Goal: Task Accomplishment & Management: Manage account settings

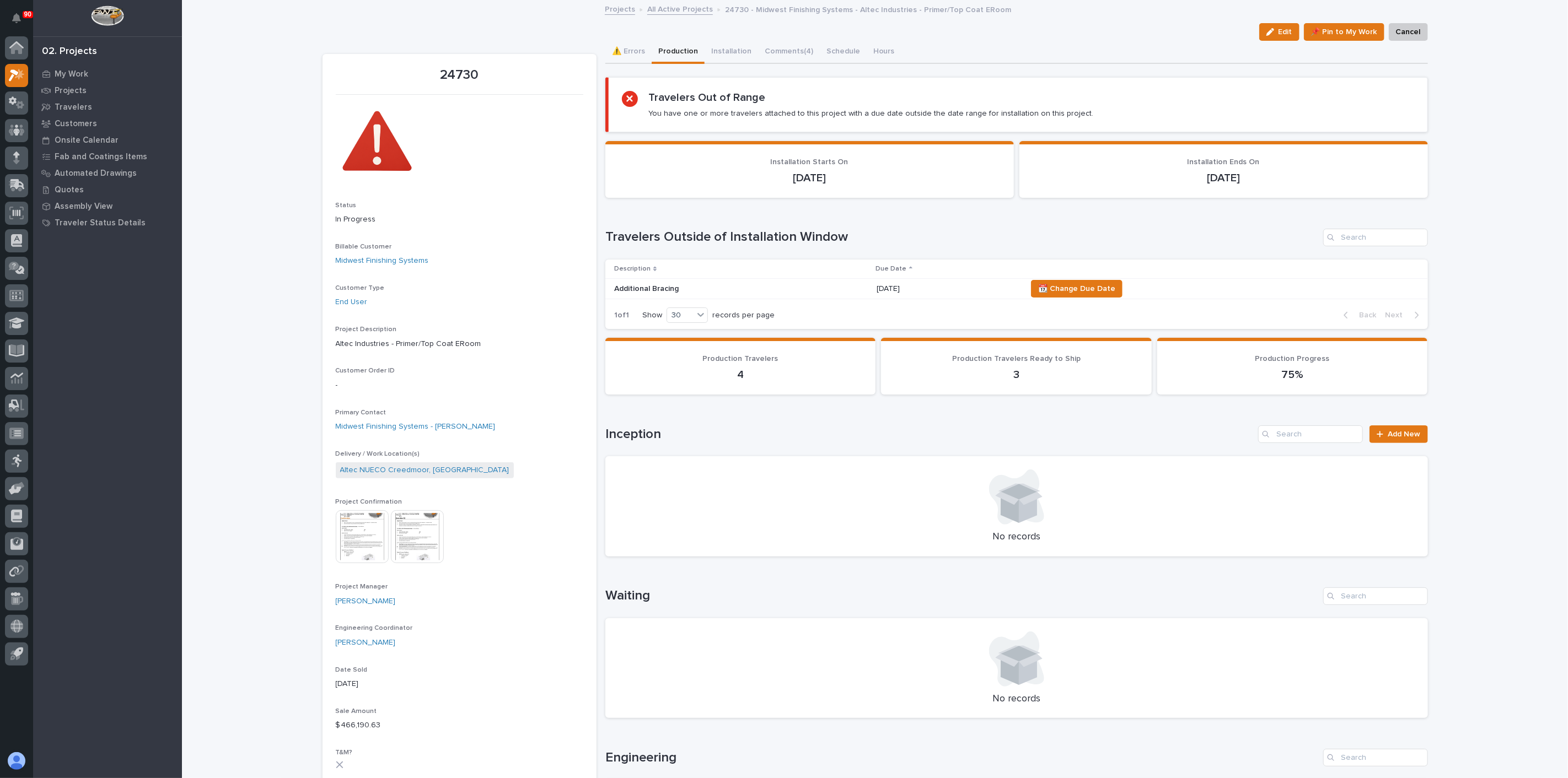
click at [650, 241] on h1 "Travelers Outside of Installation Window" at bounding box center [962, 237] width 713 height 16
click at [70, 89] on p "Projects" at bounding box center [70, 91] width 32 height 10
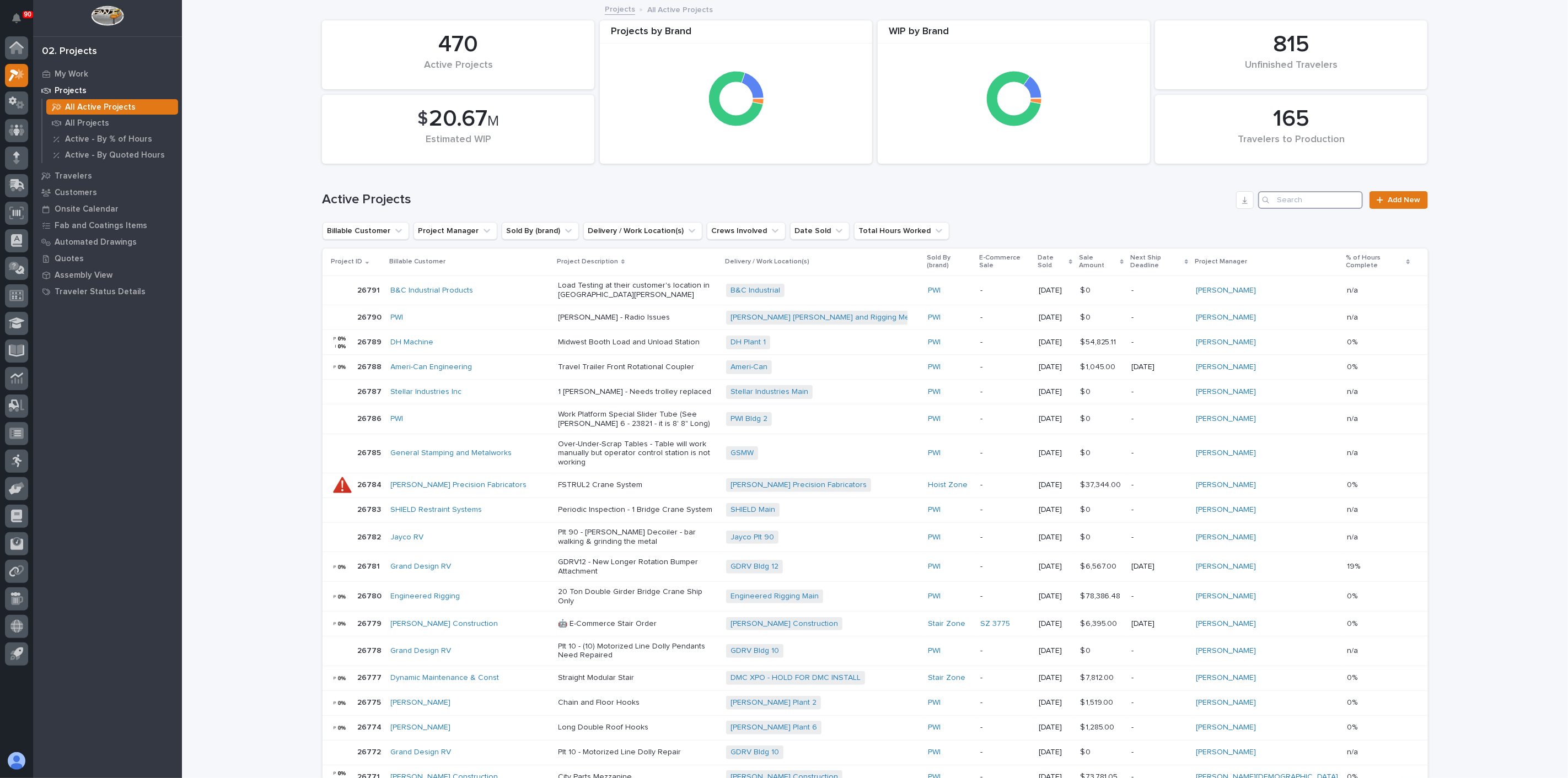
click at [1324, 200] on input "Search" at bounding box center [1310, 200] width 105 height 18
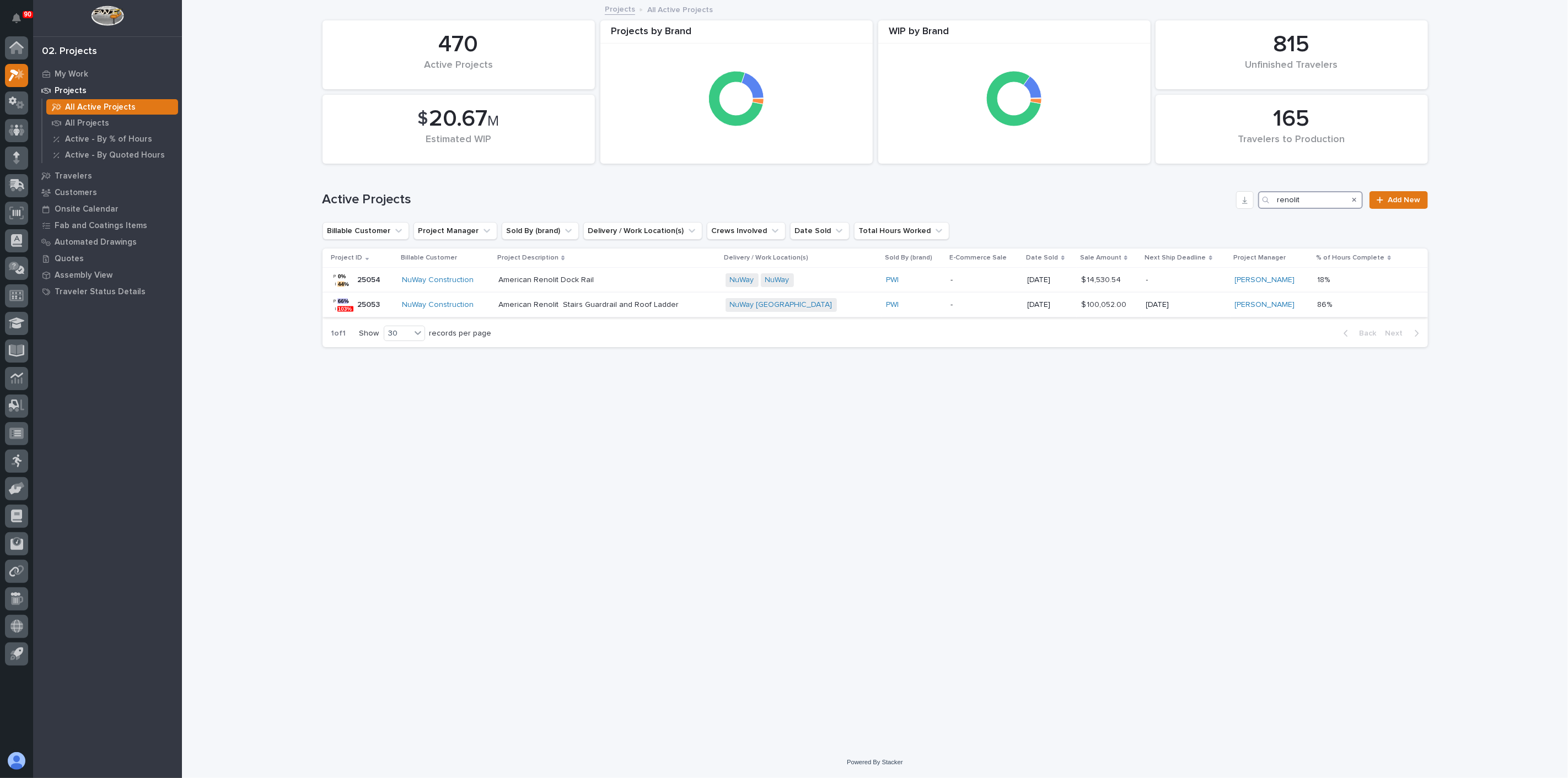
type input "renolit"
click at [531, 310] on div "American Renolit Stairs Guardrail and Roof Ladder" at bounding box center [607, 305] width 218 height 18
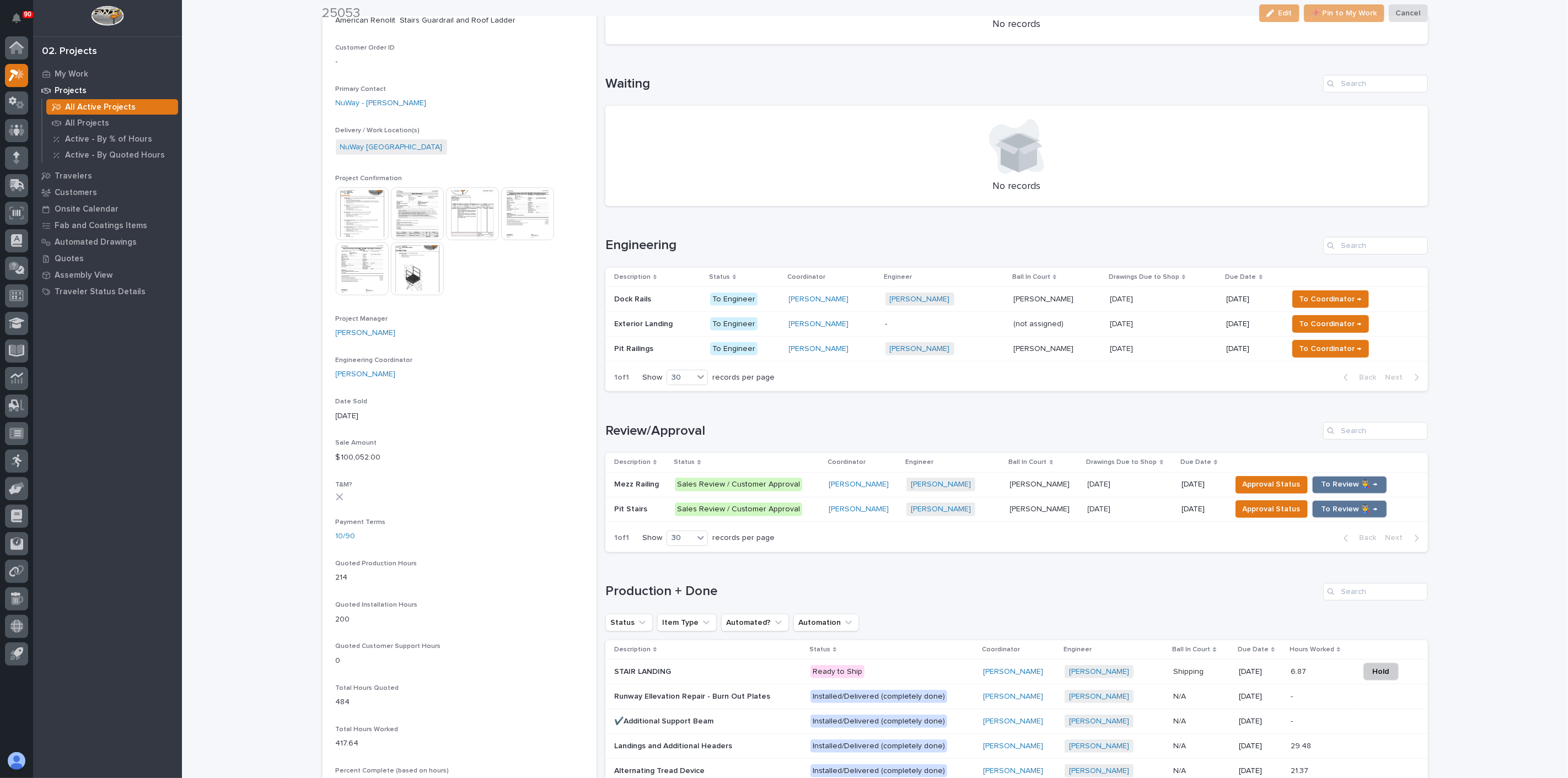
scroll to position [367, 0]
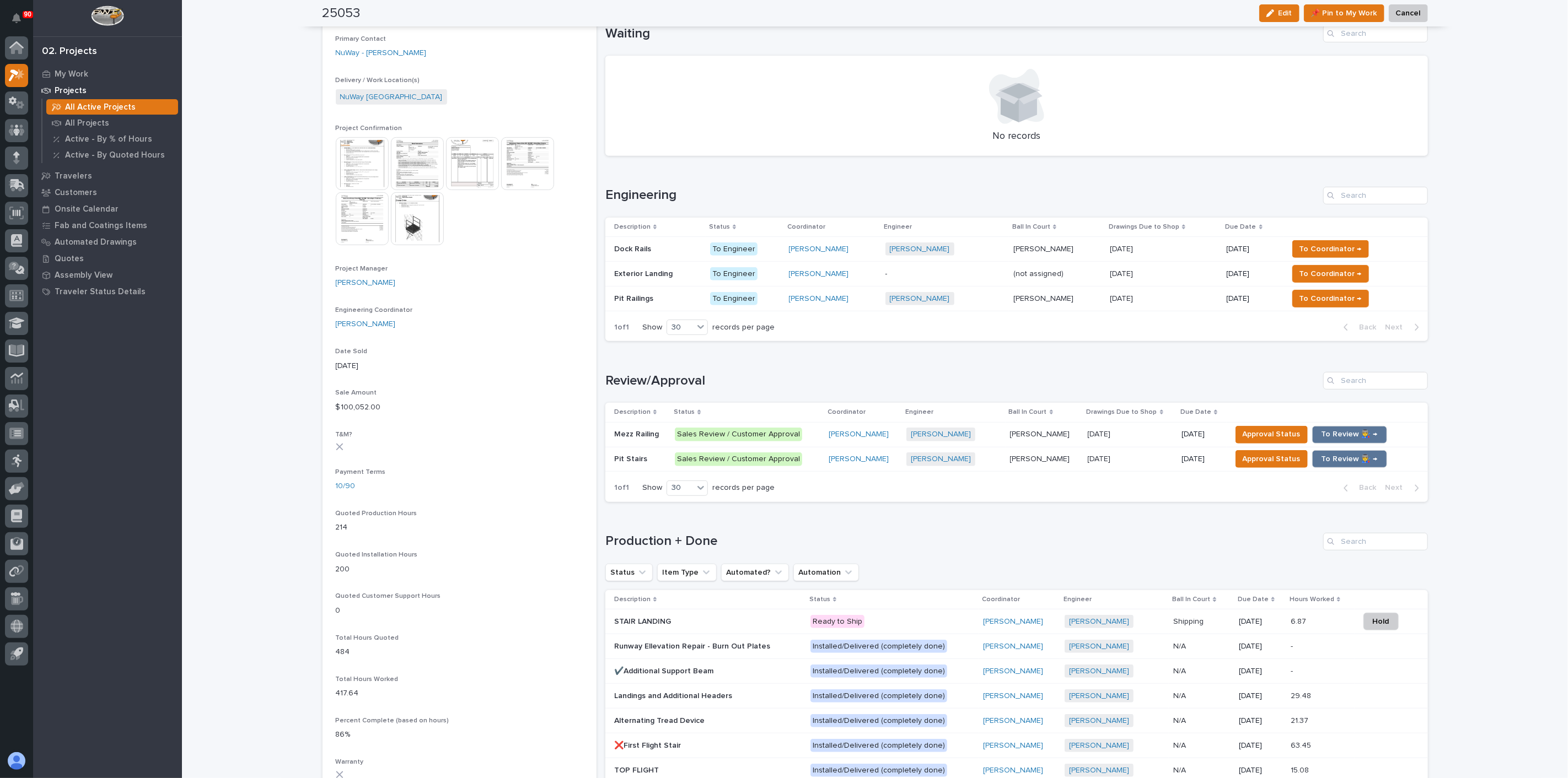
click at [703, 642] on p "Runway Ellevation Repair - Burn Out Plates" at bounding box center [694, 646] width 158 height 11
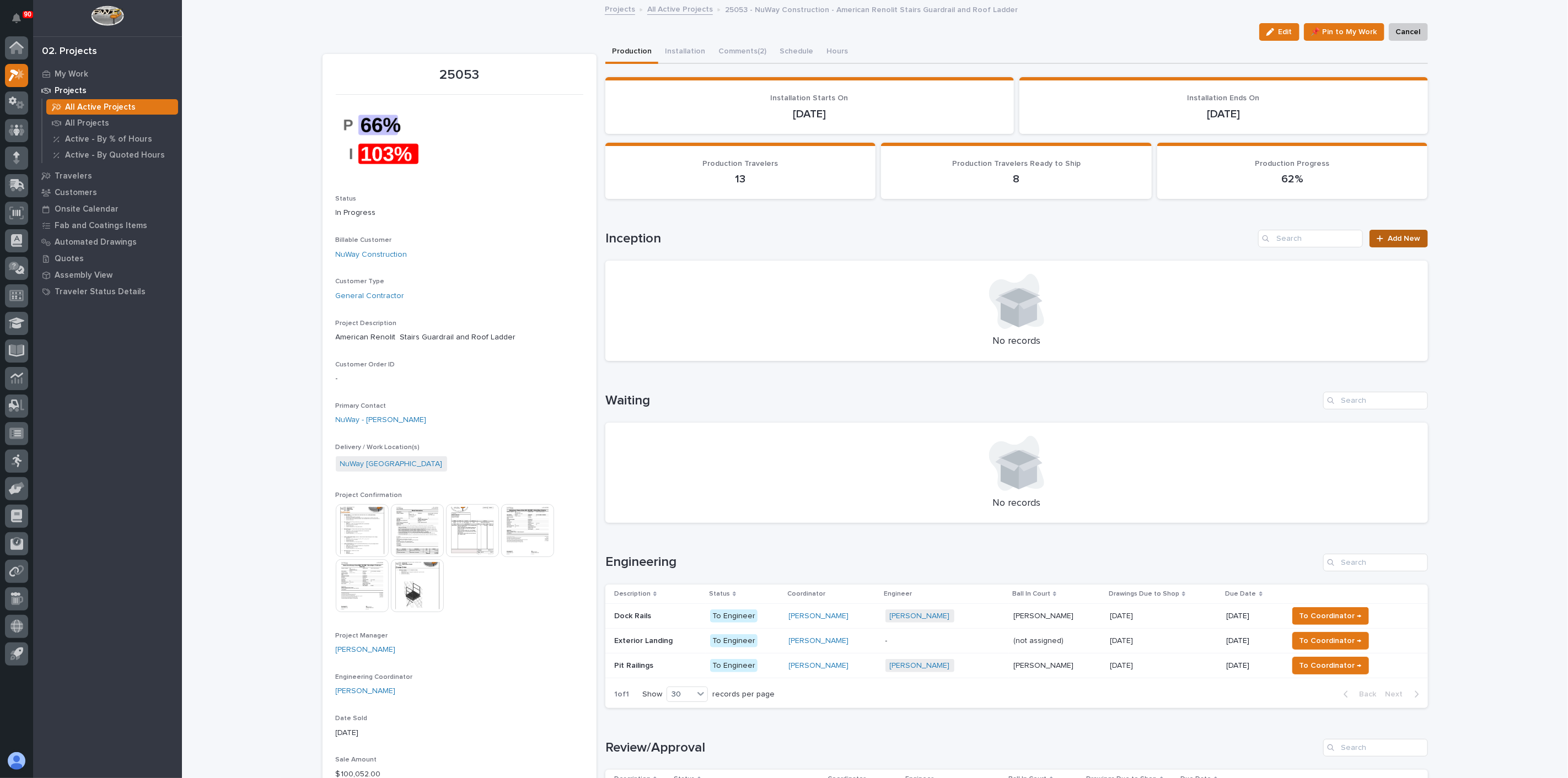
click at [1412, 237] on span "Add New" at bounding box center [1405, 238] width 33 height 7
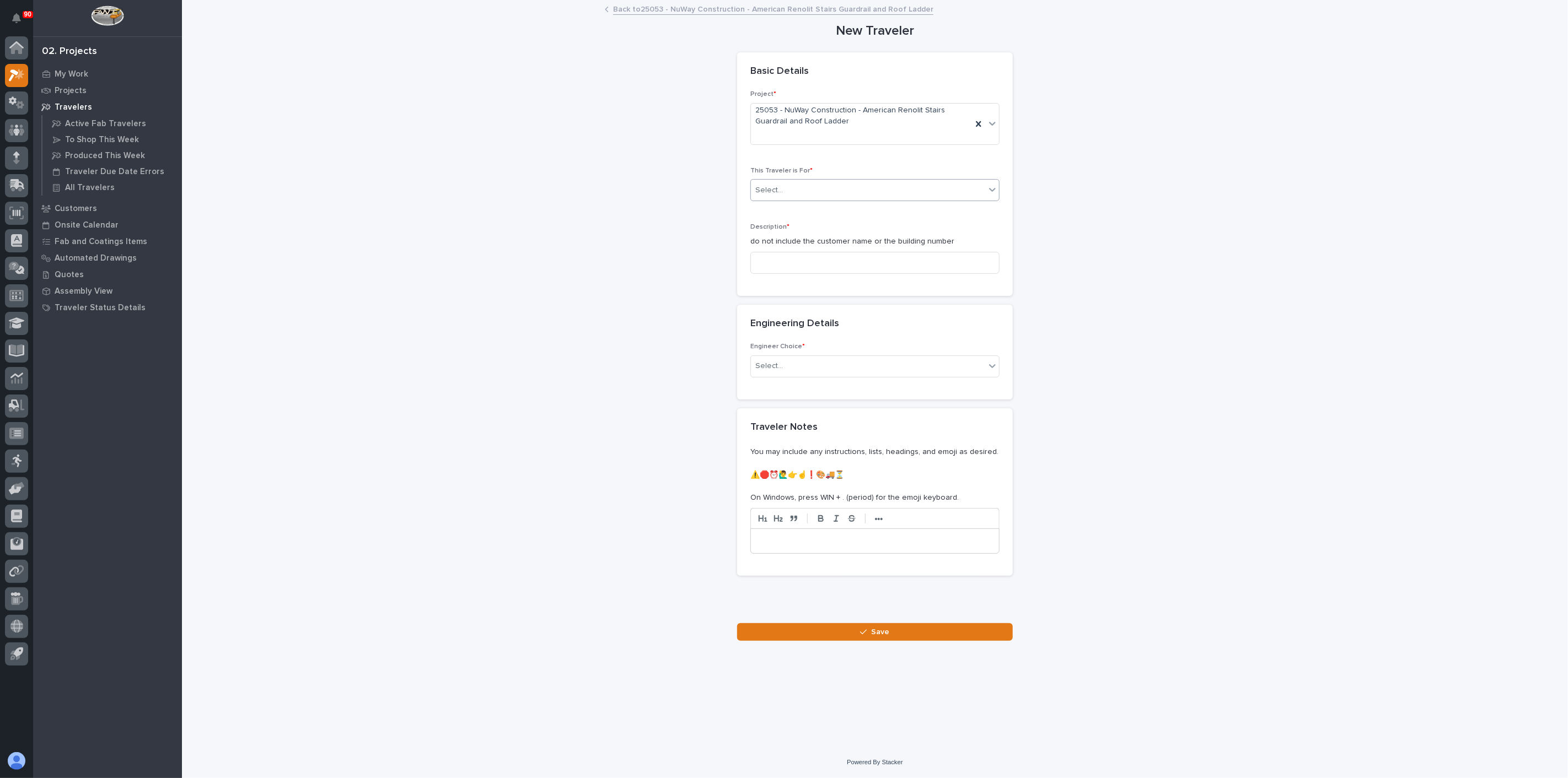
click at [791, 193] on div "Select..." at bounding box center [868, 191] width 235 height 18
click at [783, 216] on div "Production" at bounding box center [874, 211] width 248 height 20
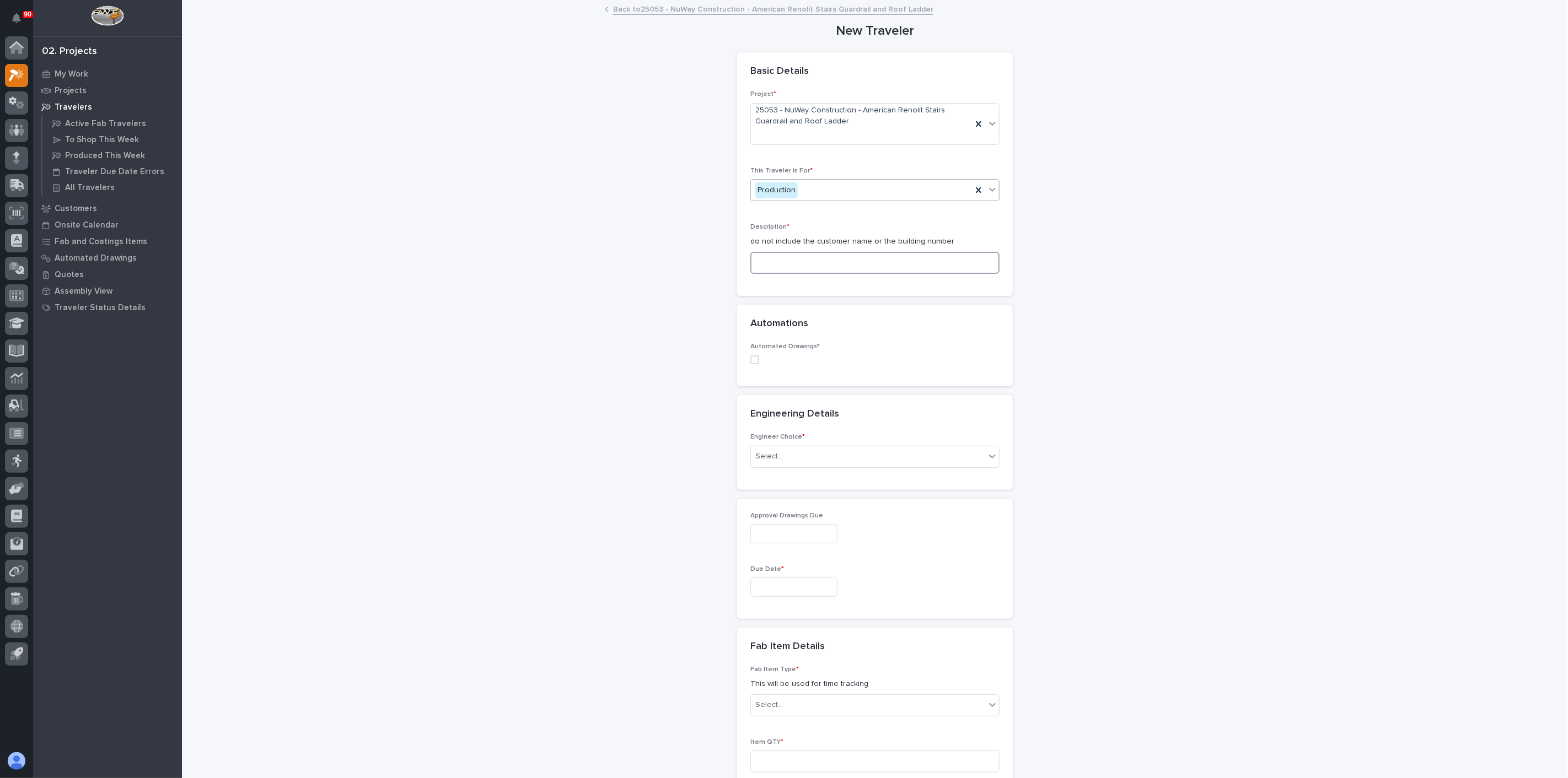
click at [773, 262] on input at bounding box center [875, 262] width 249 height 22
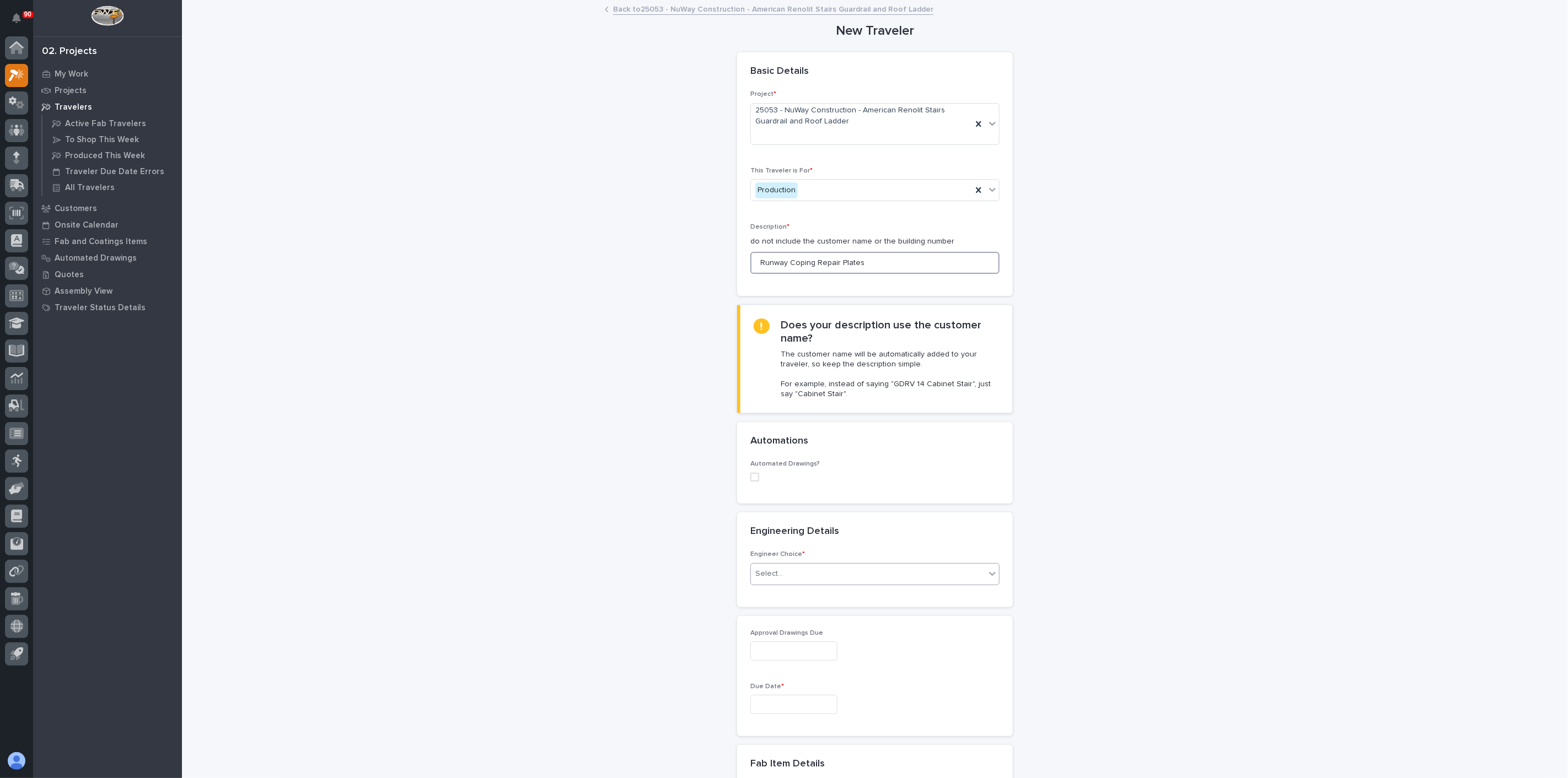
type input "Runway Coping Repair Plates"
click at [767, 574] on div "Select..." at bounding box center [769, 574] width 28 height 11
click at [772, 628] on div "I know who will draw this" at bounding box center [870, 633] width 248 height 20
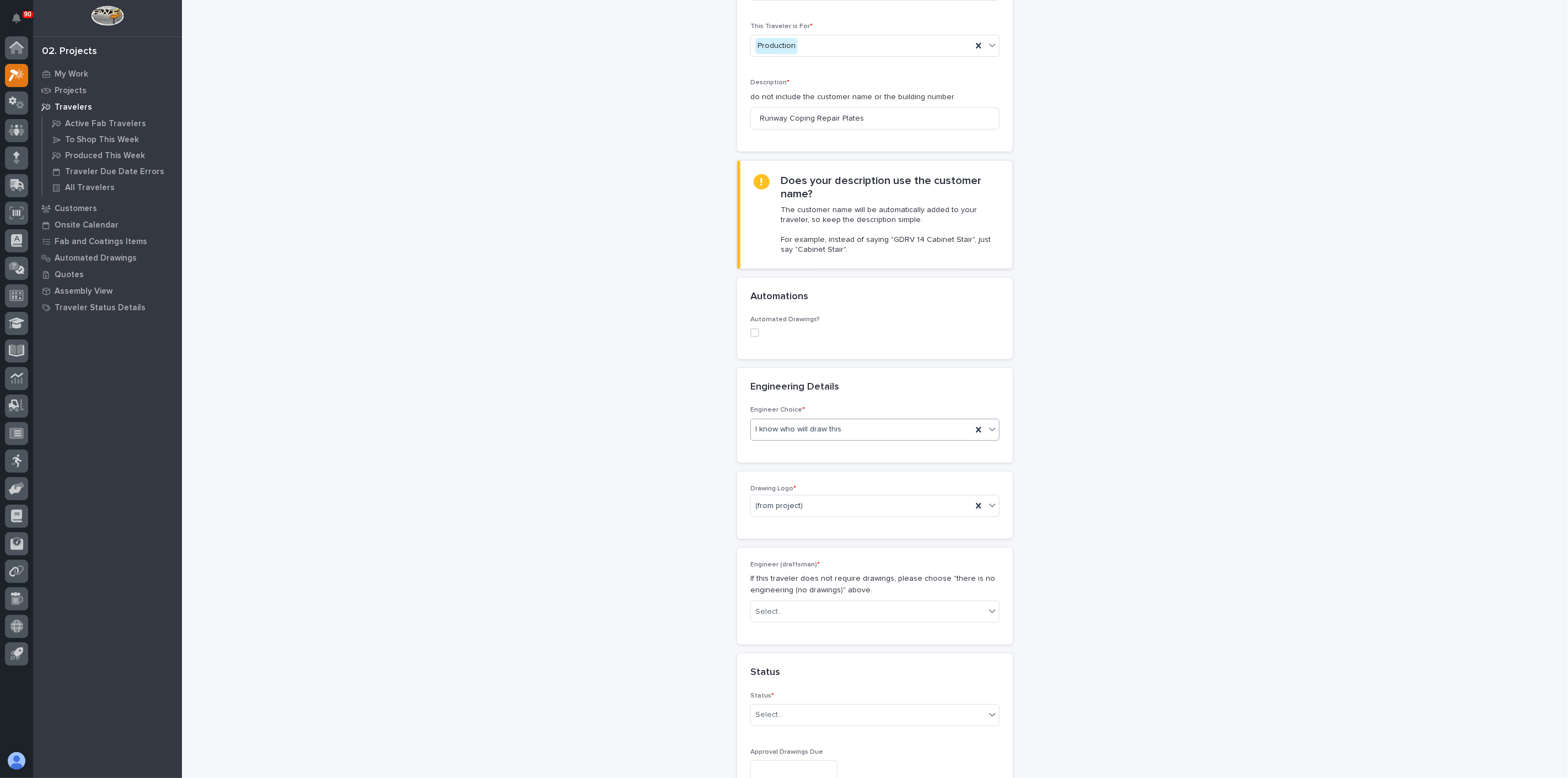
scroll to position [183, 0]
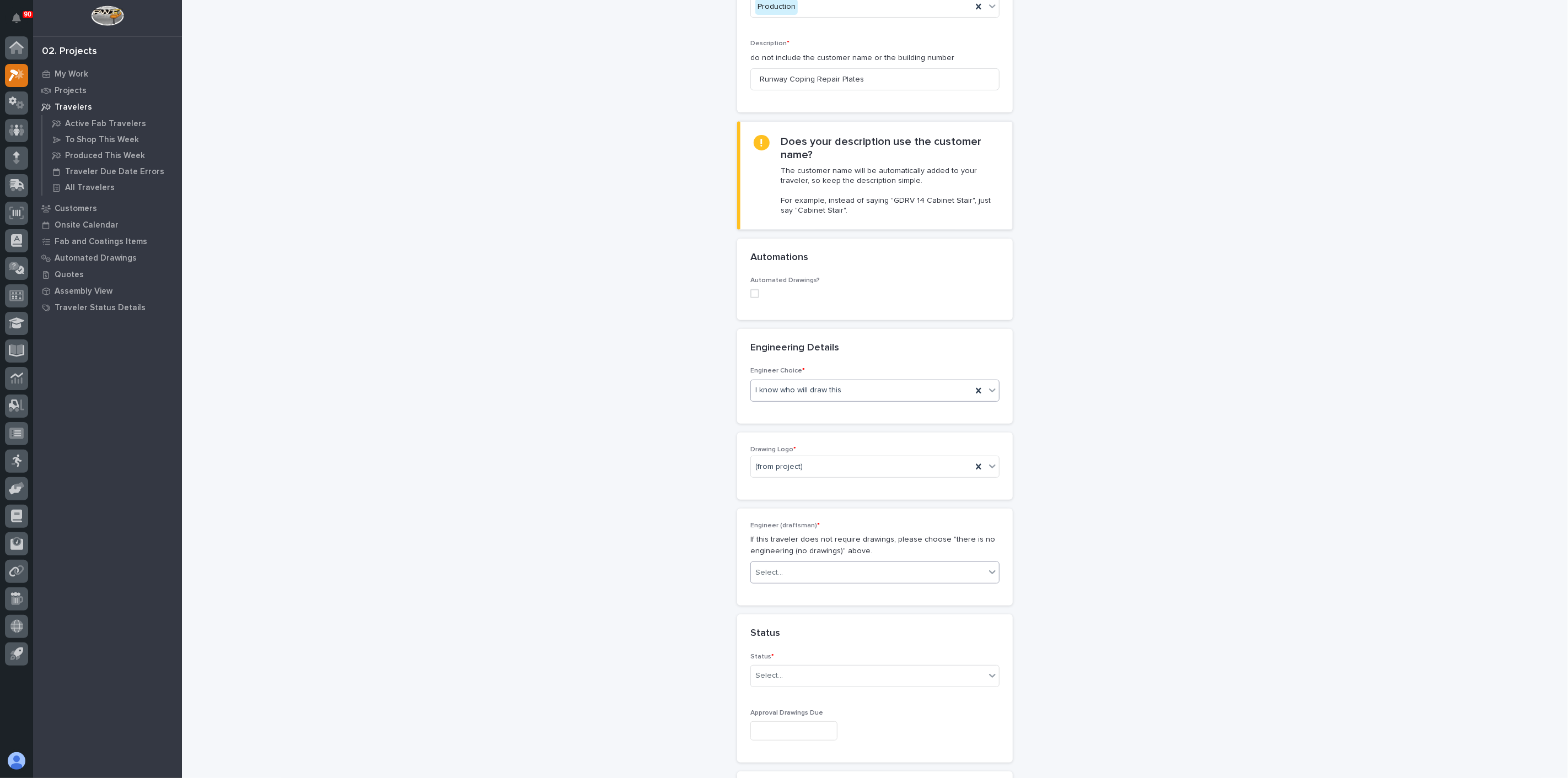
click at [784, 574] on div "Select..." at bounding box center [868, 573] width 235 height 18
type input "*******"
drag, startPoint x: 795, startPoint y: 568, endPoint x: 785, endPoint y: 570, distance: 10.2
click at [785, 570] on div "Select..." at bounding box center [868, 573] width 235 height 18
click at [879, 570] on div "Select..." at bounding box center [868, 573] width 235 height 18
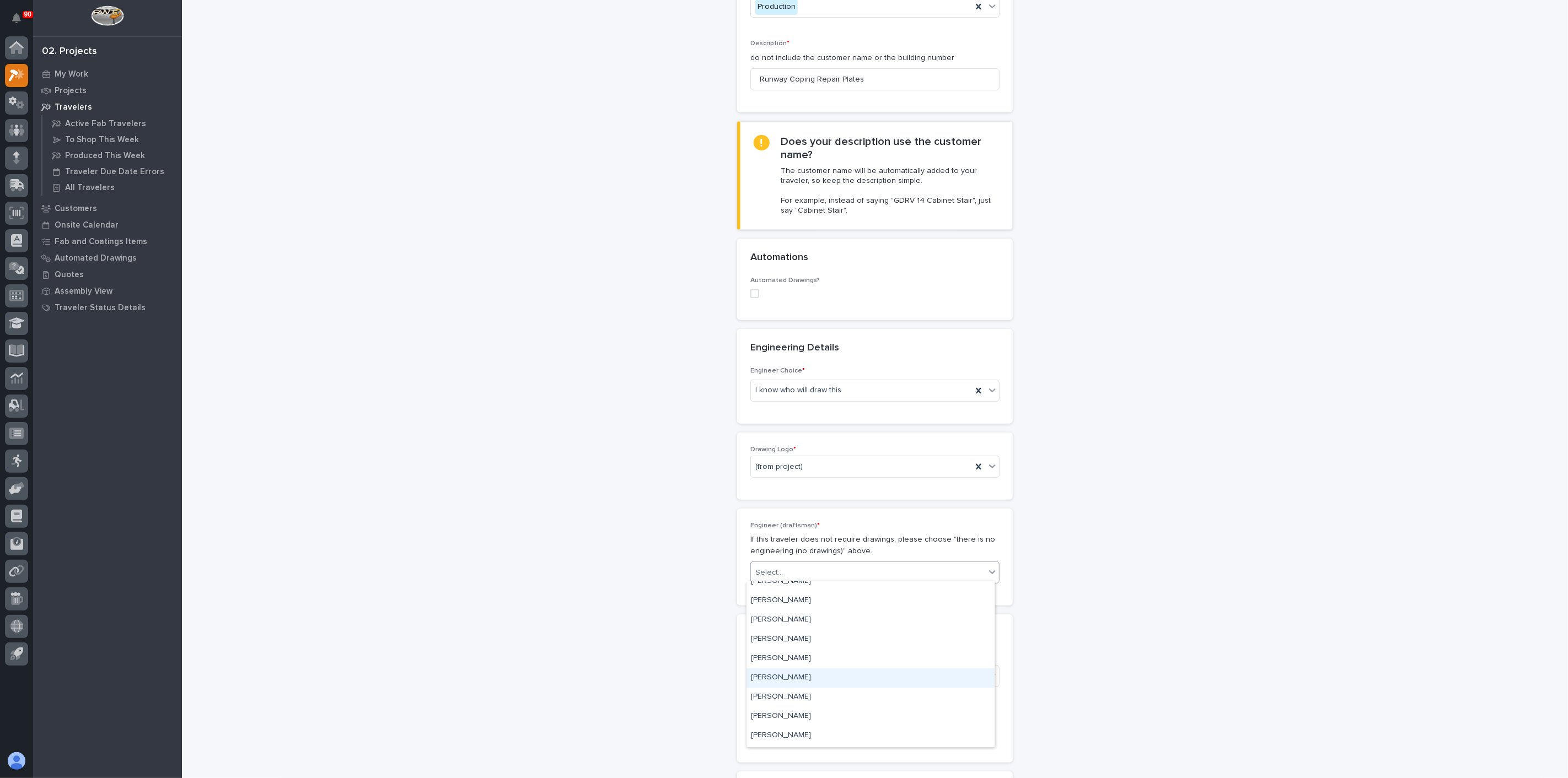
click at [773, 673] on div "[PERSON_NAME]" at bounding box center [870, 679] width 248 height 20
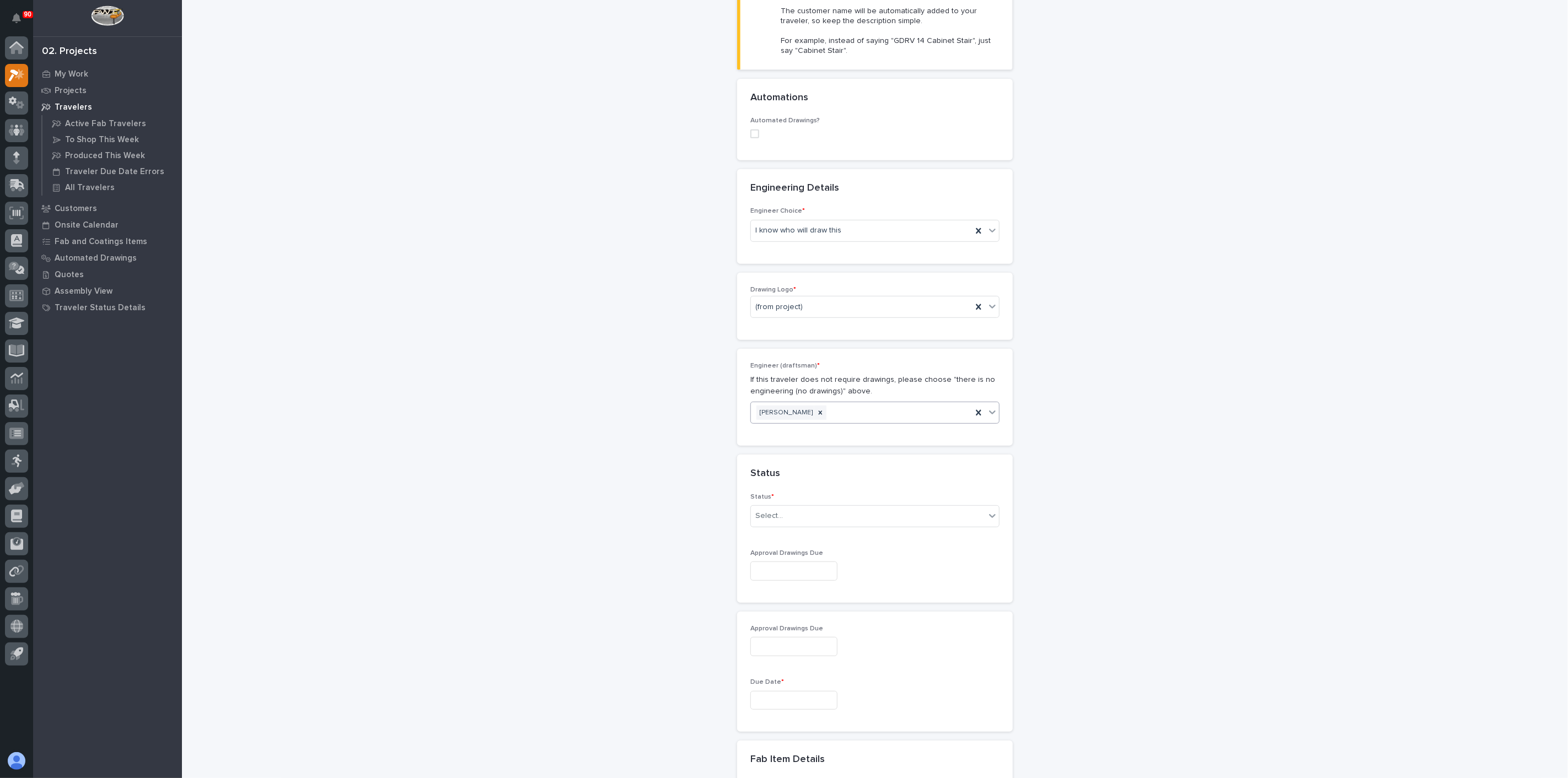
scroll to position [367, 0]
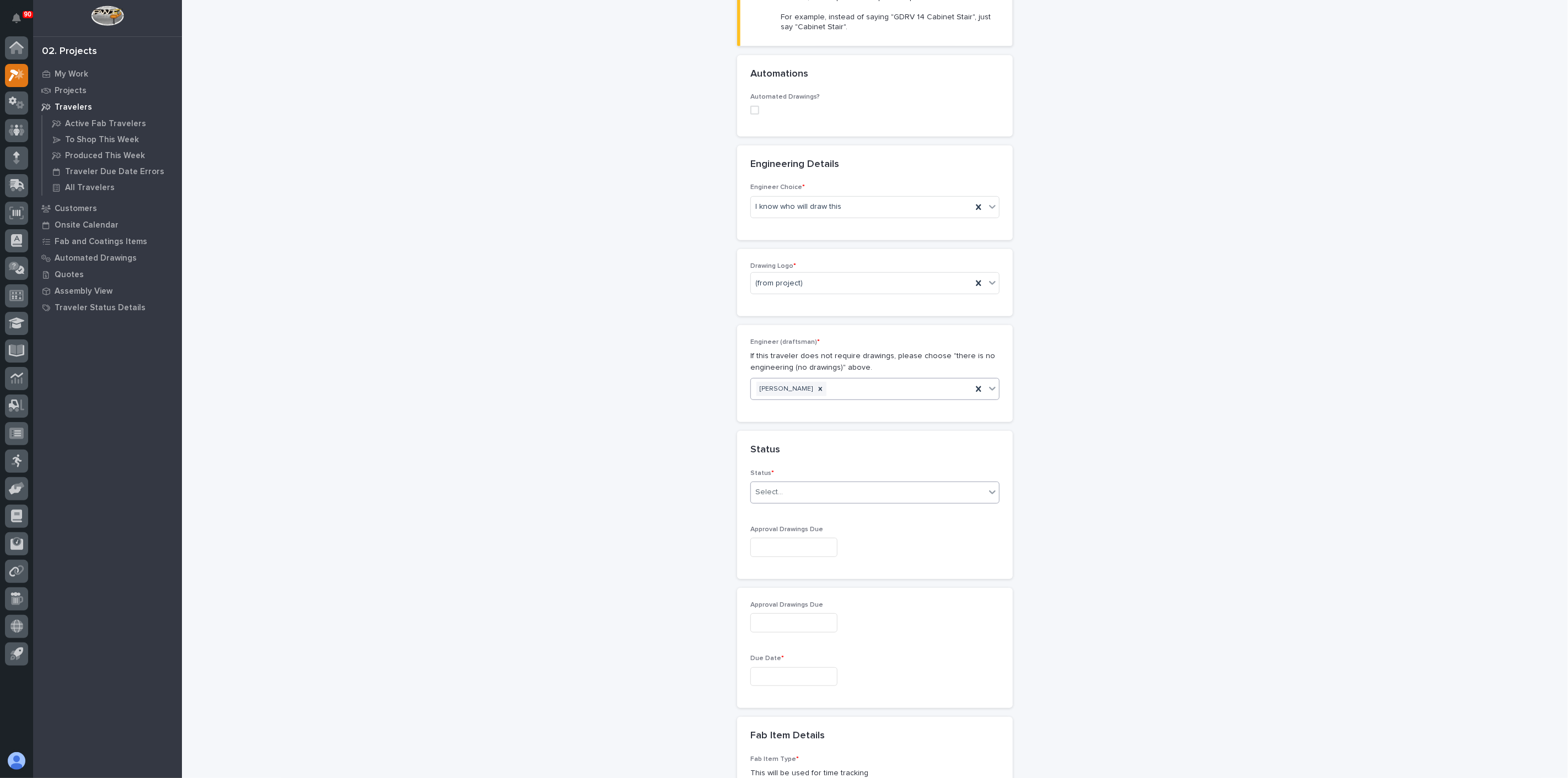
click at [776, 494] on div "Select..." at bounding box center [769, 492] width 28 height 11
click at [773, 568] on div "Coordinator Review" at bounding box center [870, 569] width 248 height 20
click at [819, 488] on div "Coordinator Review" at bounding box center [861, 492] width 221 height 18
drag, startPoint x: 800, startPoint y: 599, endPoint x: 803, endPoint y: 594, distance: 5.8
click at [803, 594] on div "Sales Review / Customer Approval" at bounding box center [870, 588] width 248 height 20
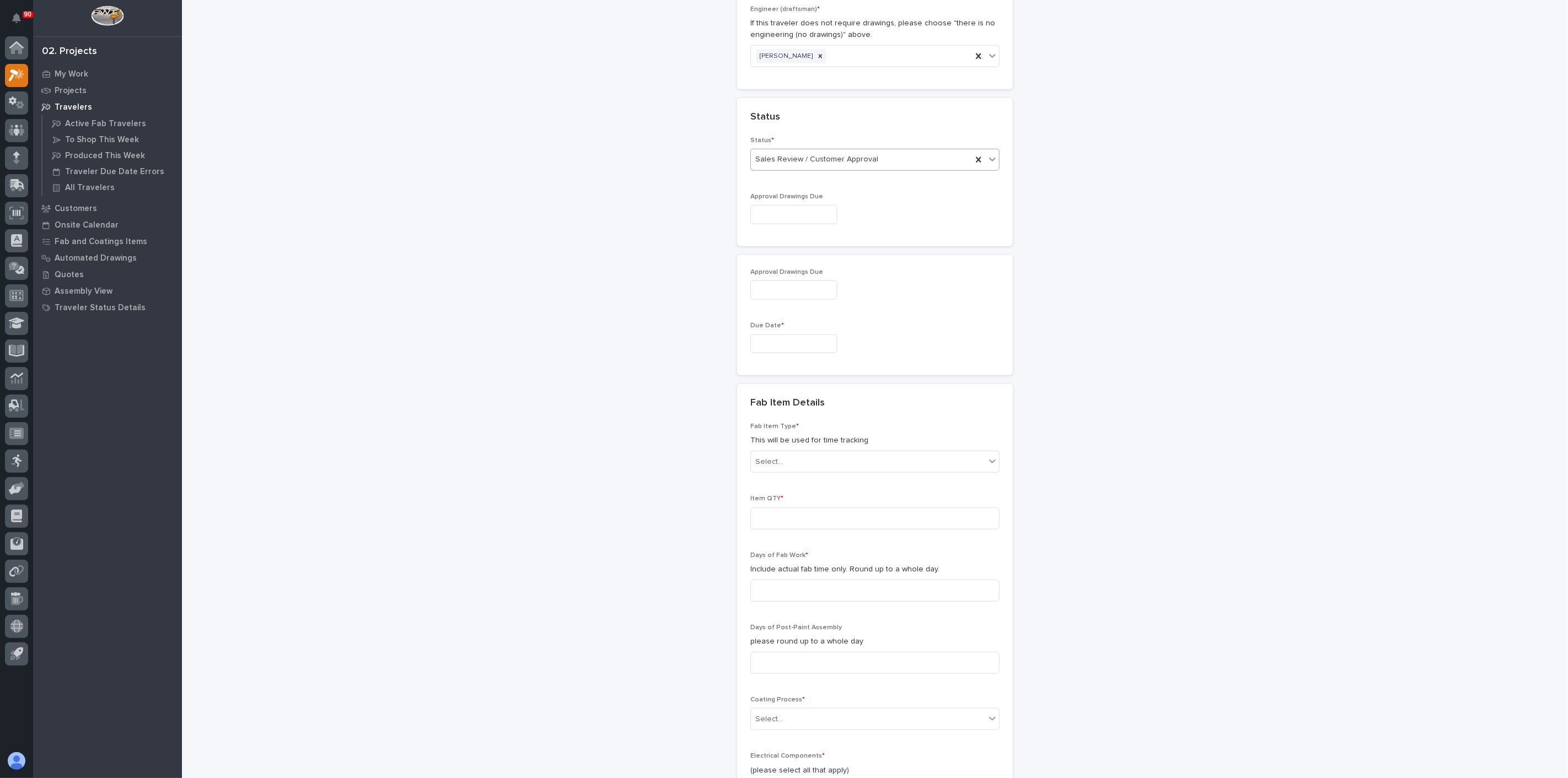
scroll to position [735, 0]
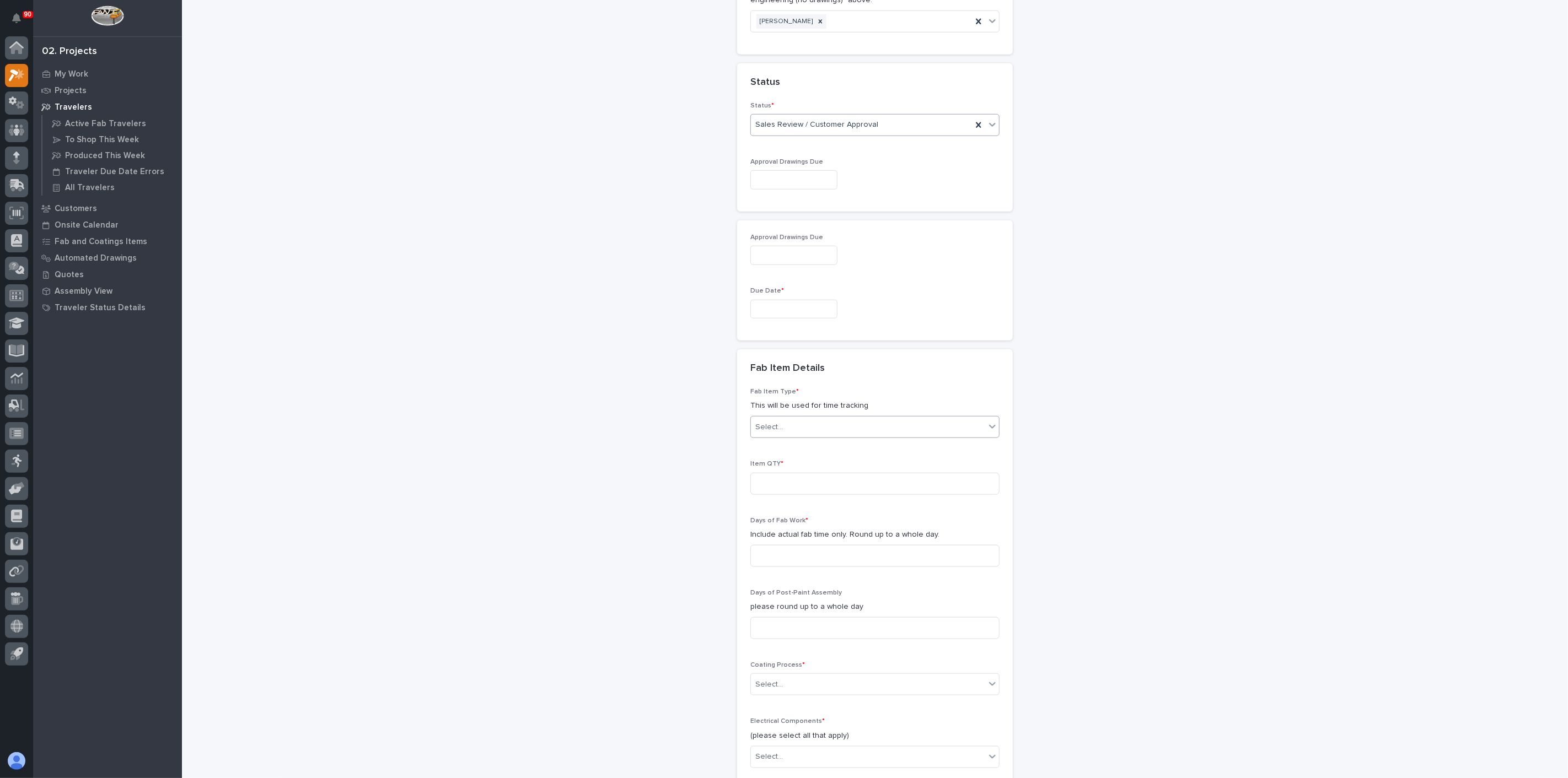
click at [811, 422] on div "Select..." at bounding box center [868, 428] width 235 height 18
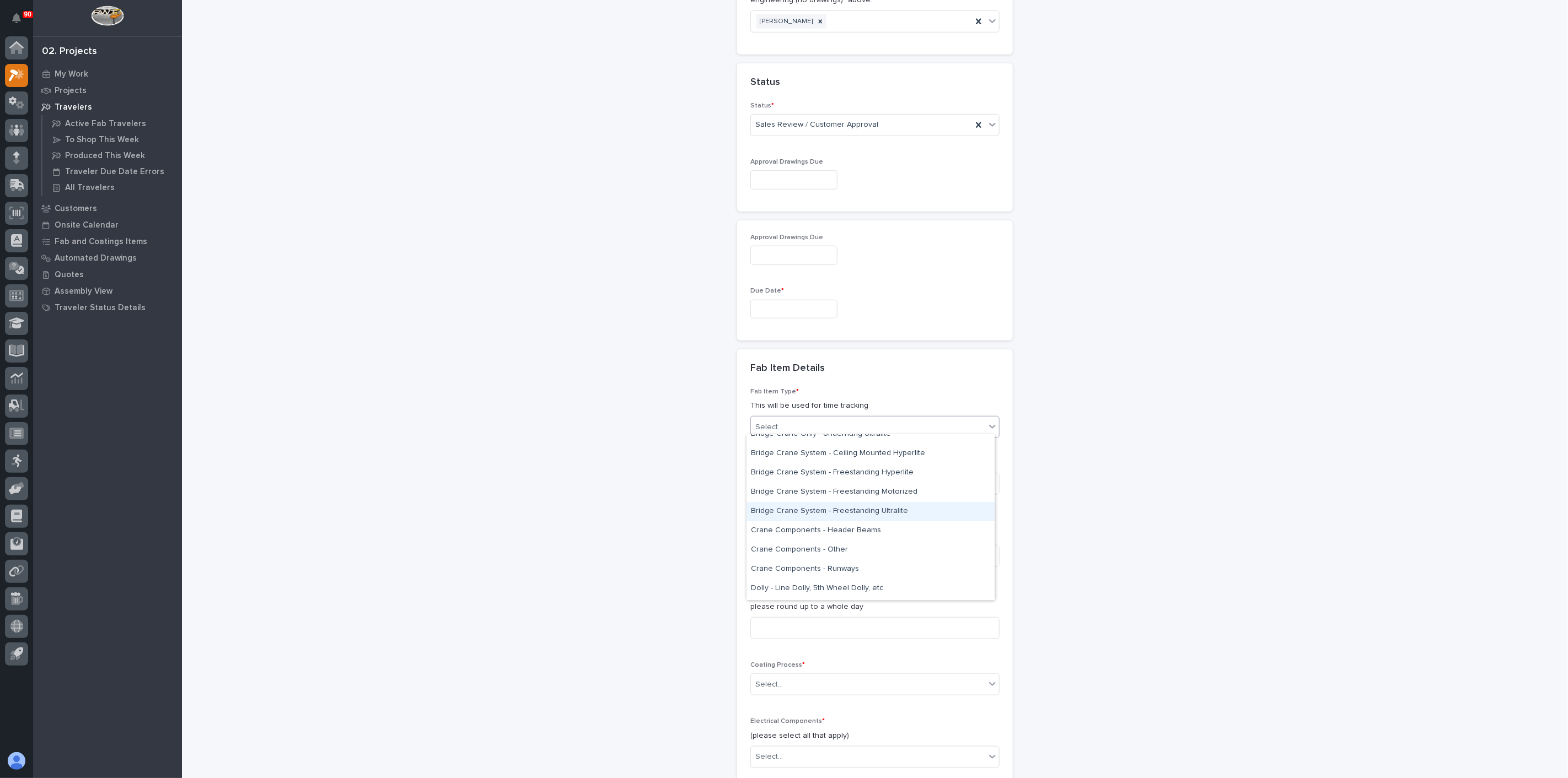
scroll to position [183, 0]
drag, startPoint x: 807, startPoint y: 543, endPoint x: 805, endPoint y: 523, distance: 20.1
click at [805, 524] on div "Crane Components - Other" at bounding box center [870, 531] width 248 height 20
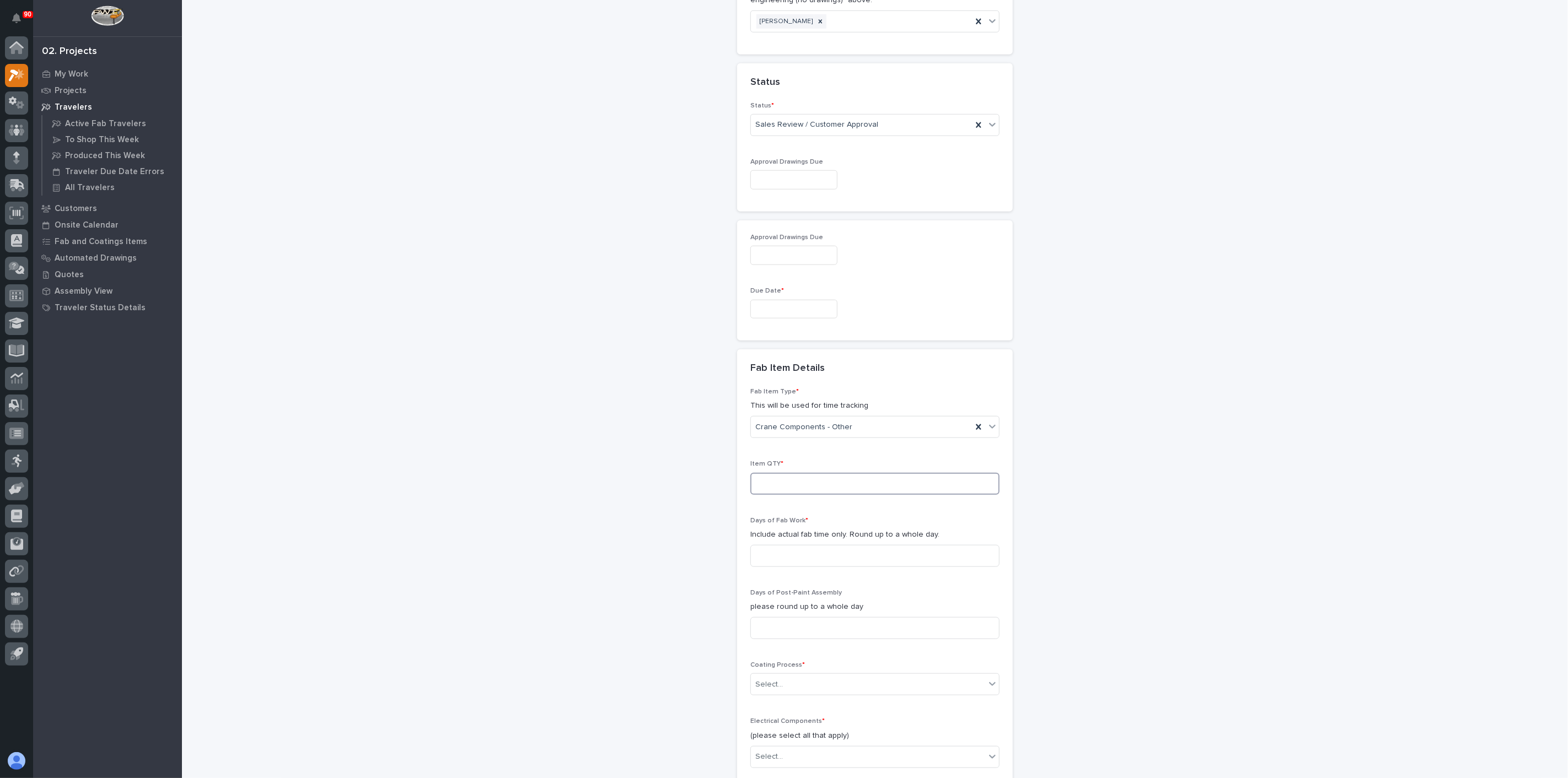
click at [783, 477] on input at bounding box center [875, 484] width 249 height 22
type input "1"
click at [779, 503] on div "Fab Item Type * This will be used for time tracking Crane Components - Other It…" at bounding box center [875, 582] width 249 height 389
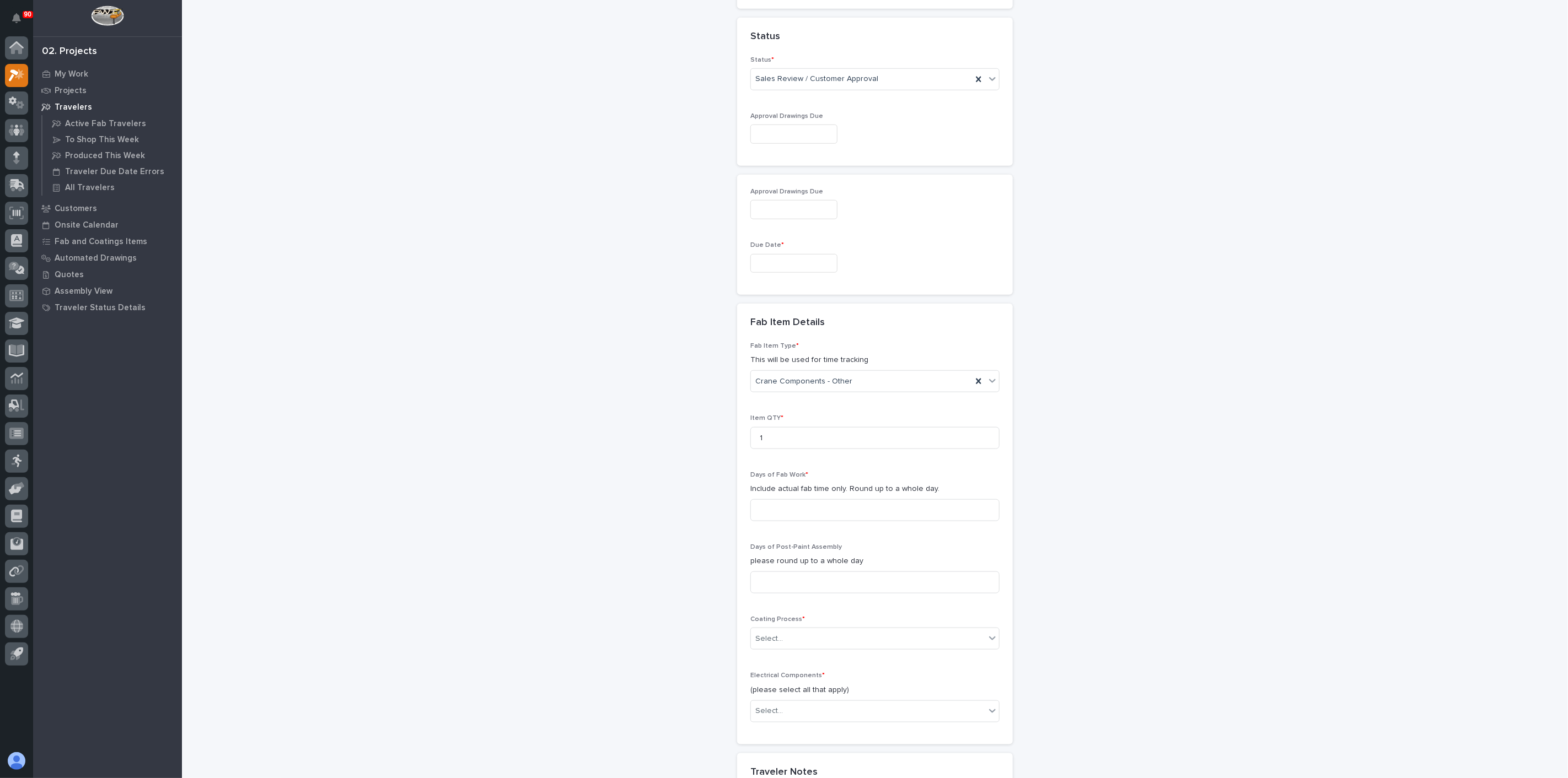
scroll to position [796, 0]
click at [786, 490] on input at bounding box center [875, 494] width 249 height 22
type input "1"
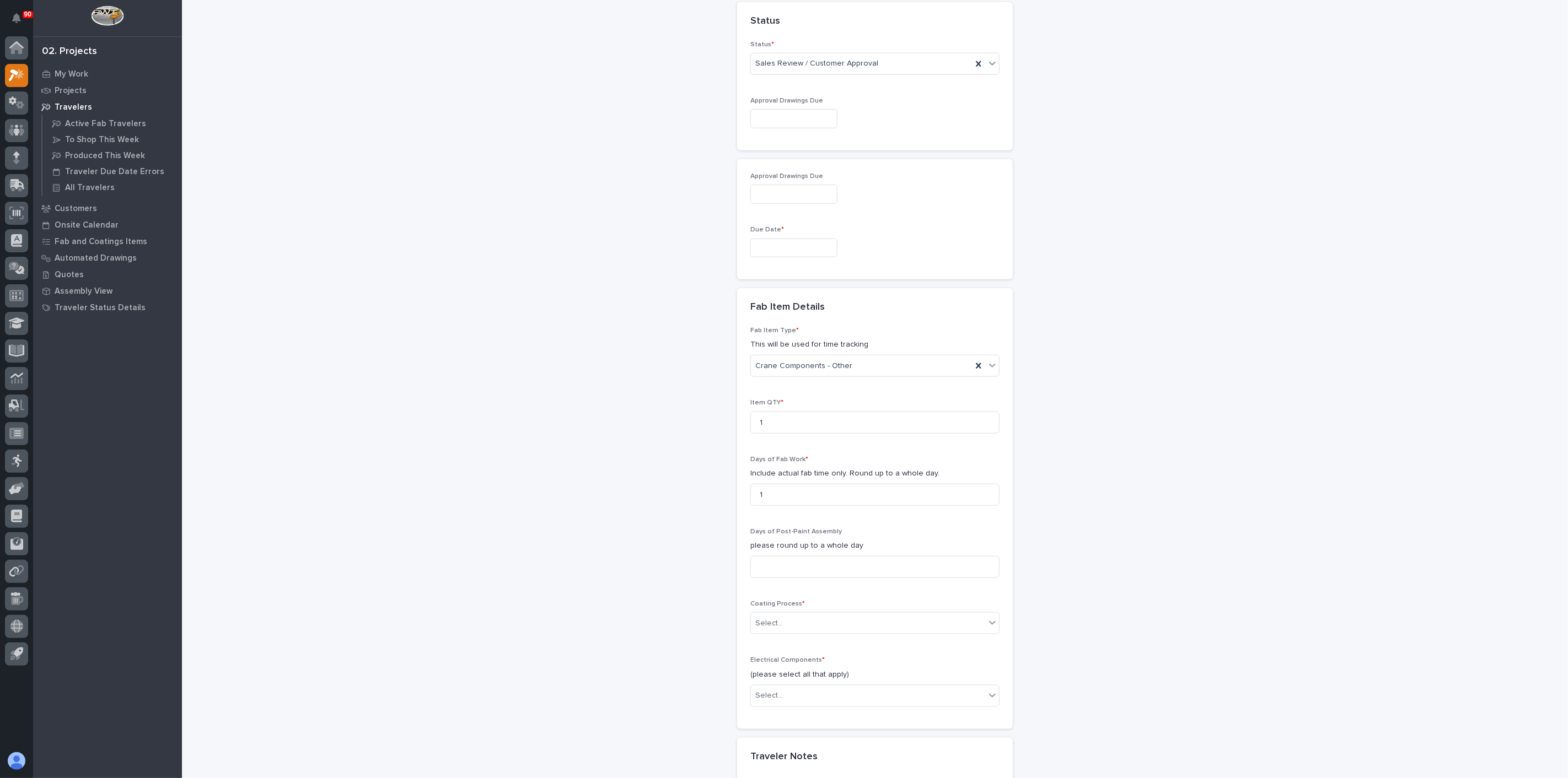
click at [729, 536] on div "New Traveler Loading... Saving… Loading... Saving… Basic Details Project * 2505…" at bounding box center [875, 87] width 1106 height 1765
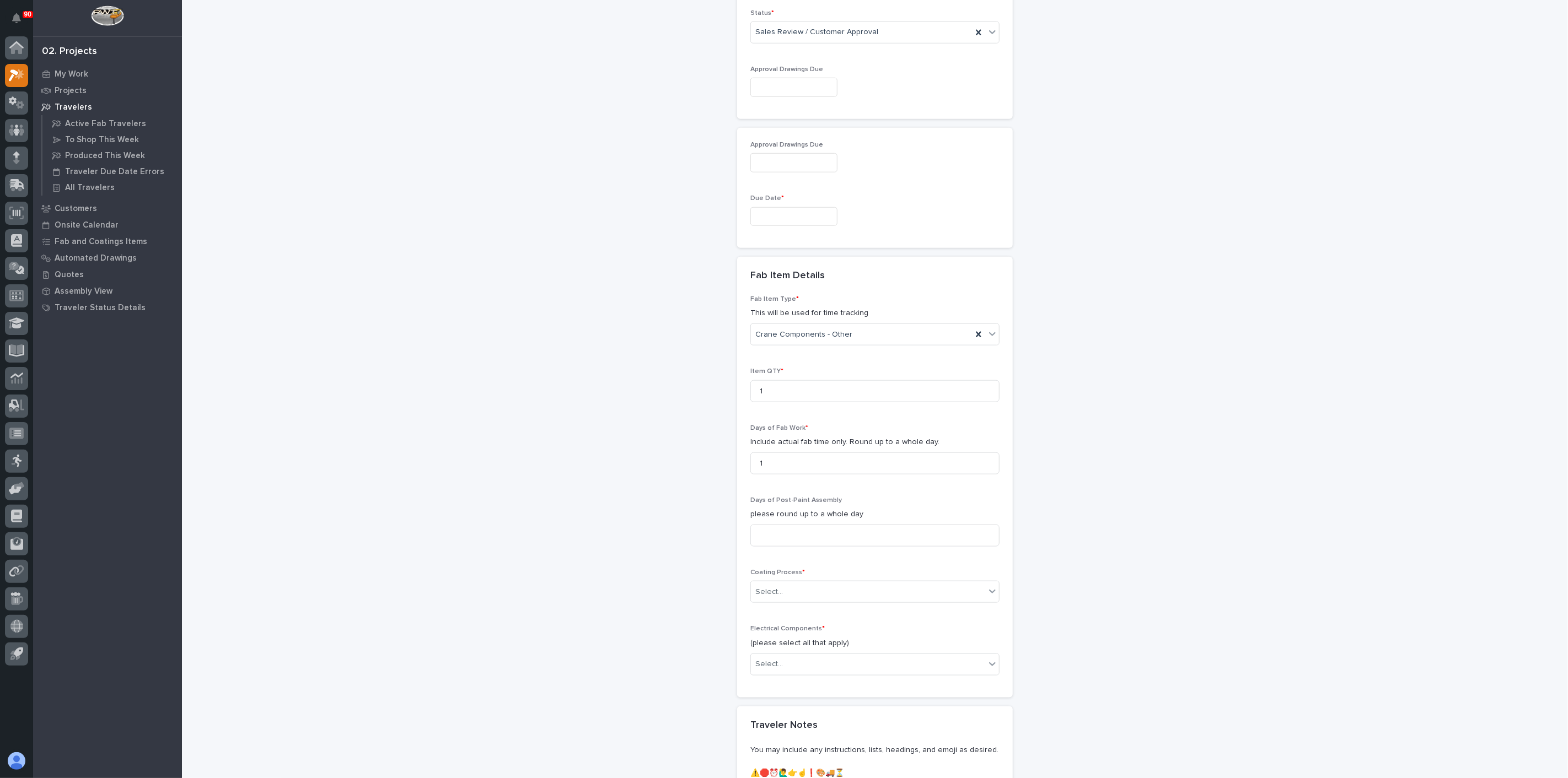
scroll to position [918, 0]
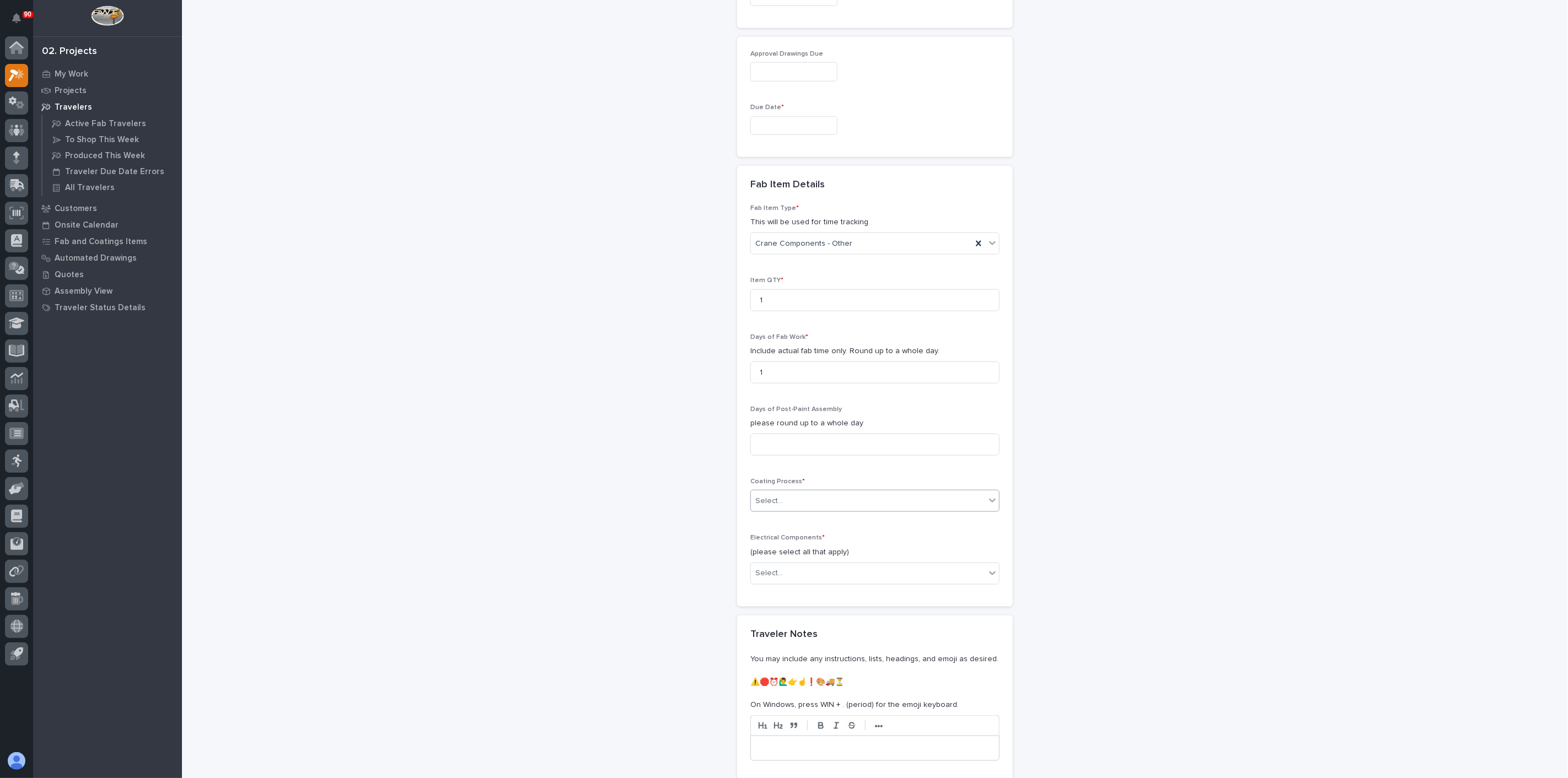
click at [784, 495] on div "Select..." at bounding box center [868, 501] width 235 height 18
click at [769, 551] on div "No Paint" at bounding box center [870, 557] width 248 height 20
click at [770, 565] on div "Select..." at bounding box center [868, 574] width 235 height 18
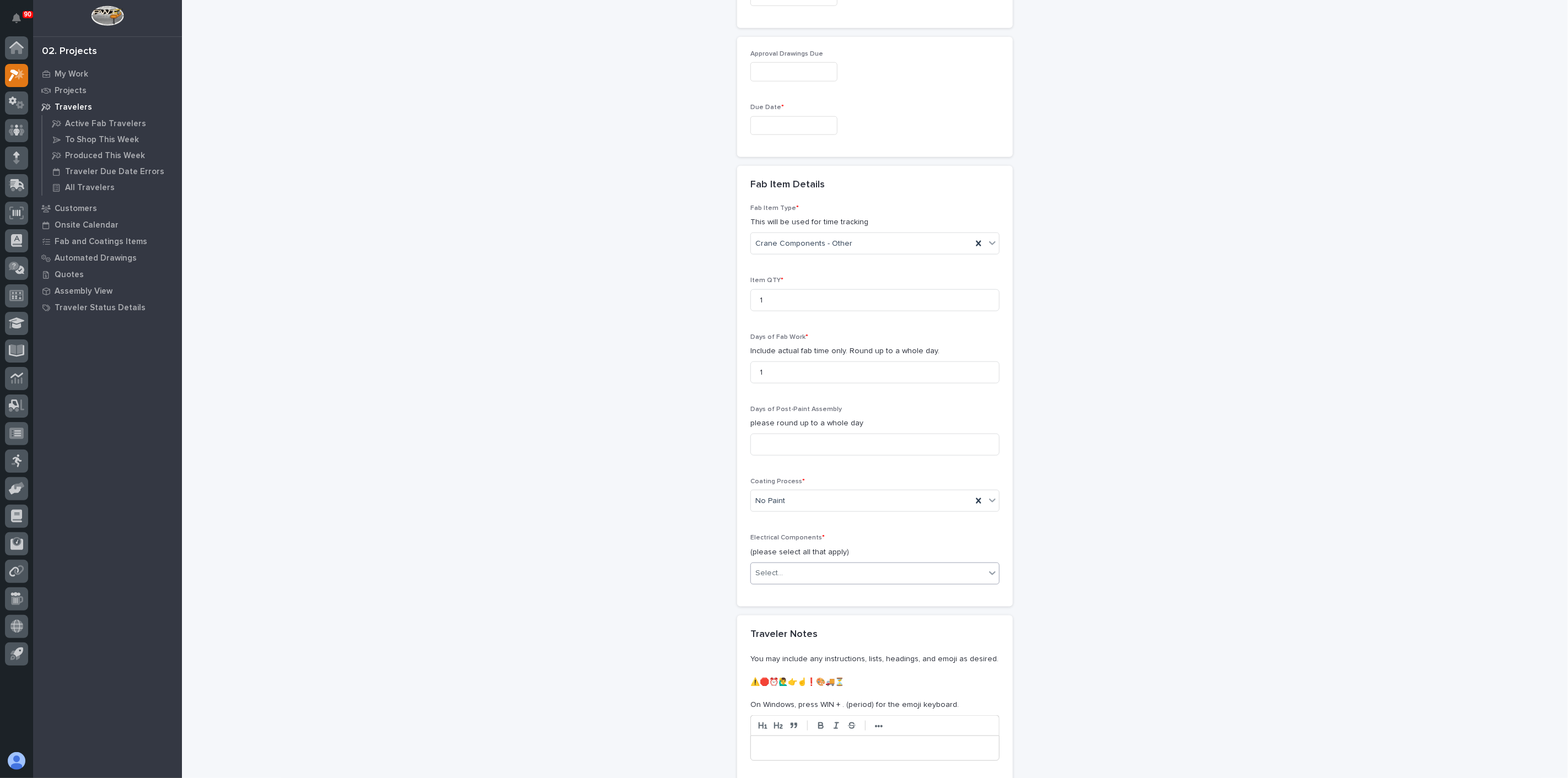
click at [792, 566] on div "Select..." at bounding box center [868, 574] width 235 height 18
click at [768, 591] on div "None" at bounding box center [870, 590] width 248 height 20
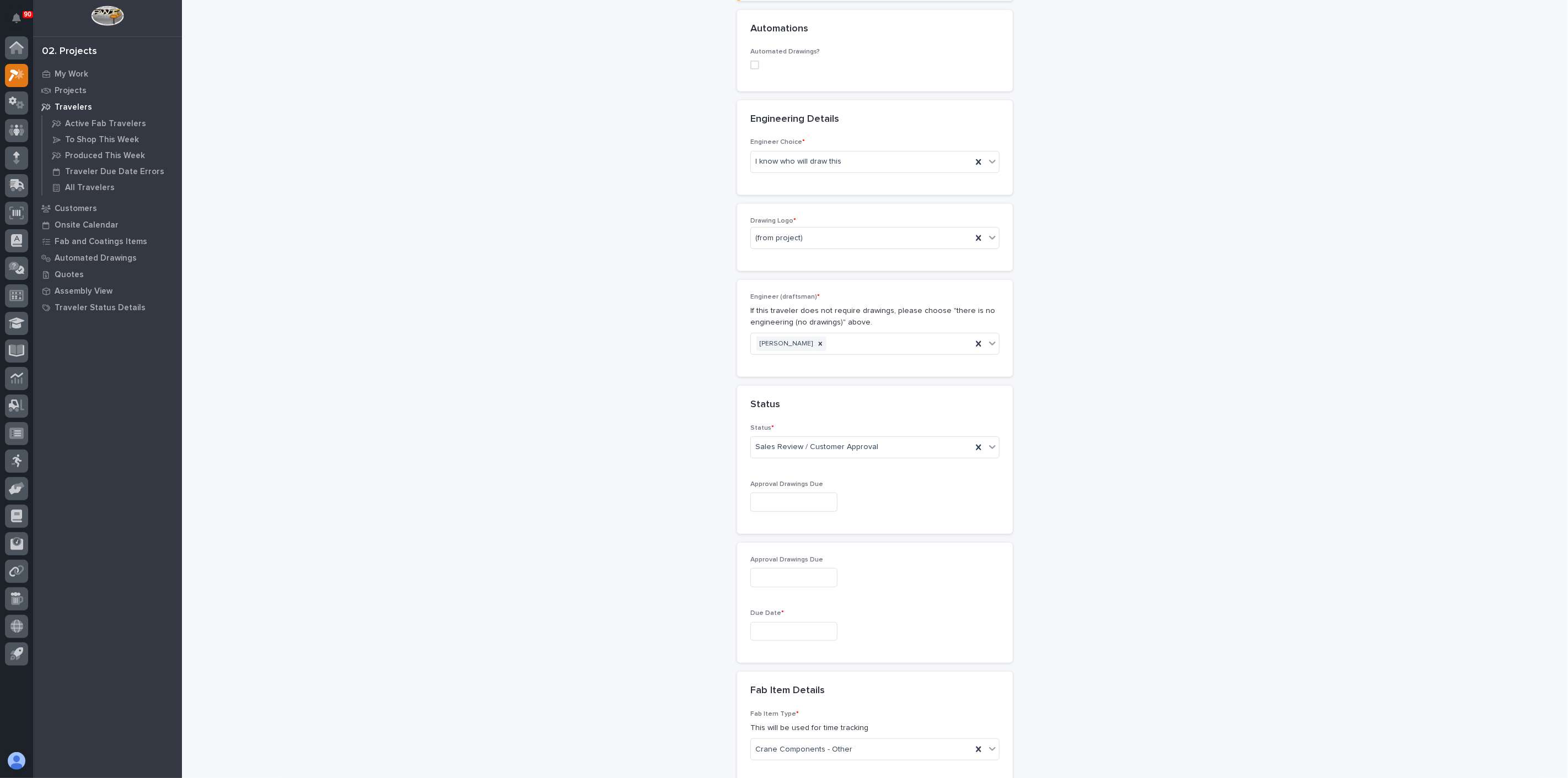
scroll to position [335, 0]
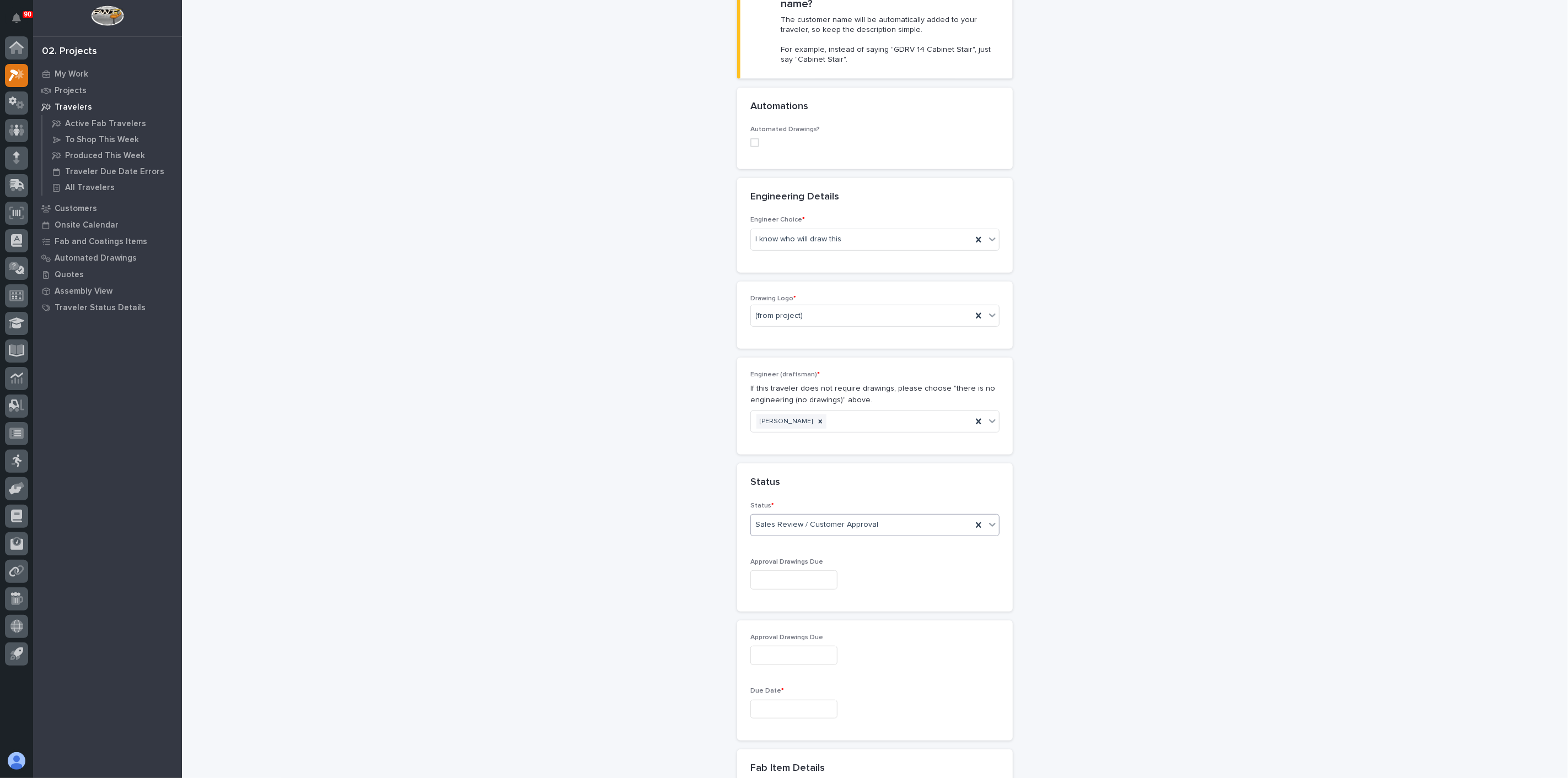
click at [817, 516] on div "Sales Review / Customer Approval" at bounding box center [861, 525] width 221 height 18
click at [812, 618] on div "Sales Review / Customer Approval" at bounding box center [870, 621] width 248 height 20
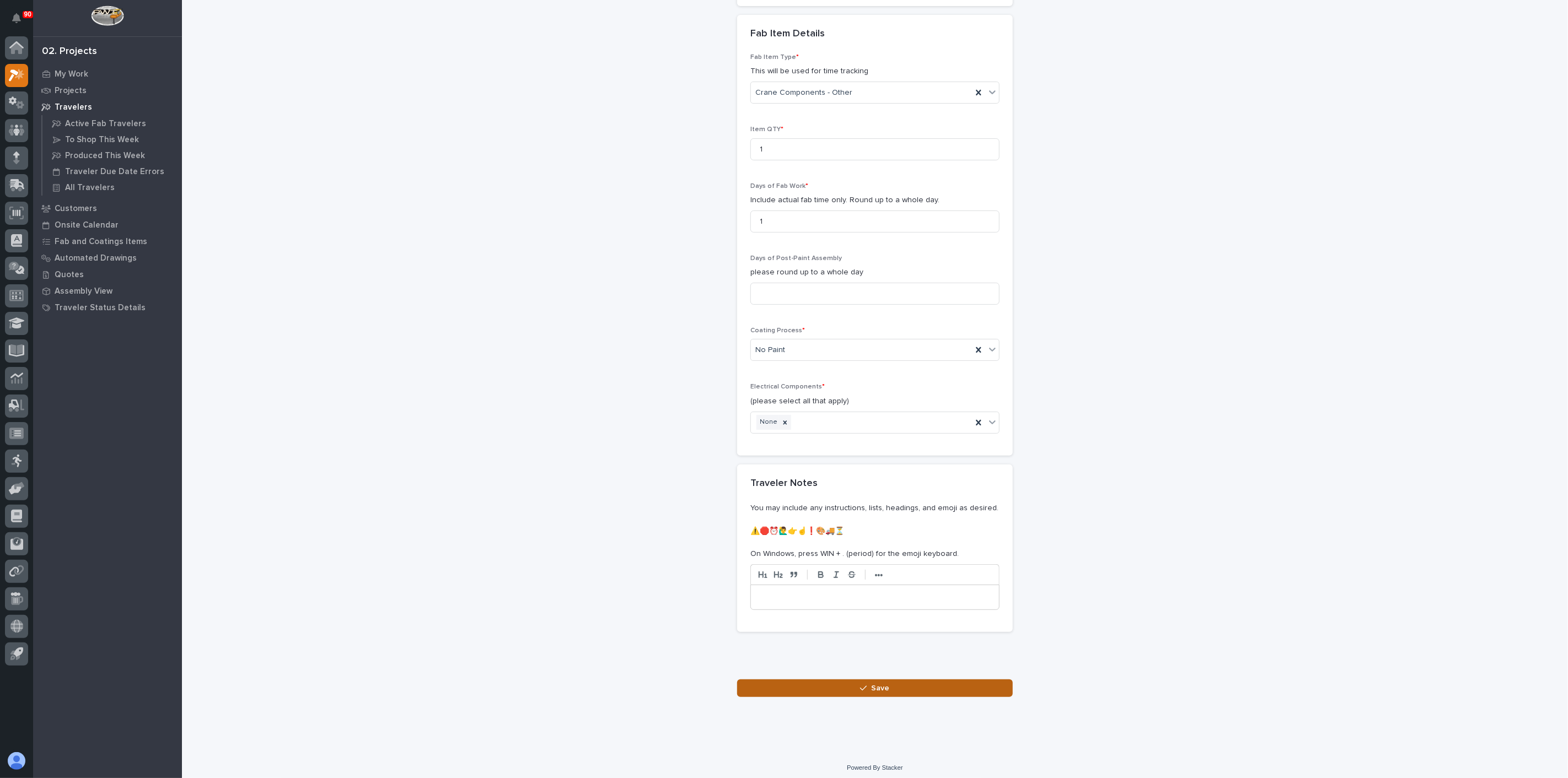
click at [843, 679] on button "Save" at bounding box center [875, 688] width 275 height 18
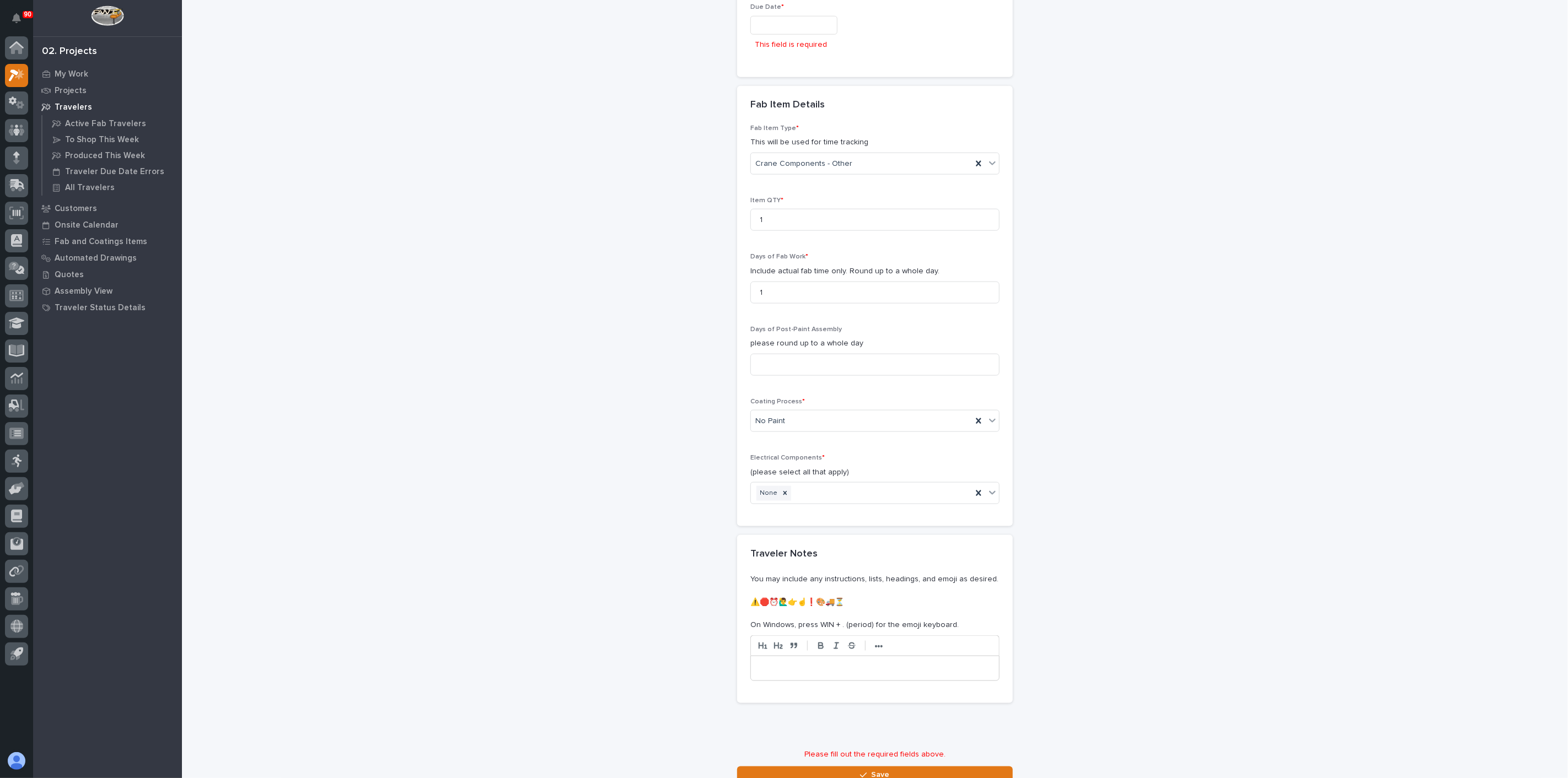
scroll to position [957, 0]
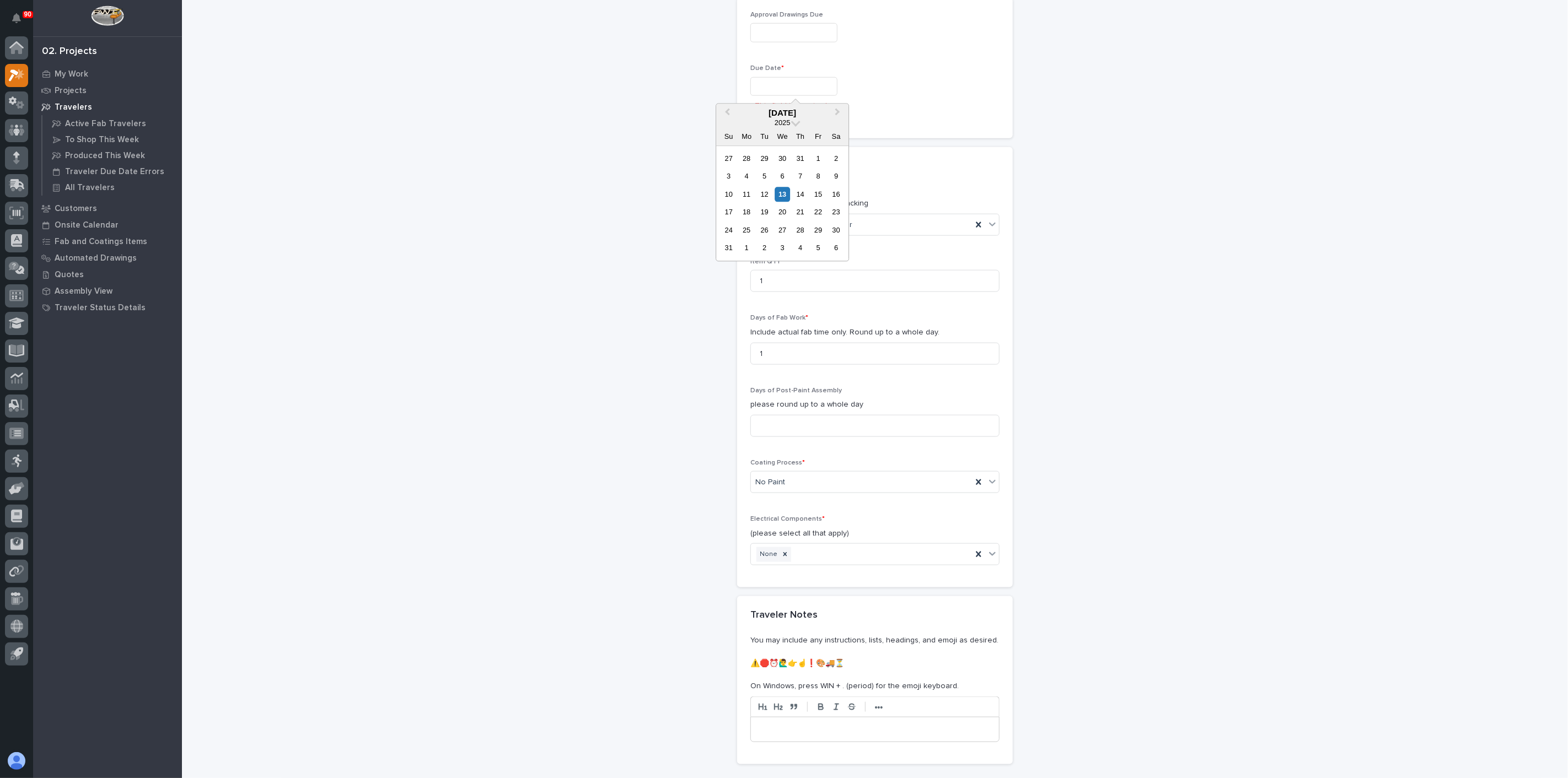
drag, startPoint x: 769, startPoint y: 86, endPoint x: 773, endPoint y: 101, distance: 15.5
click at [770, 86] on input "text" at bounding box center [794, 87] width 87 height 20
click at [787, 190] on div "13" at bounding box center [782, 194] width 15 height 15
type input "**********"
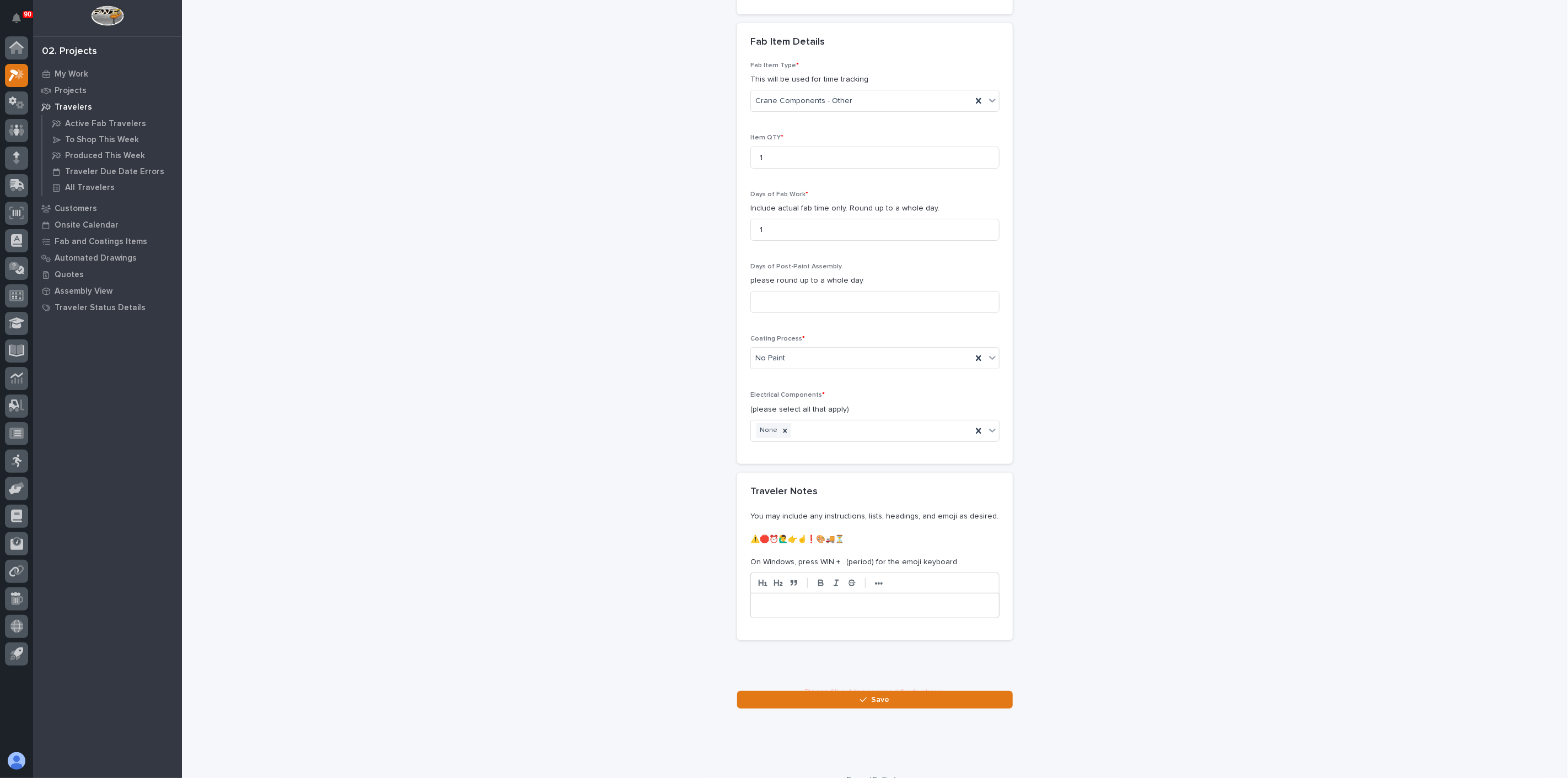
scroll to position [1070, 0]
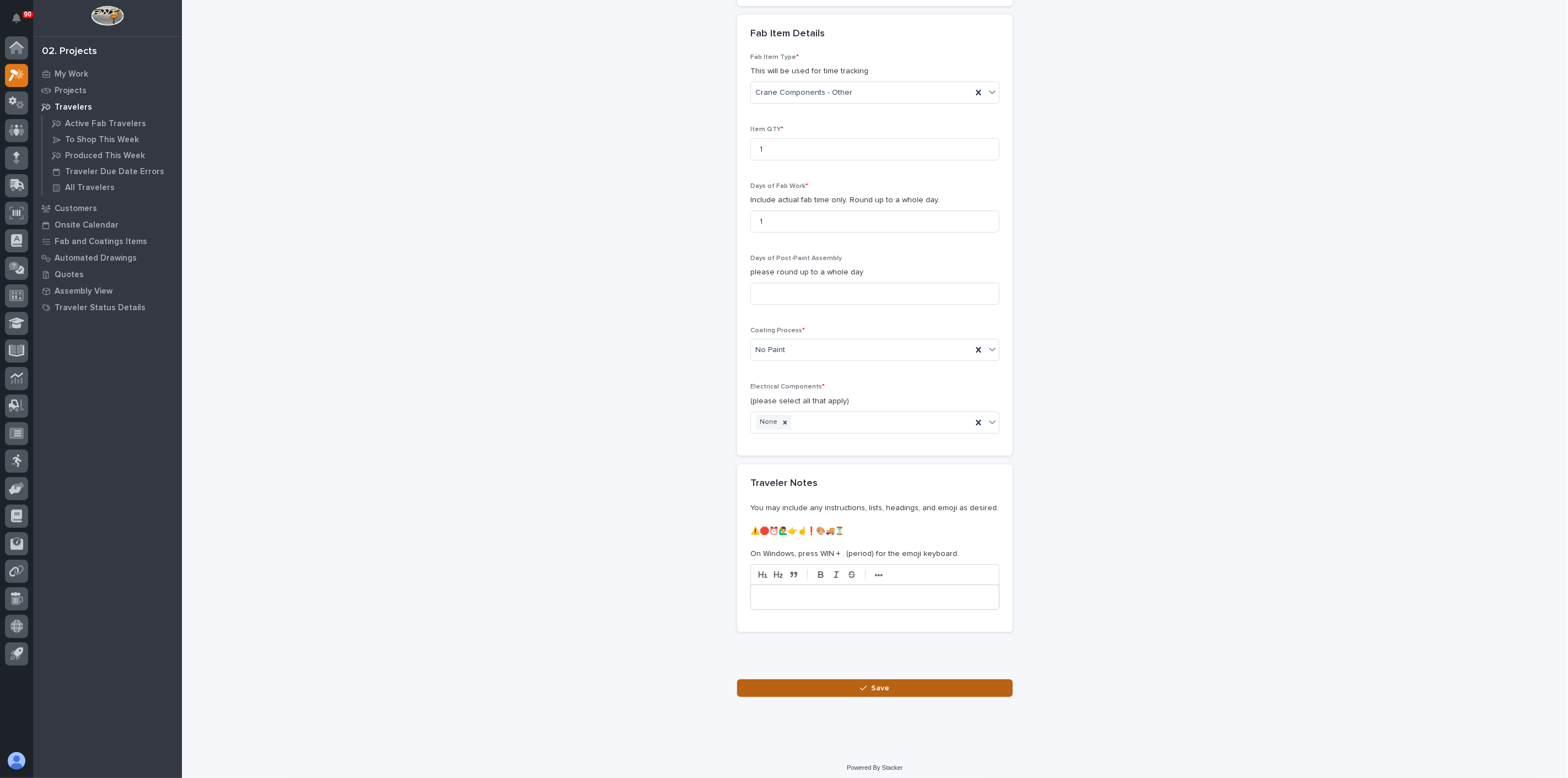
click at [847, 679] on button "Save" at bounding box center [875, 688] width 275 height 18
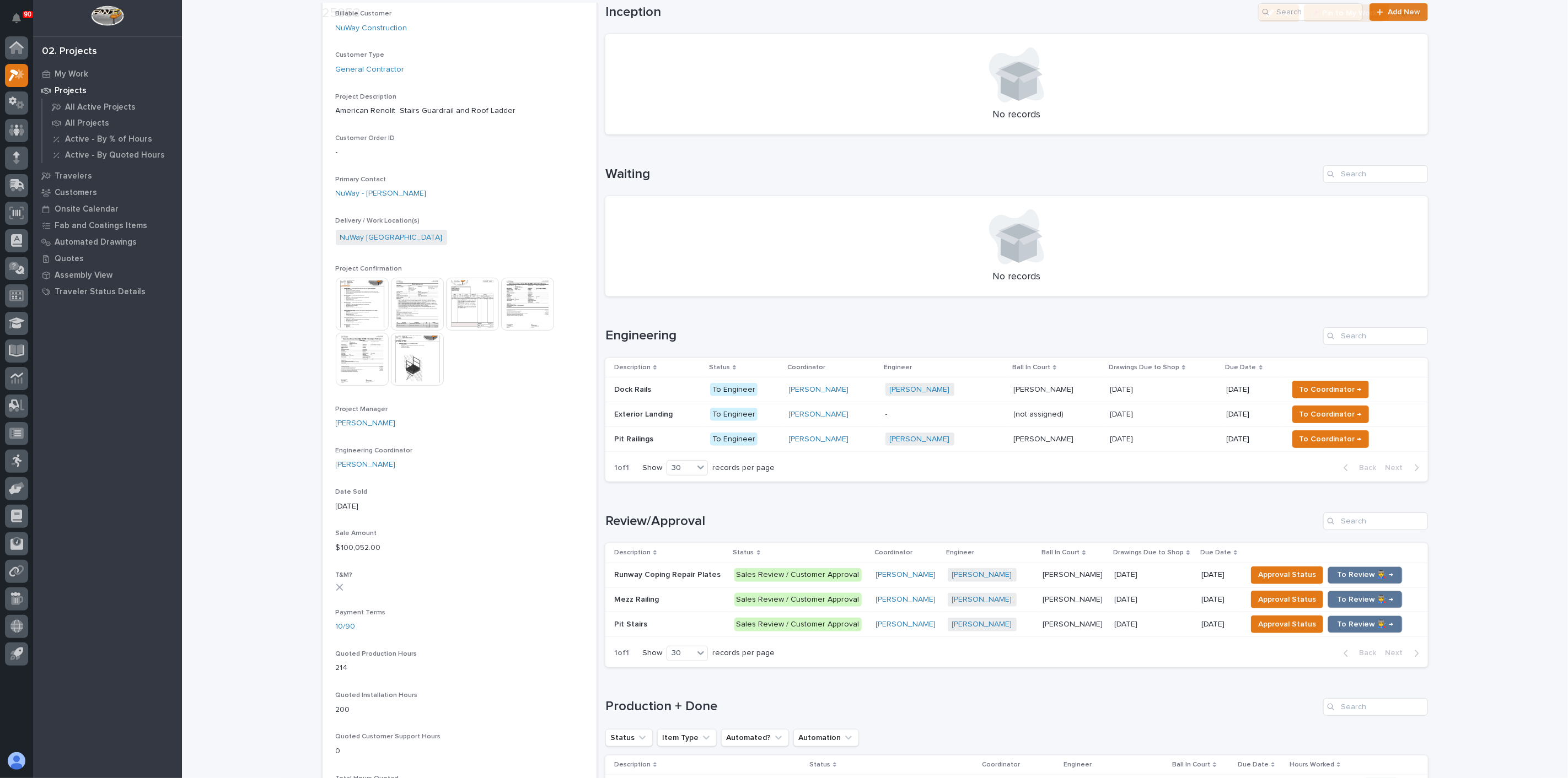
scroll to position [306, 0]
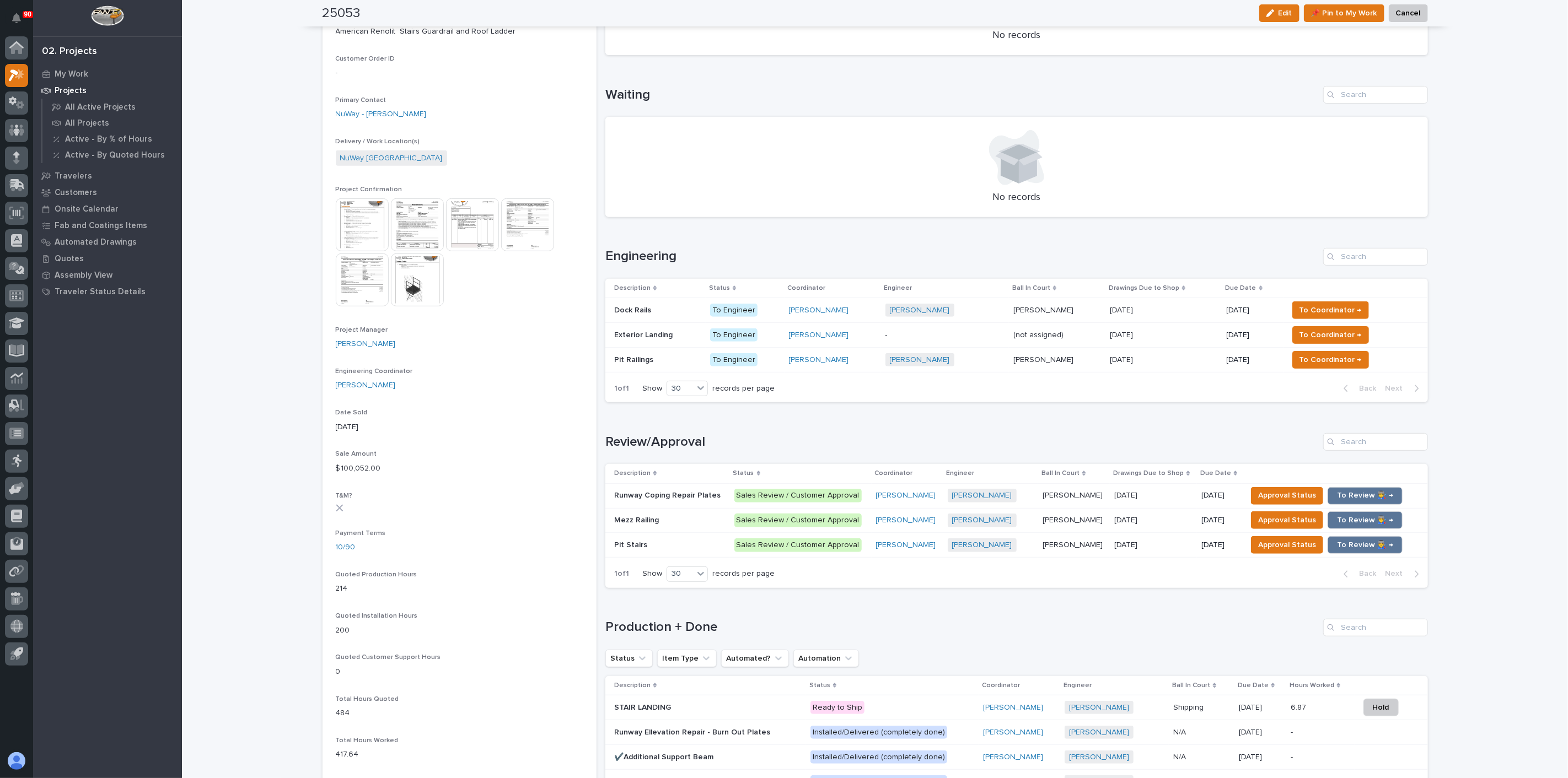
click at [674, 494] on p "Runway Coping Repair Plates" at bounding box center [668, 494] width 108 height 11
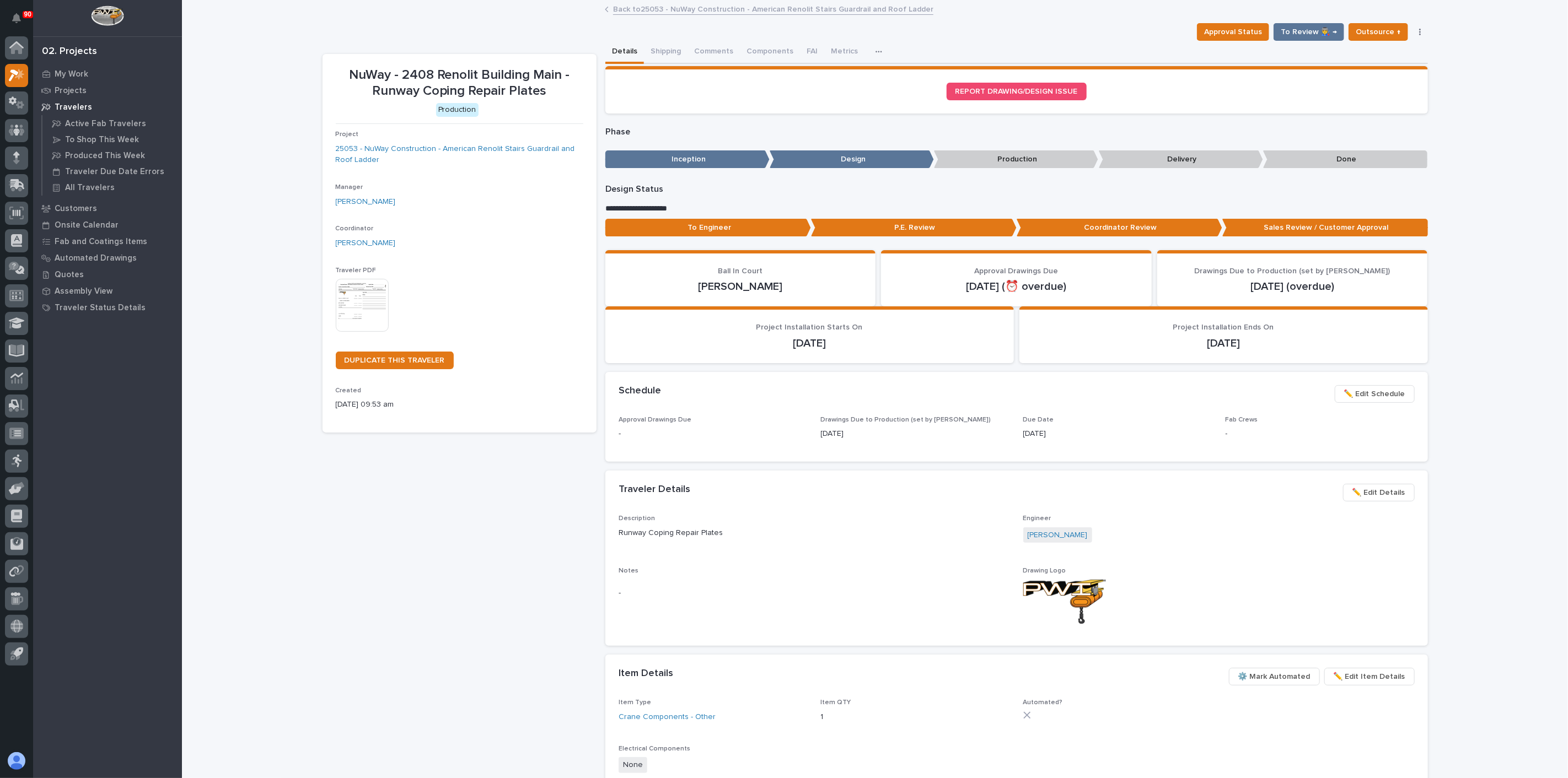
click at [354, 292] on img at bounding box center [362, 305] width 53 height 53
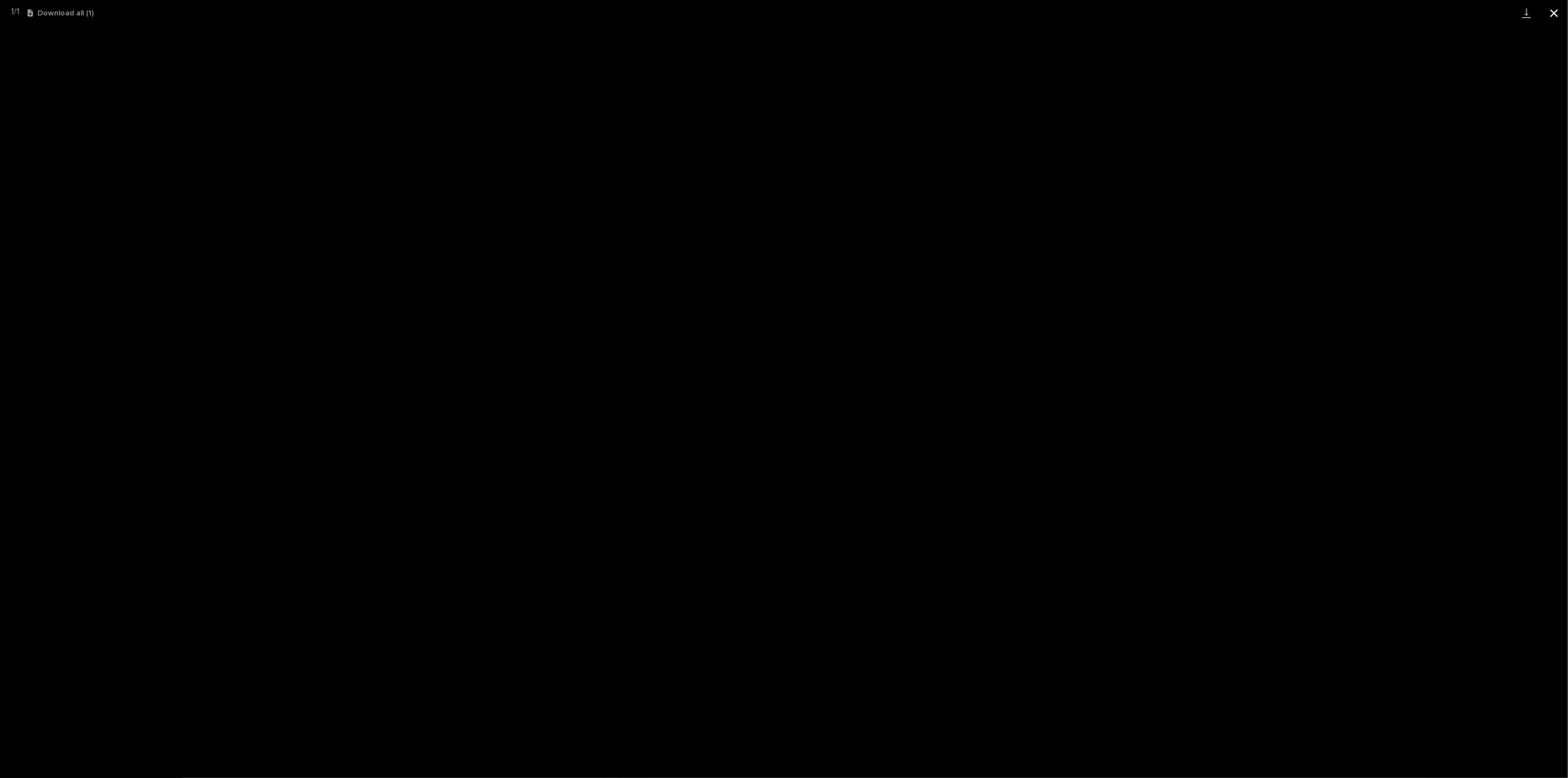
drag, startPoint x: 1561, startPoint y: 11, endPoint x: 1544, endPoint y: 18, distance: 18.4
click at [1561, 11] on button "Close gallery" at bounding box center [1554, 13] width 28 height 26
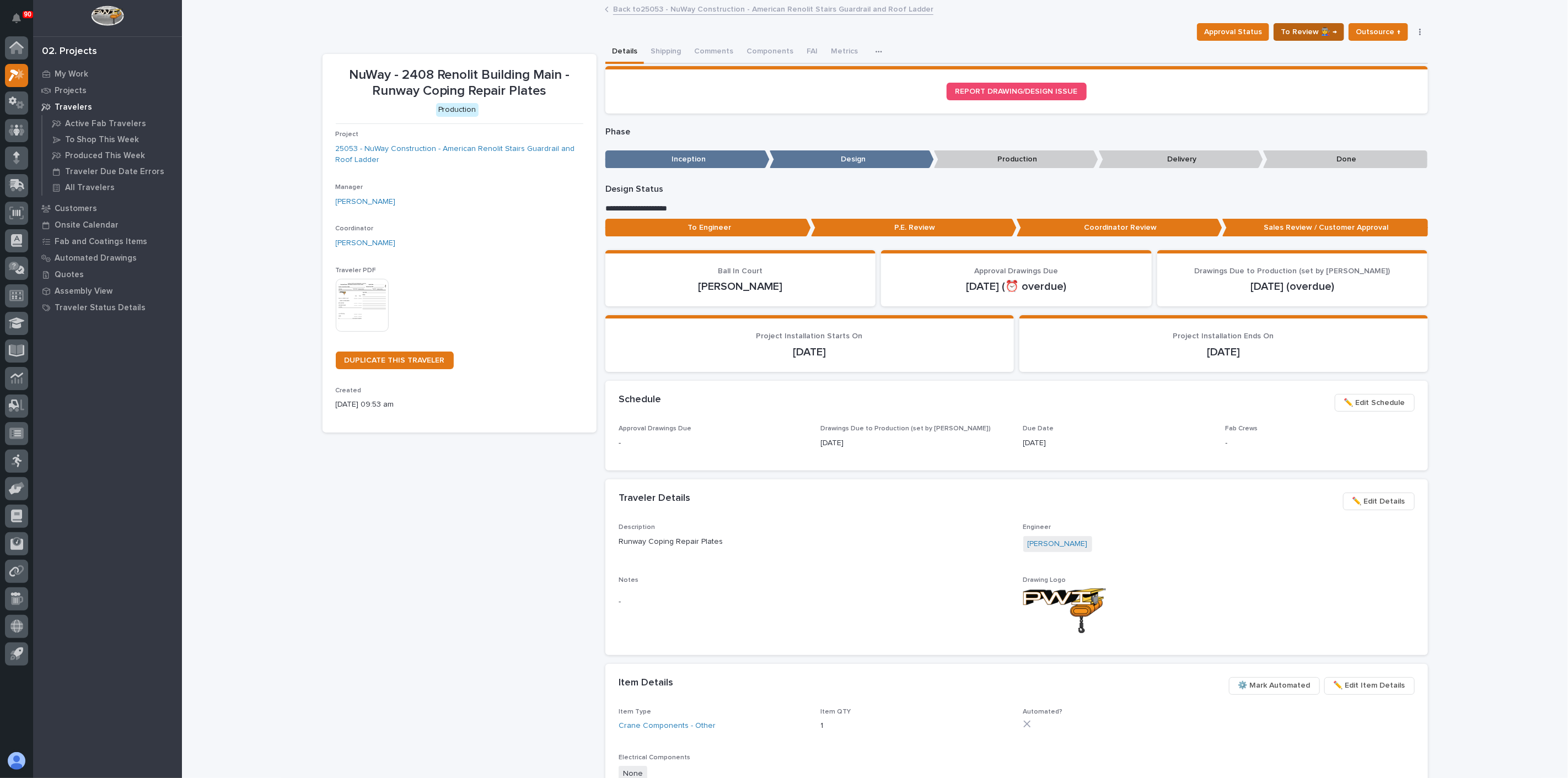
click at [1336, 37] on button "To Review 👨‍🏭 →" at bounding box center [1309, 32] width 71 height 18
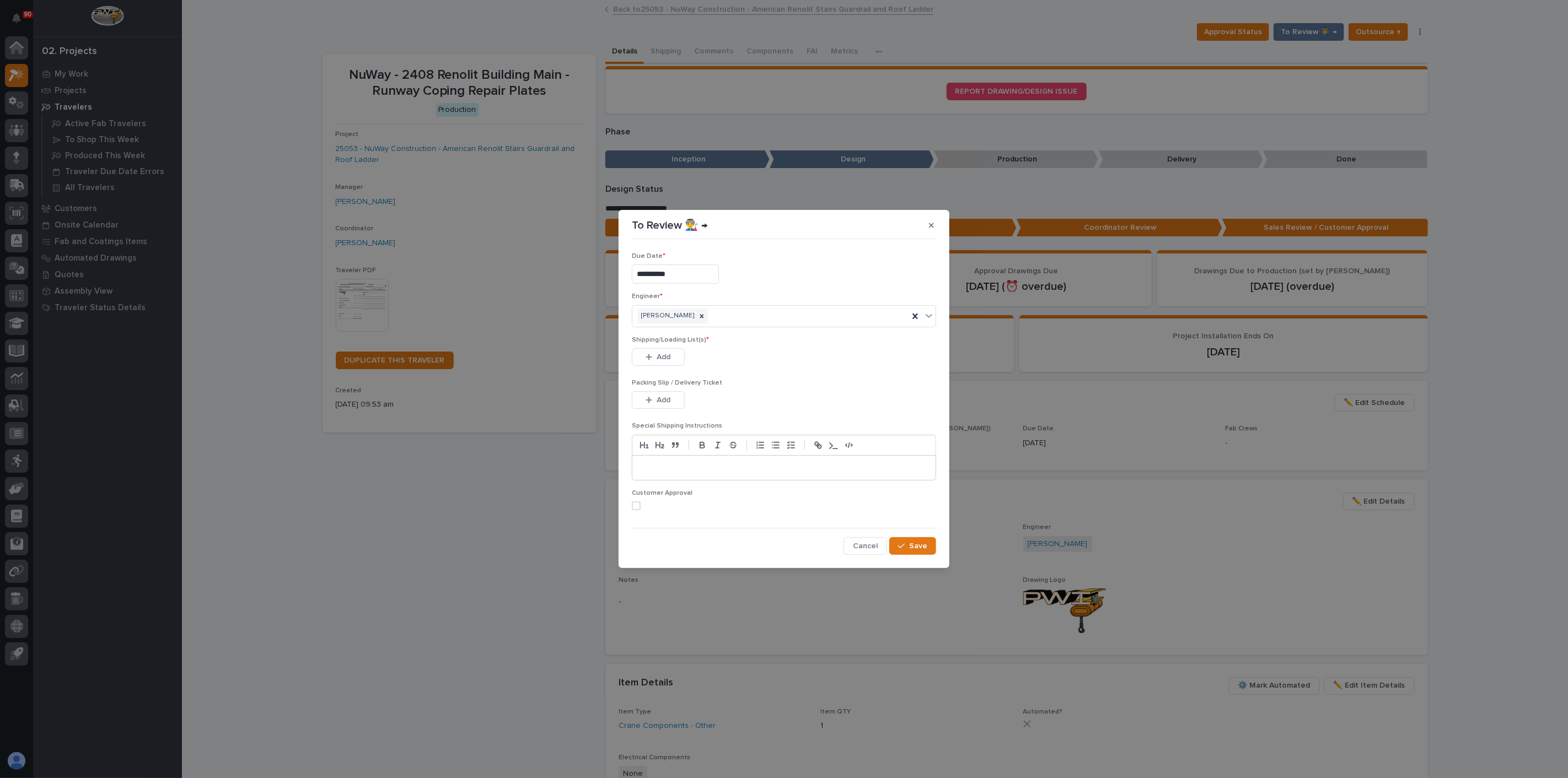
drag, startPoint x: 663, startPoint y: 354, endPoint x: 433, endPoint y: 371, distance: 230.6
click at [663, 353] on span "Add" at bounding box center [663, 357] width 14 height 10
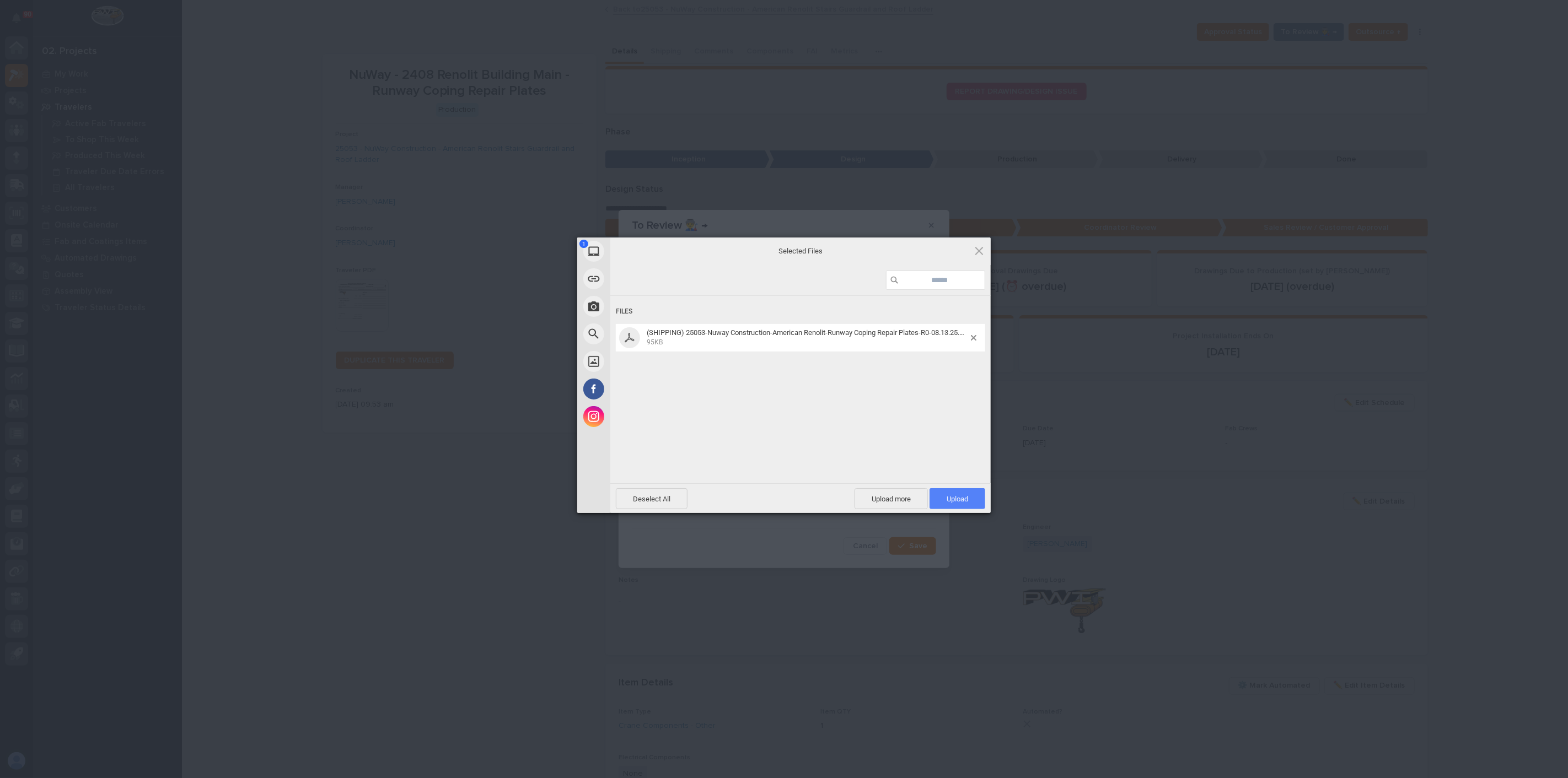
click at [966, 500] on span "Upload 1" at bounding box center [958, 499] width 21 height 8
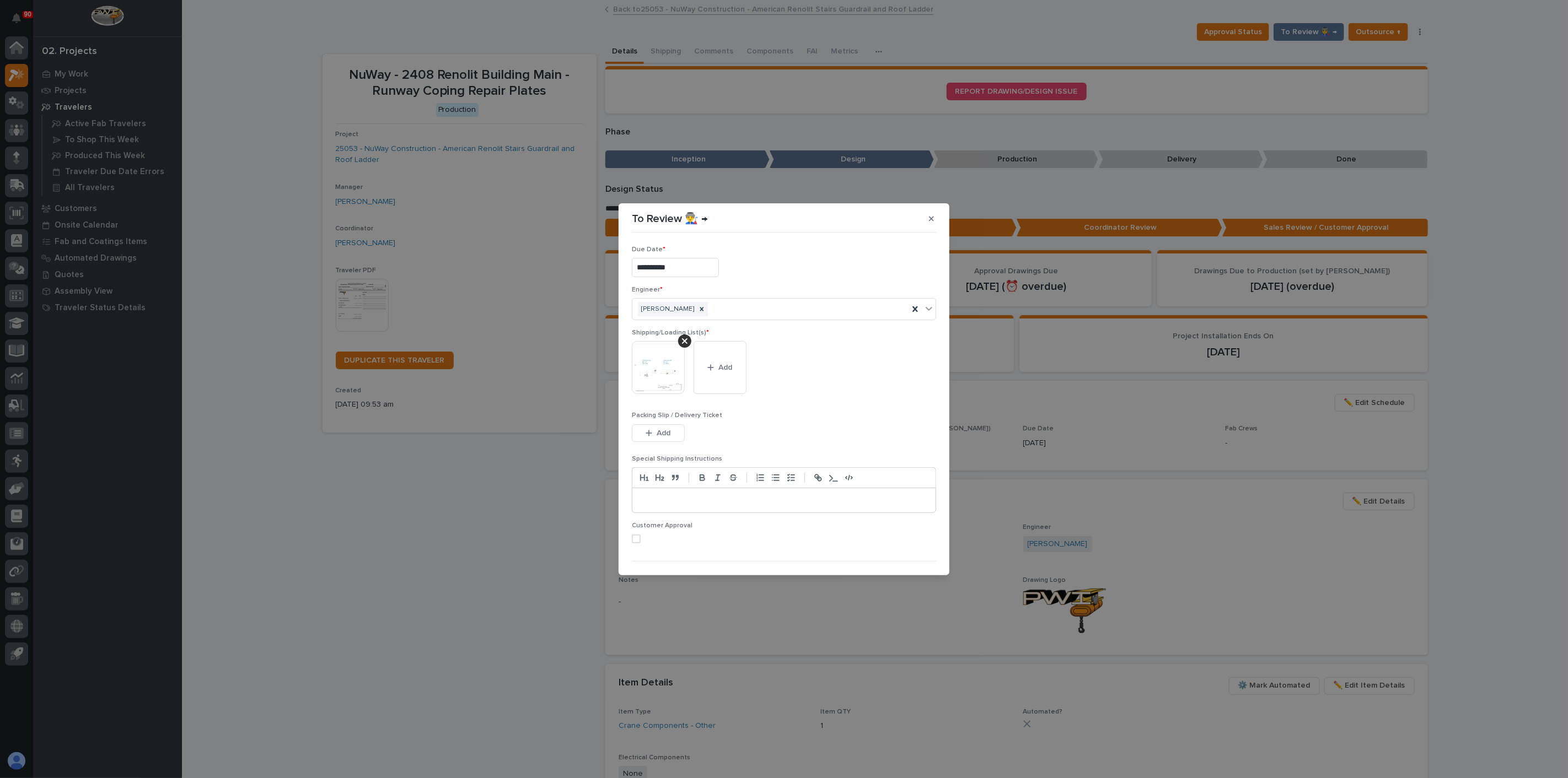
scroll to position [22, 0]
click at [913, 554] on span "Save" at bounding box center [918, 556] width 18 height 10
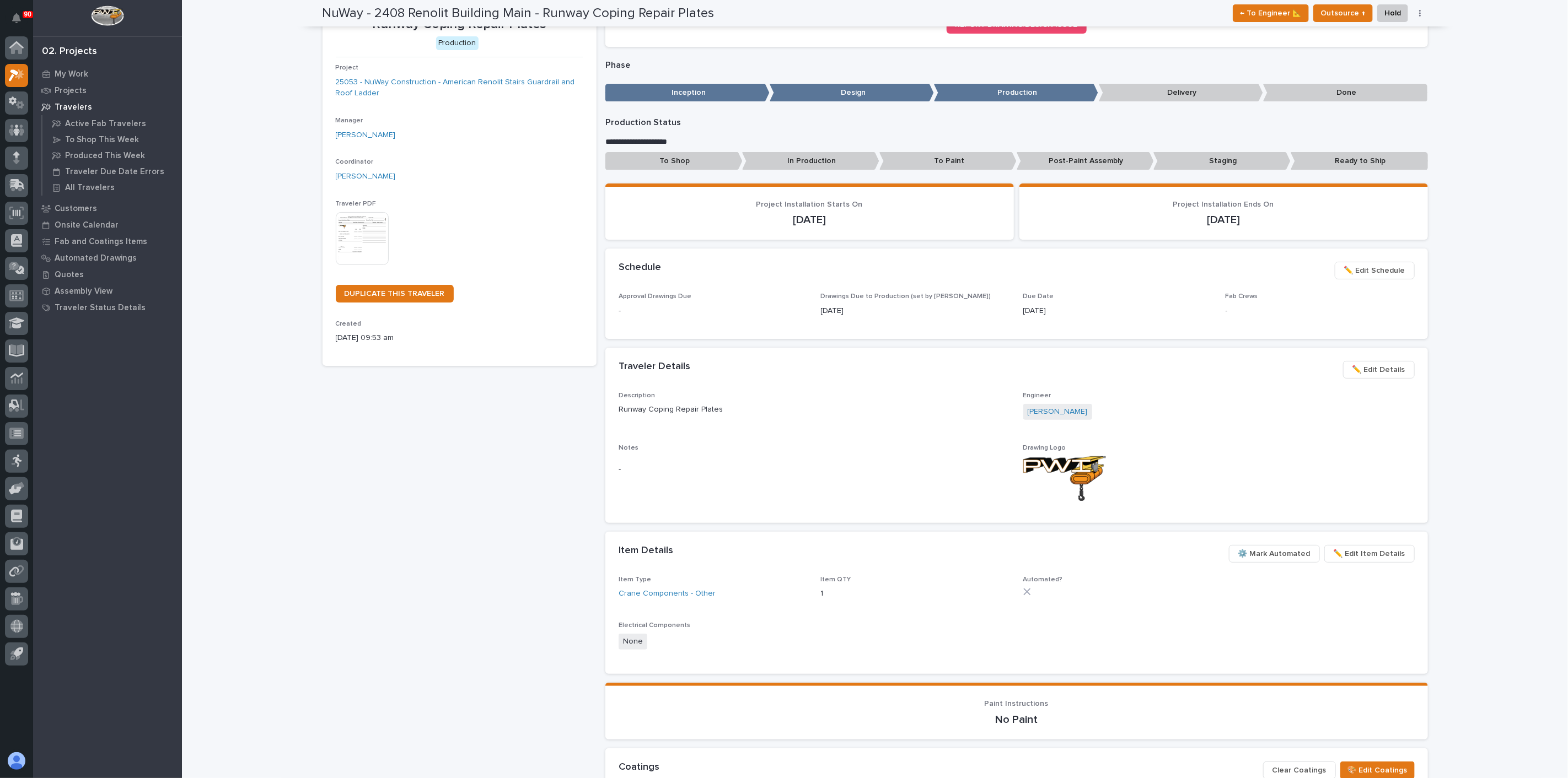
scroll to position [0, 0]
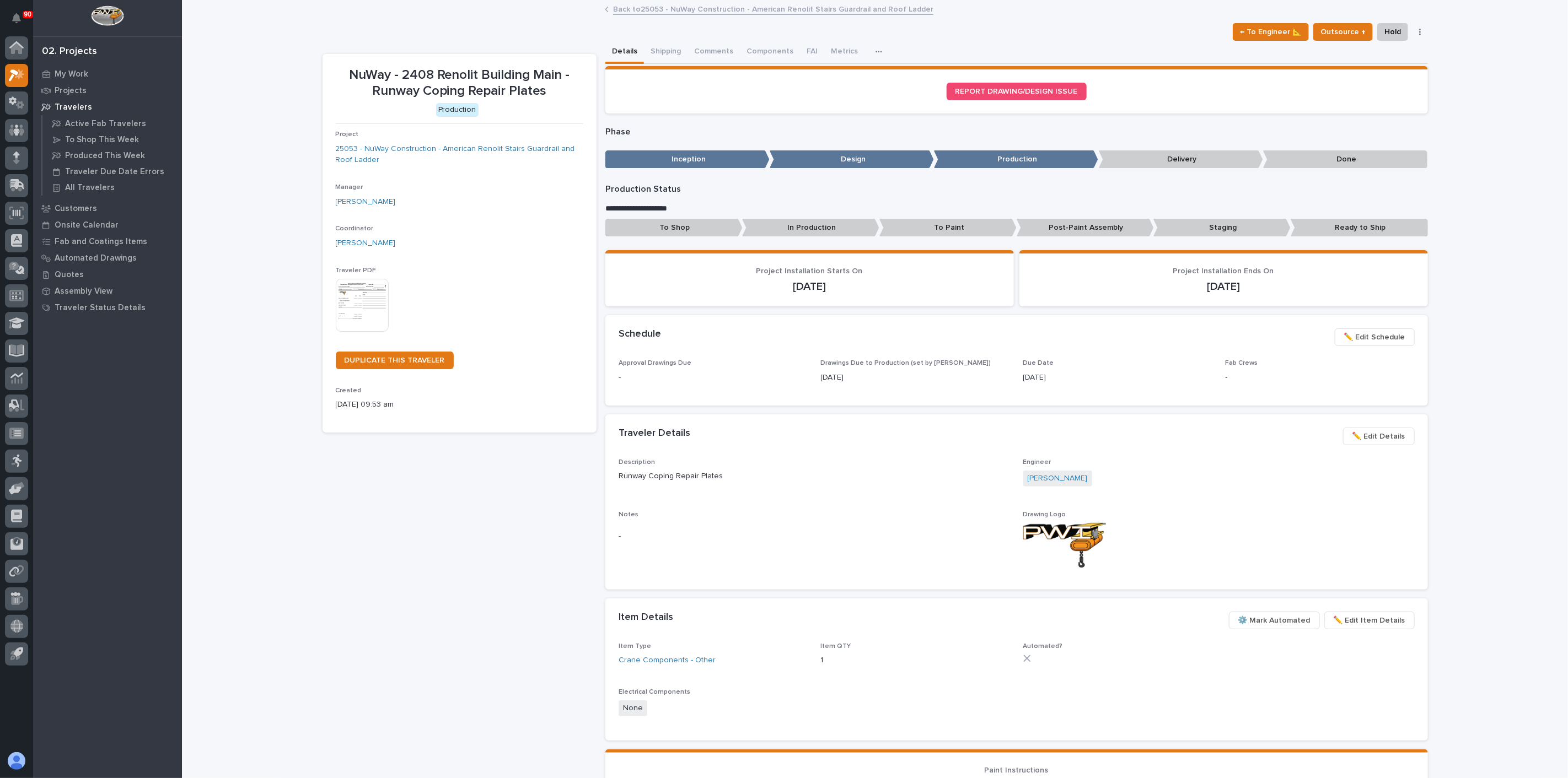
click at [483, 543] on div "NuWay - 2408 Renolit Building Main - Runway Coping Repair Plates Production Pro…" at bounding box center [460, 520] width 274 height 933
click at [658, 52] on button "Shipping" at bounding box center [665, 52] width 43 height 23
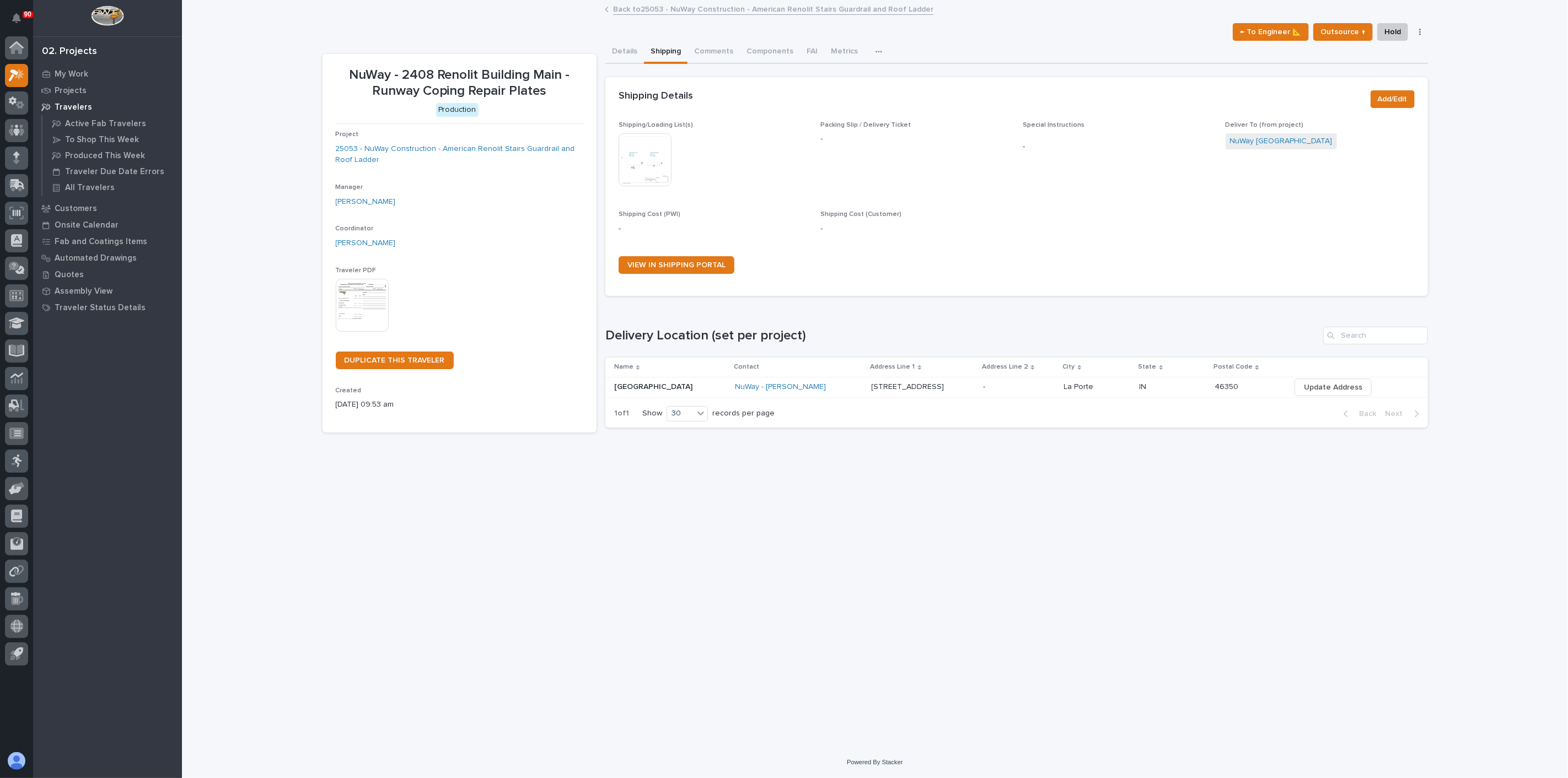
click at [663, 150] on img at bounding box center [645, 160] width 53 height 53
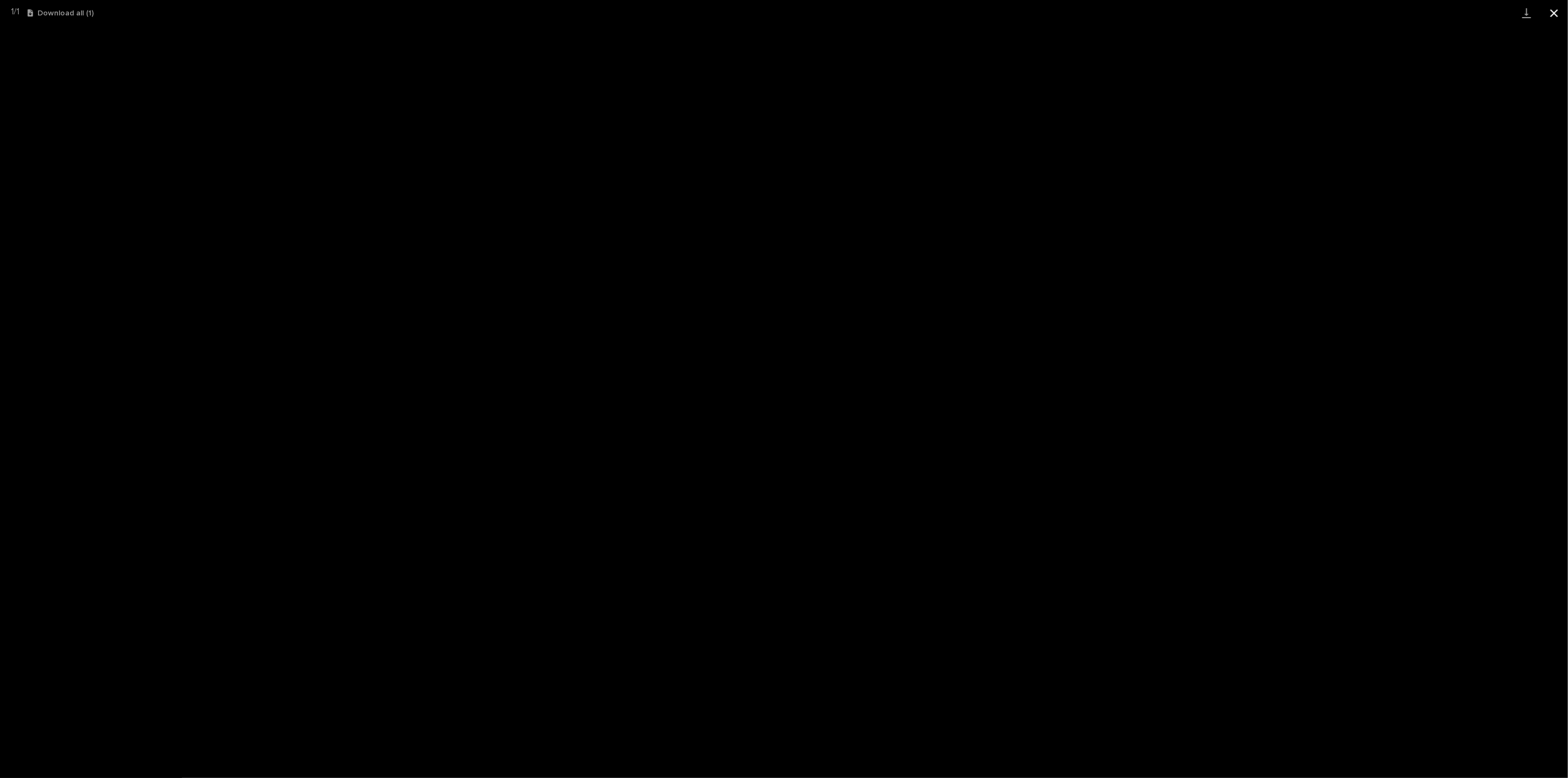
click at [1557, 11] on button "Close gallery" at bounding box center [1554, 13] width 28 height 26
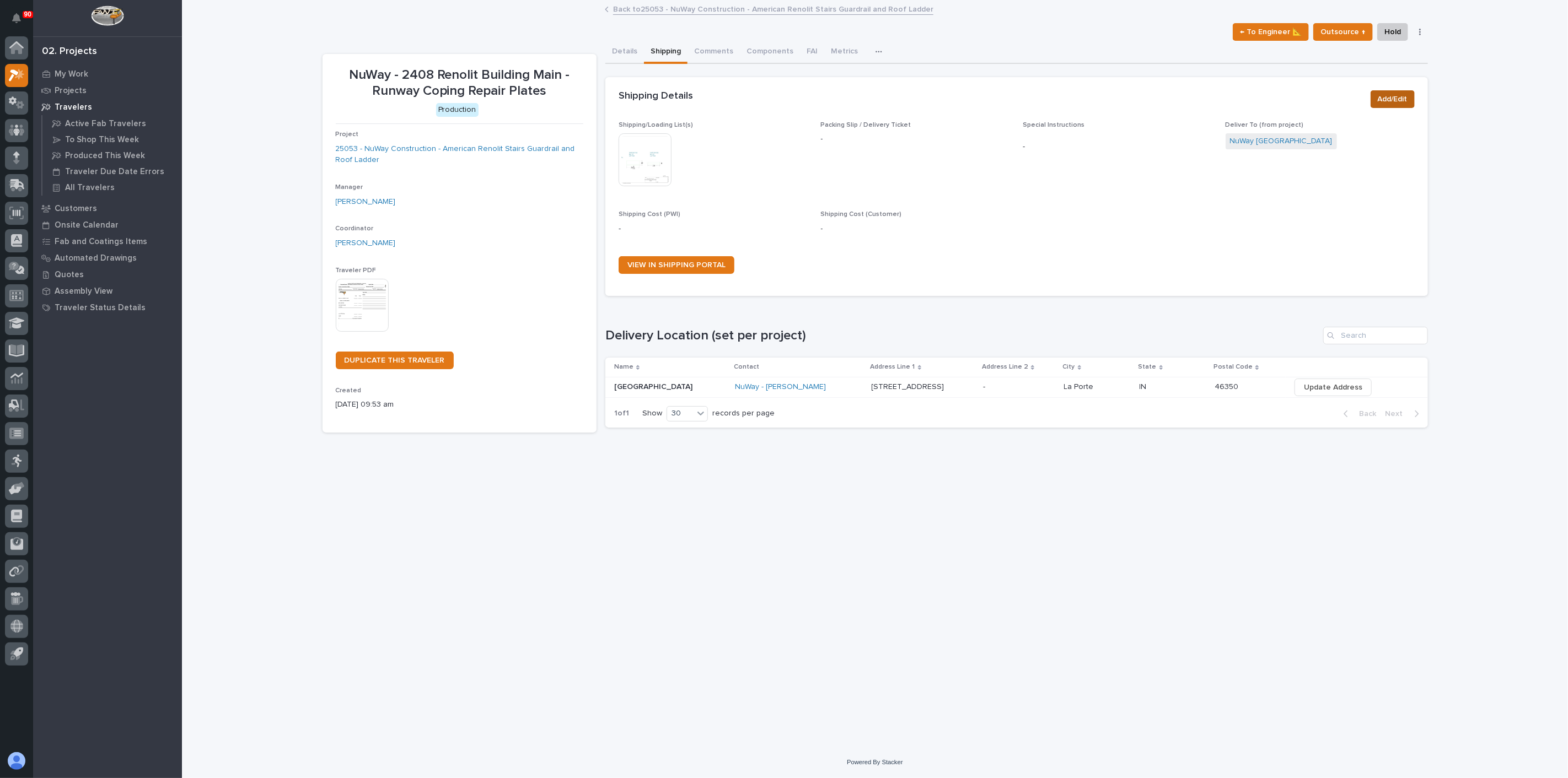
click at [1378, 101] on span "Add/Edit" at bounding box center [1393, 99] width 30 height 13
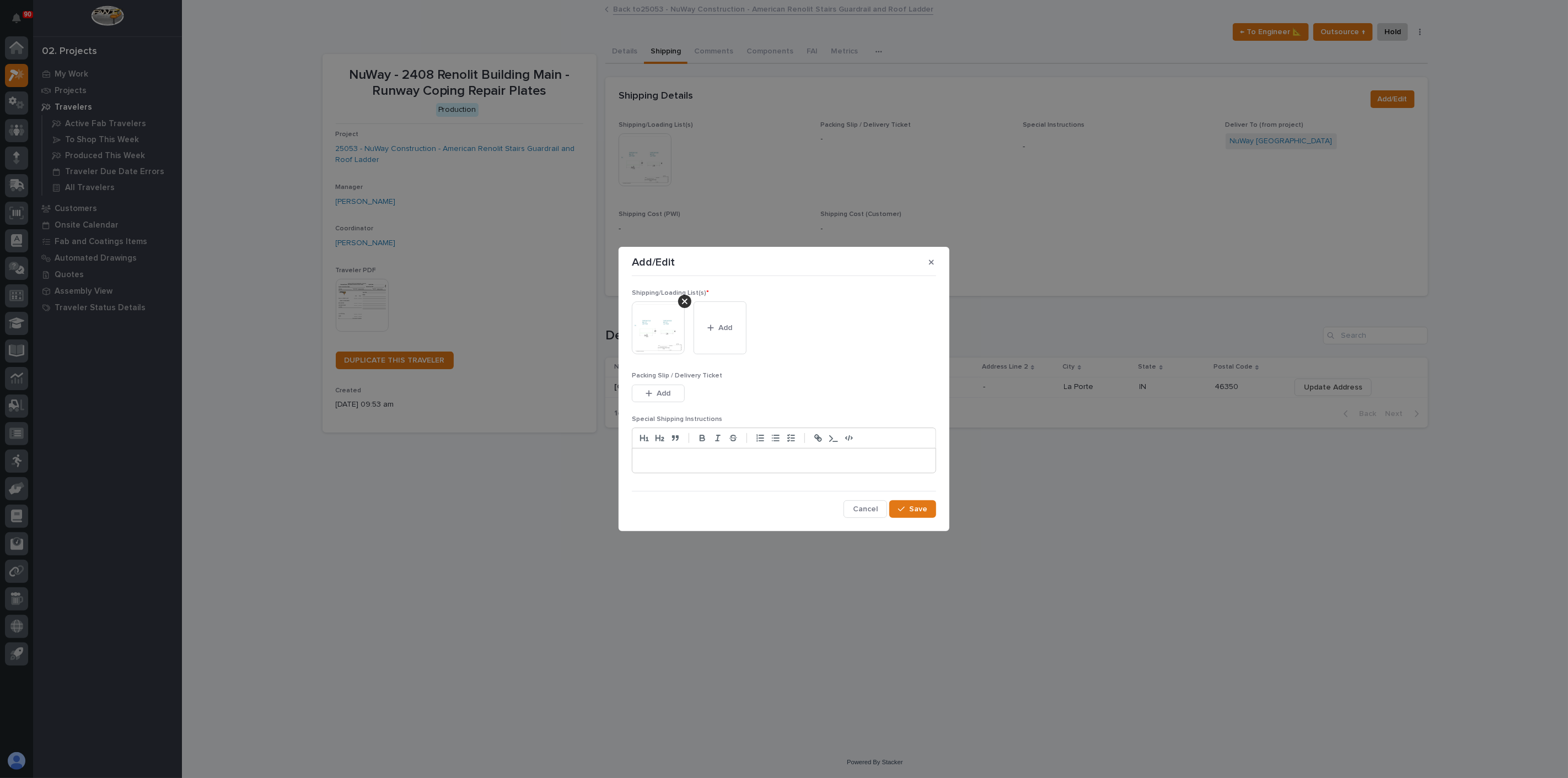
click at [685, 305] on icon at bounding box center [685, 301] width 6 height 9
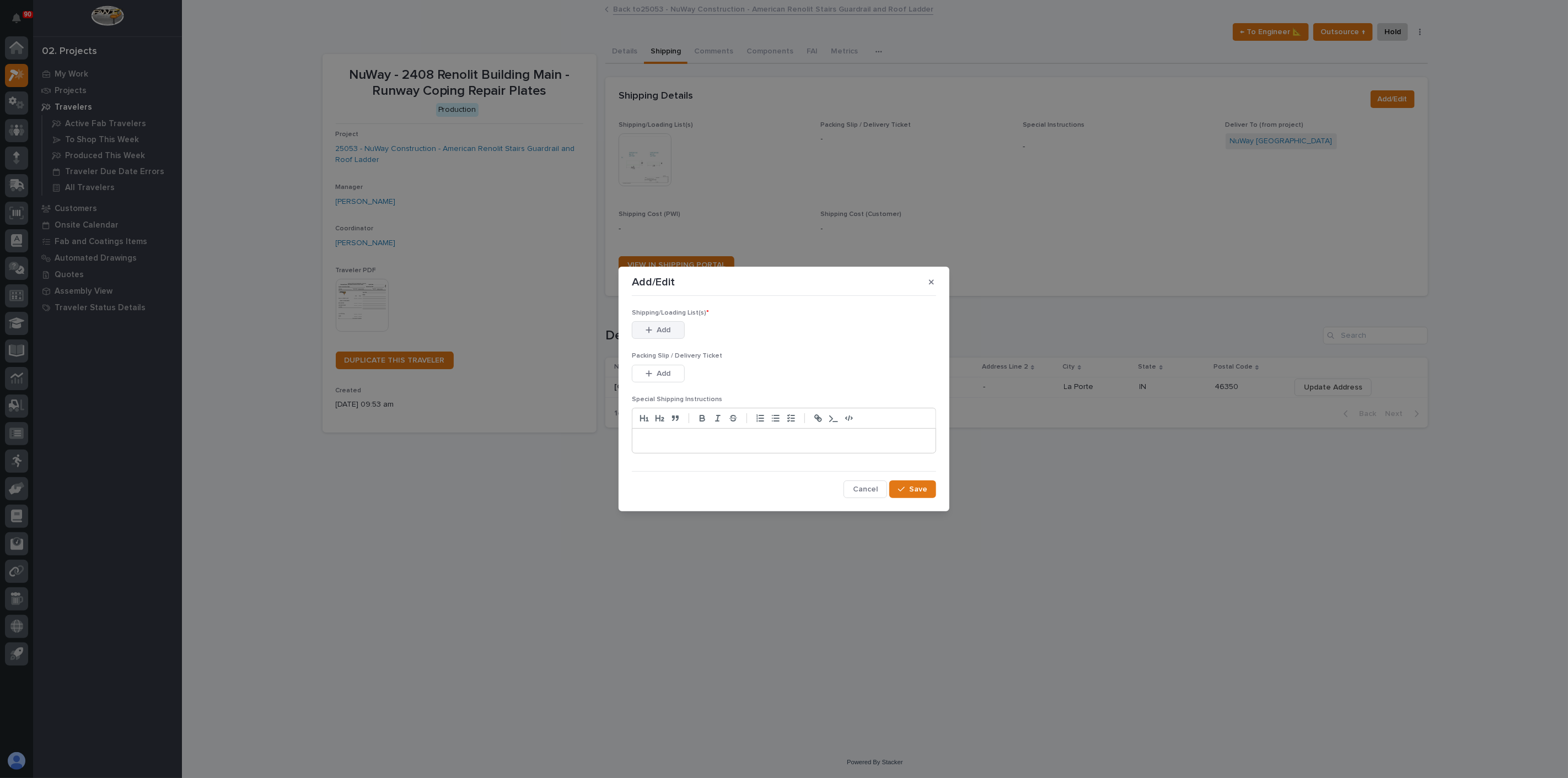
click at [667, 333] on span "Add" at bounding box center [663, 330] width 14 height 10
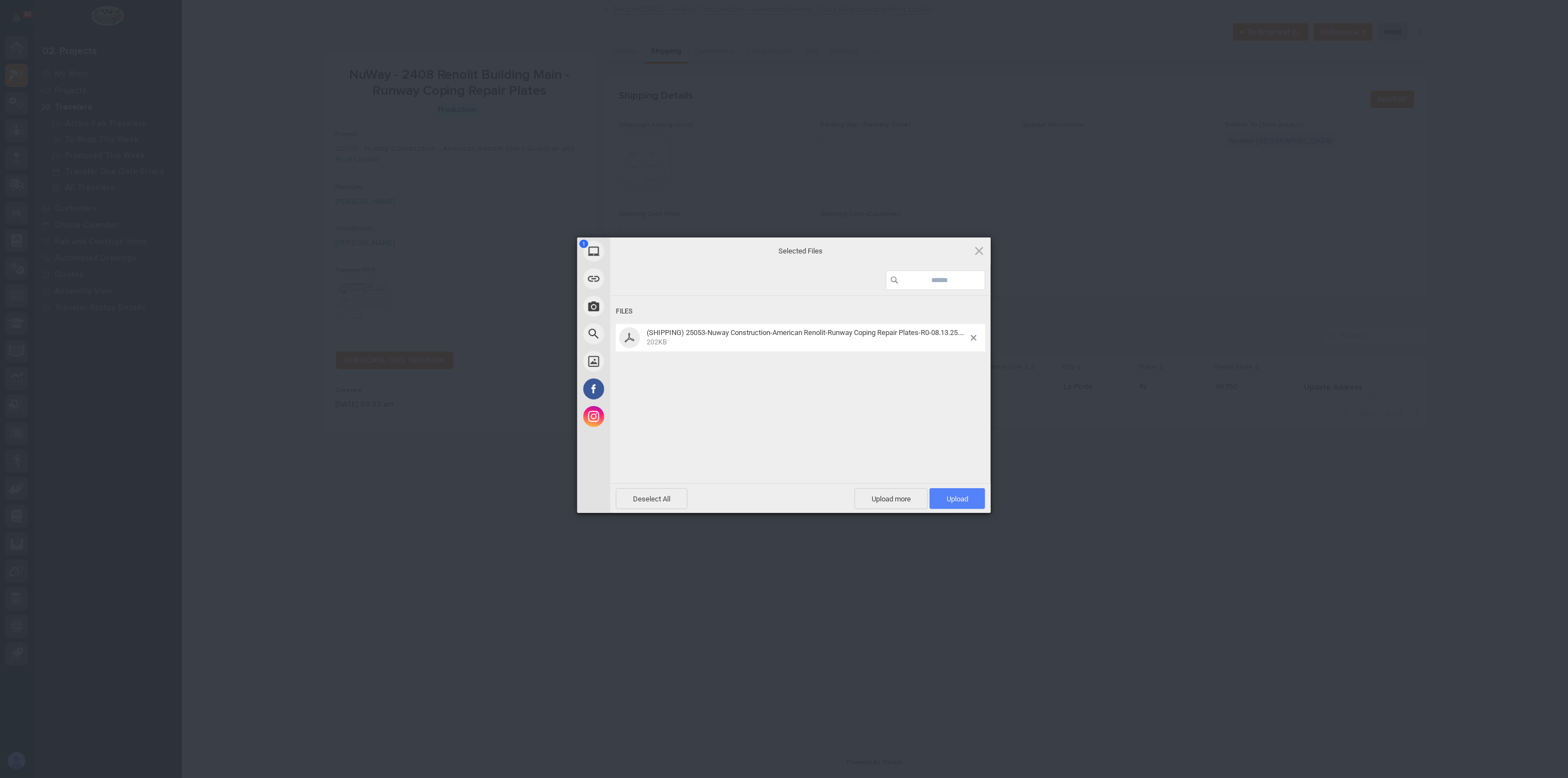
click at [958, 503] on span "Upload 1" at bounding box center [958, 499] width 55 height 21
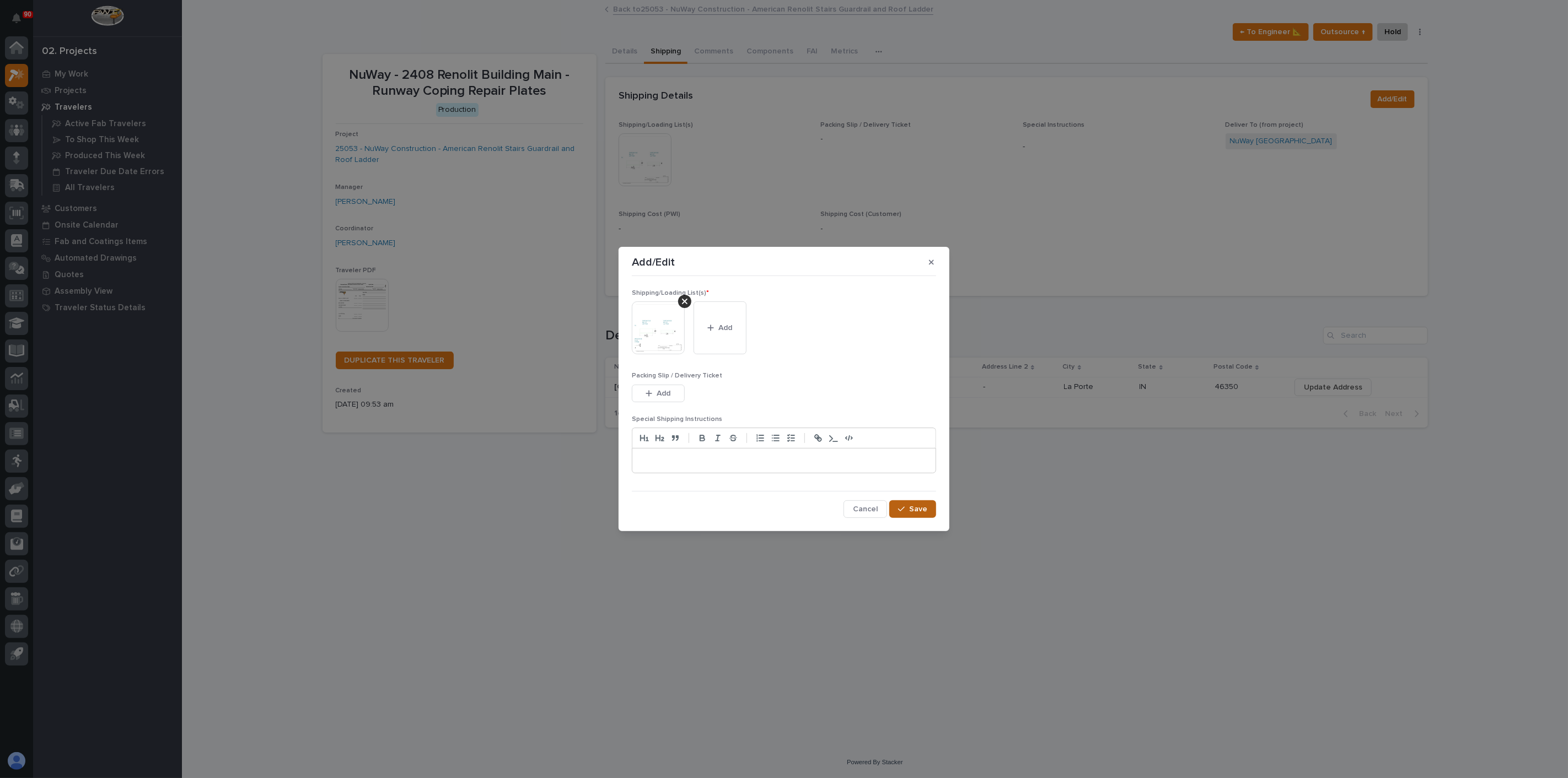
click at [922, 515] on button "Save" at bounding box center [913, 509] width 47 height 18
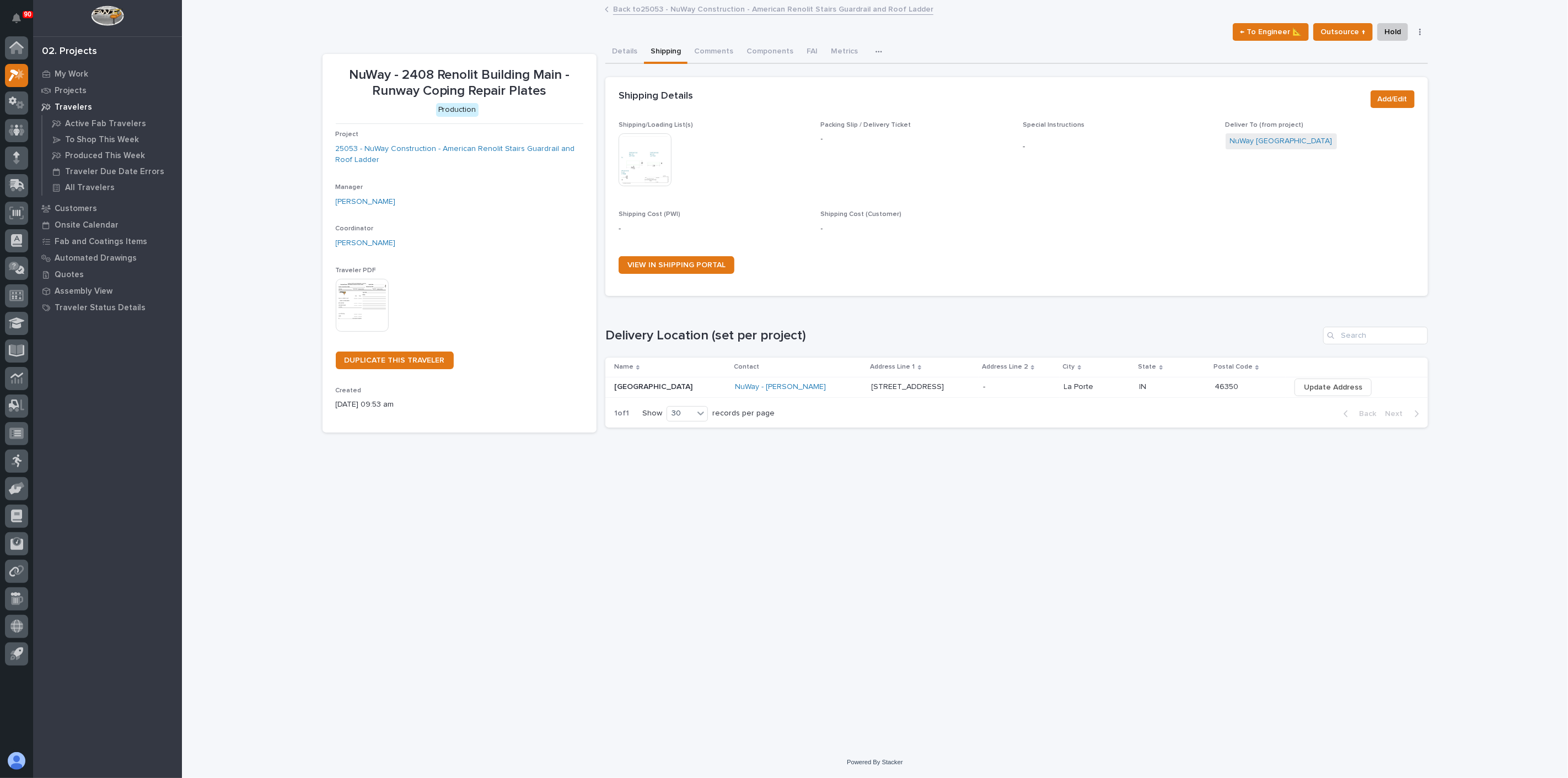
click at [760, 229] on p "-" at bounding box center [713, 229] width 189 height 11
click at [1457, 95] on div "Loading... Saving… Loading... Saving… NuWay - 2408 Renolit Building Main - Runw…" at bounding box center [874, 373] width 1386 height 745
click at [1397, 94] on span "Add/Edit" at bounding box center [1393, 99] width 30 height 13
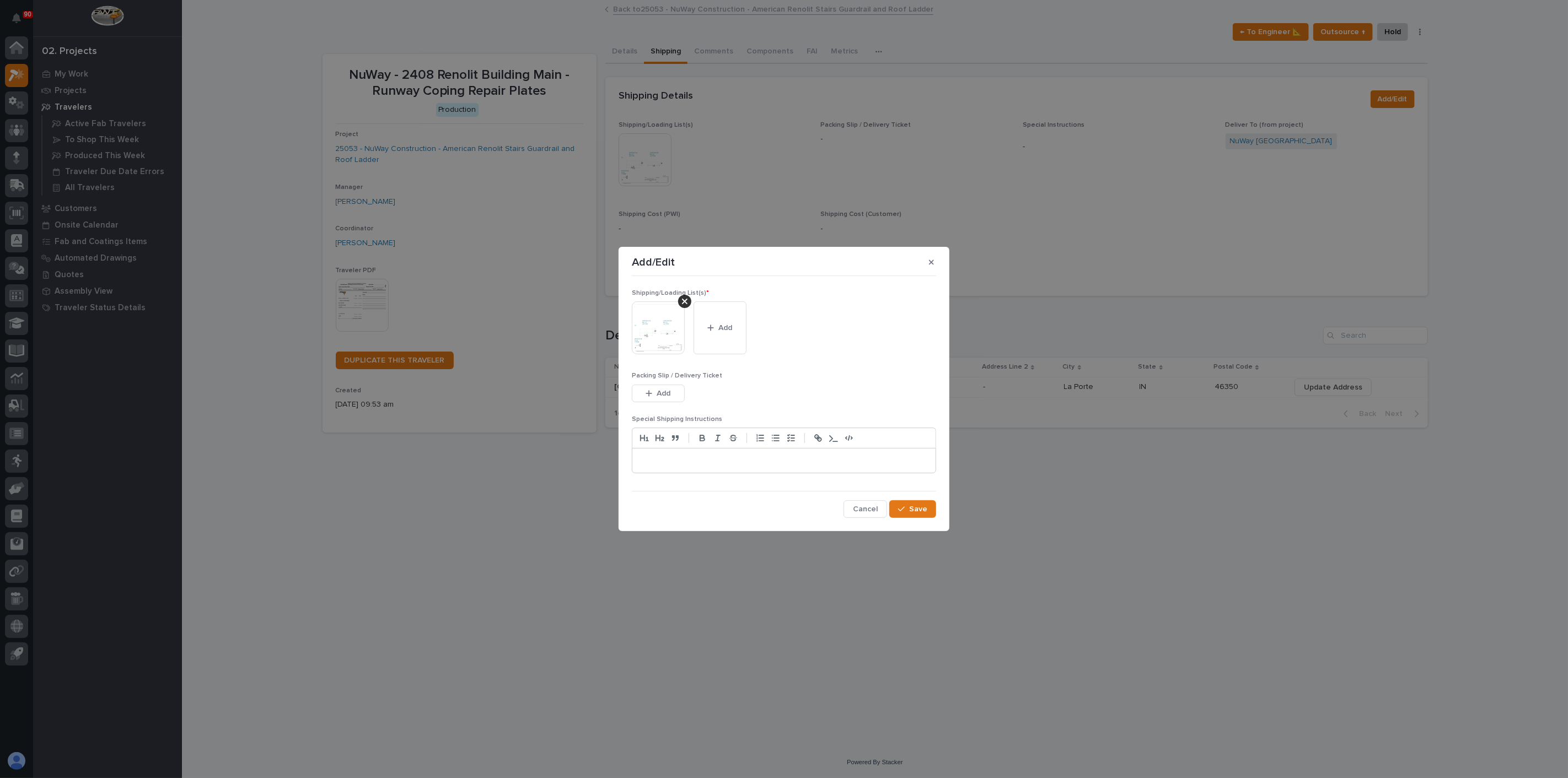
click at [680, 301] on div at bounding box center [685, 301] width 13 height 13
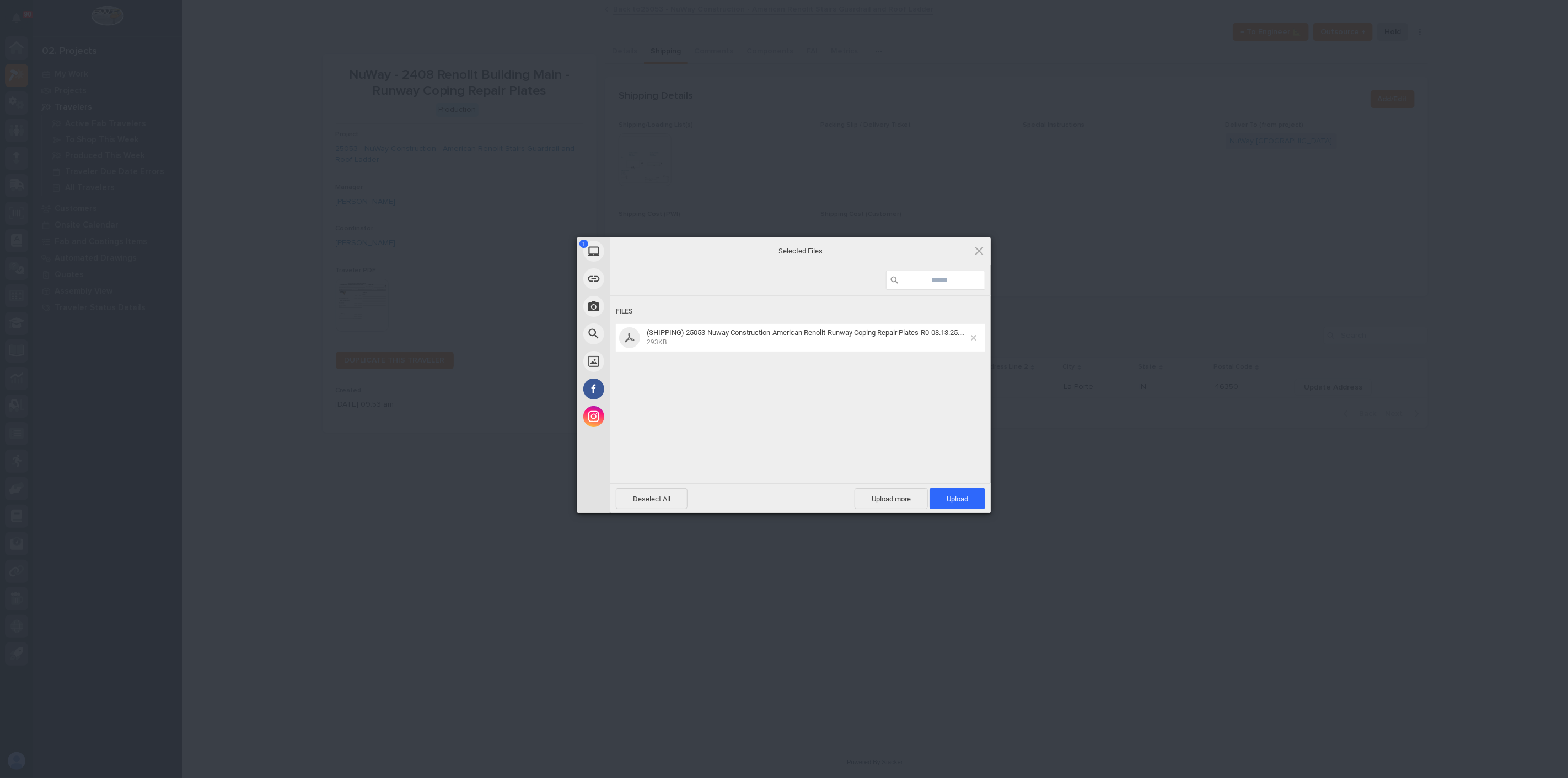
click at [975, 339] on span at bounding box center [973, 337] width 6 height 6
click at [777, 588] on div "My Device Link (URL) Take Photo Web Search Unsplash Facebook Instagram Select F…" at bounding box center [784, 389] width 1568 height 778
click at [973, 498] on span "Upload 1" at bounding box center [958, 499] width 55 height 21
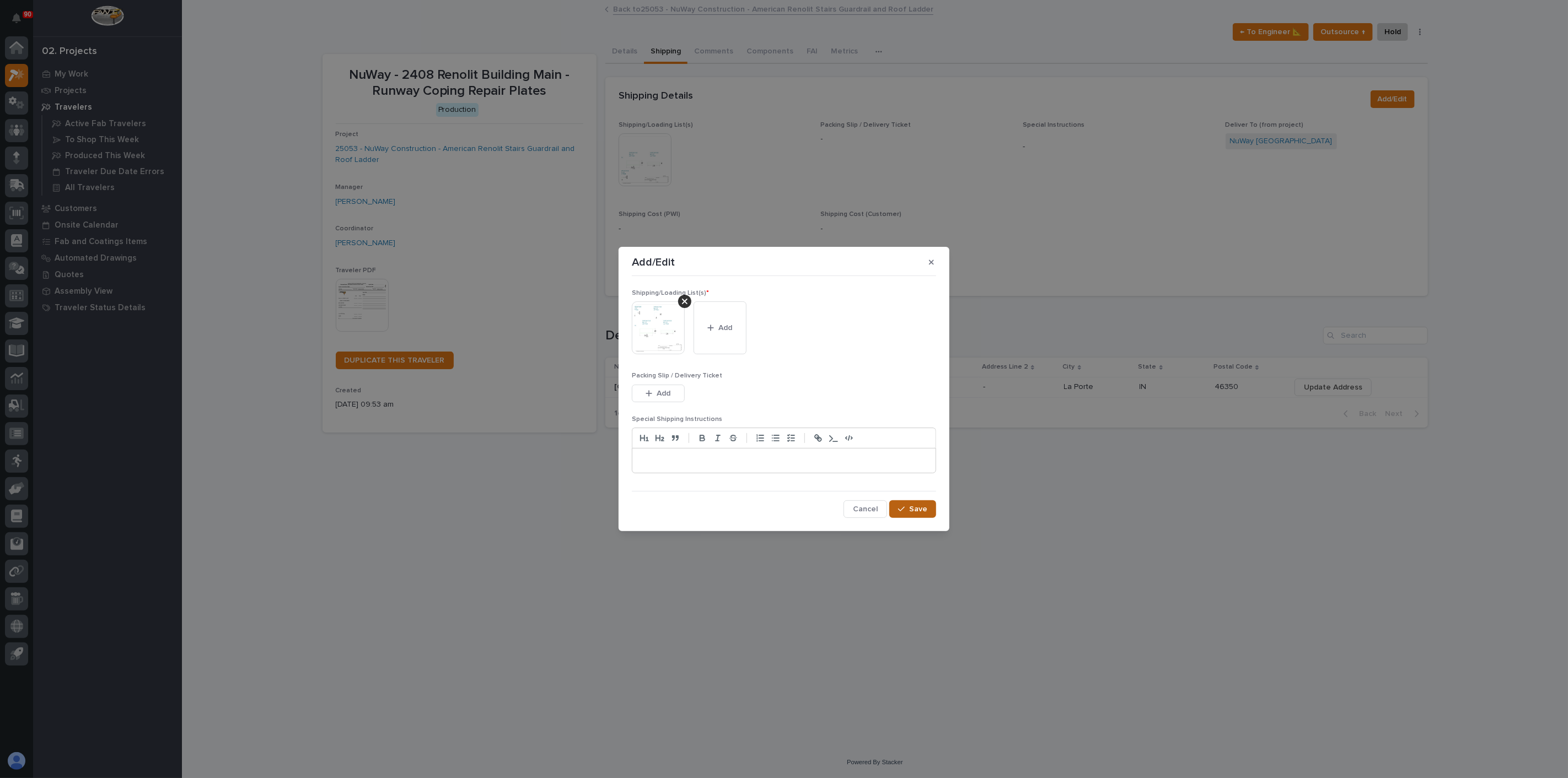
click at [912, 509] on span "Save" at bounding box center [918, 509] width 18 height 10
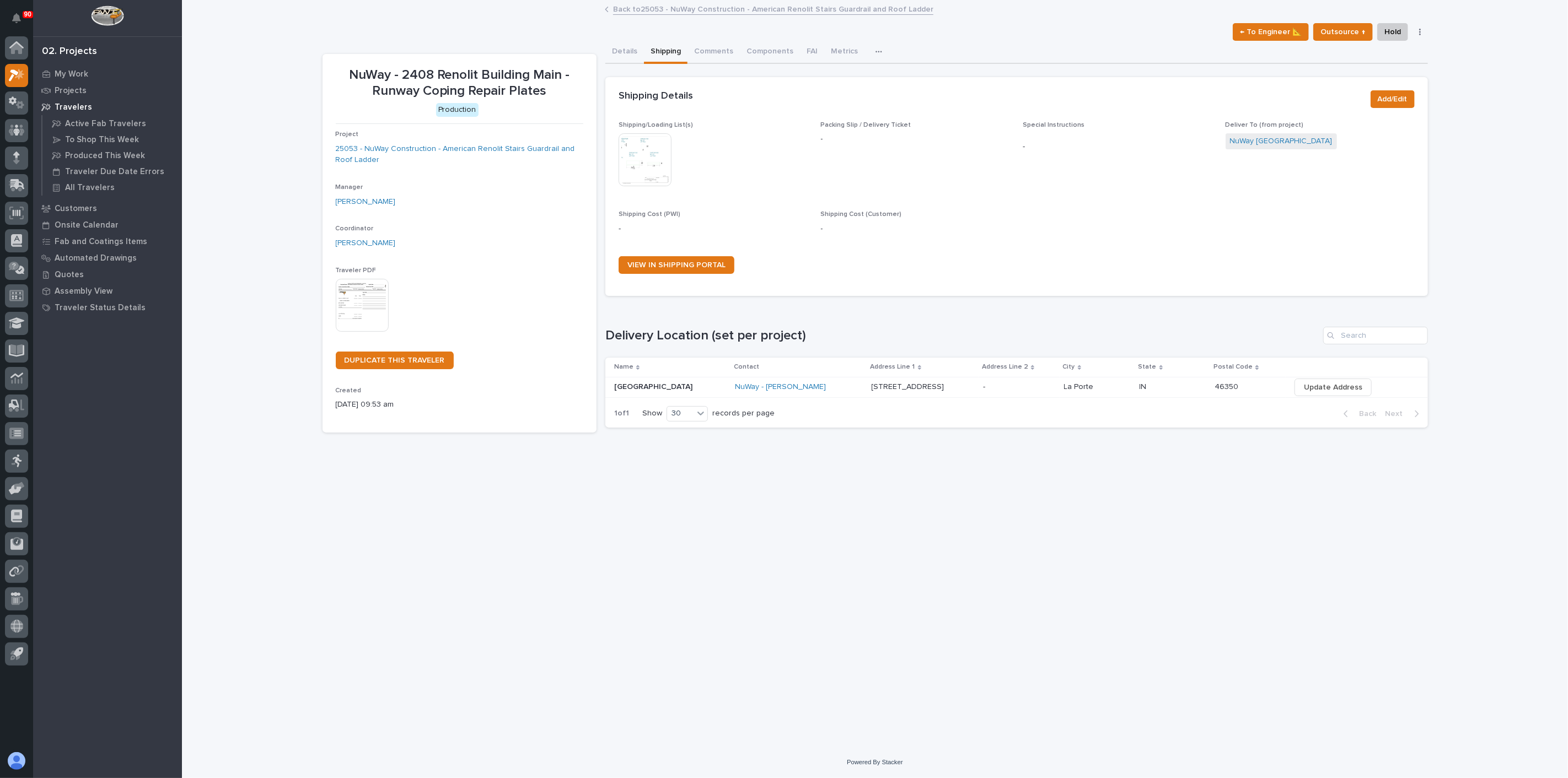
click at [828, 547] on div "Loading... Saving… Loading... Saving… NuWay - 2408 Renolit Building Main - Runw…" at bounding box center [875, 360] width 1117 height 719
click at [537, 605] on div "Loading... Saving… Loading... Saving… NuWay - 2408 Renolit Building Main - Runw…" at bounding box center [875, 360] width 1117 height 719
click at [714, 567] on div "Loading... Saving… Loading... Saving… NuWay - 2408 Renolit Building Main - Runw…" at bounding box center [875, 360] width 1117 height 719
click at [68, 70] on p "My Work" at bounding box center [71, 74] width 33 height 10
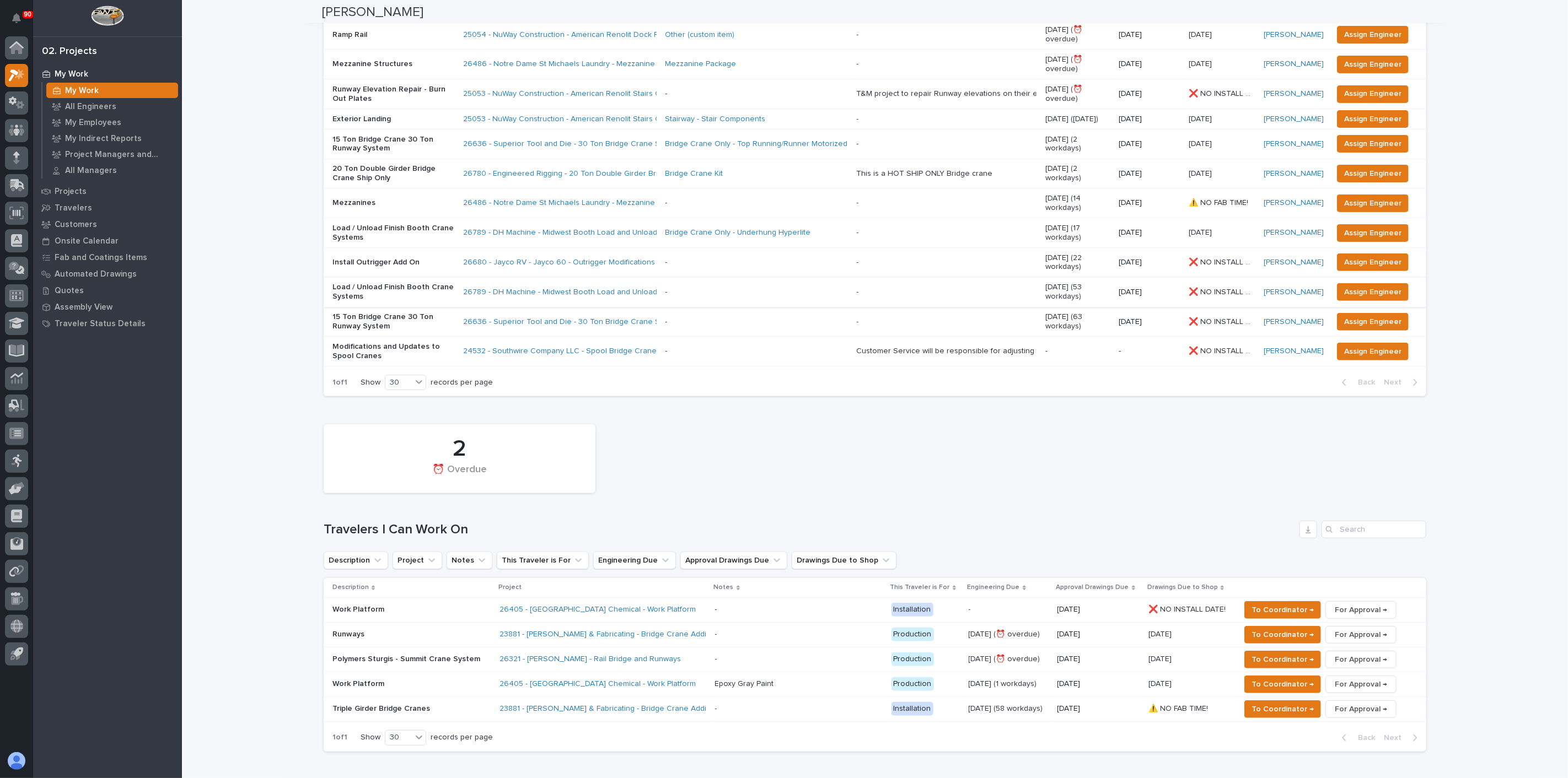
scroll to position [61, 0]
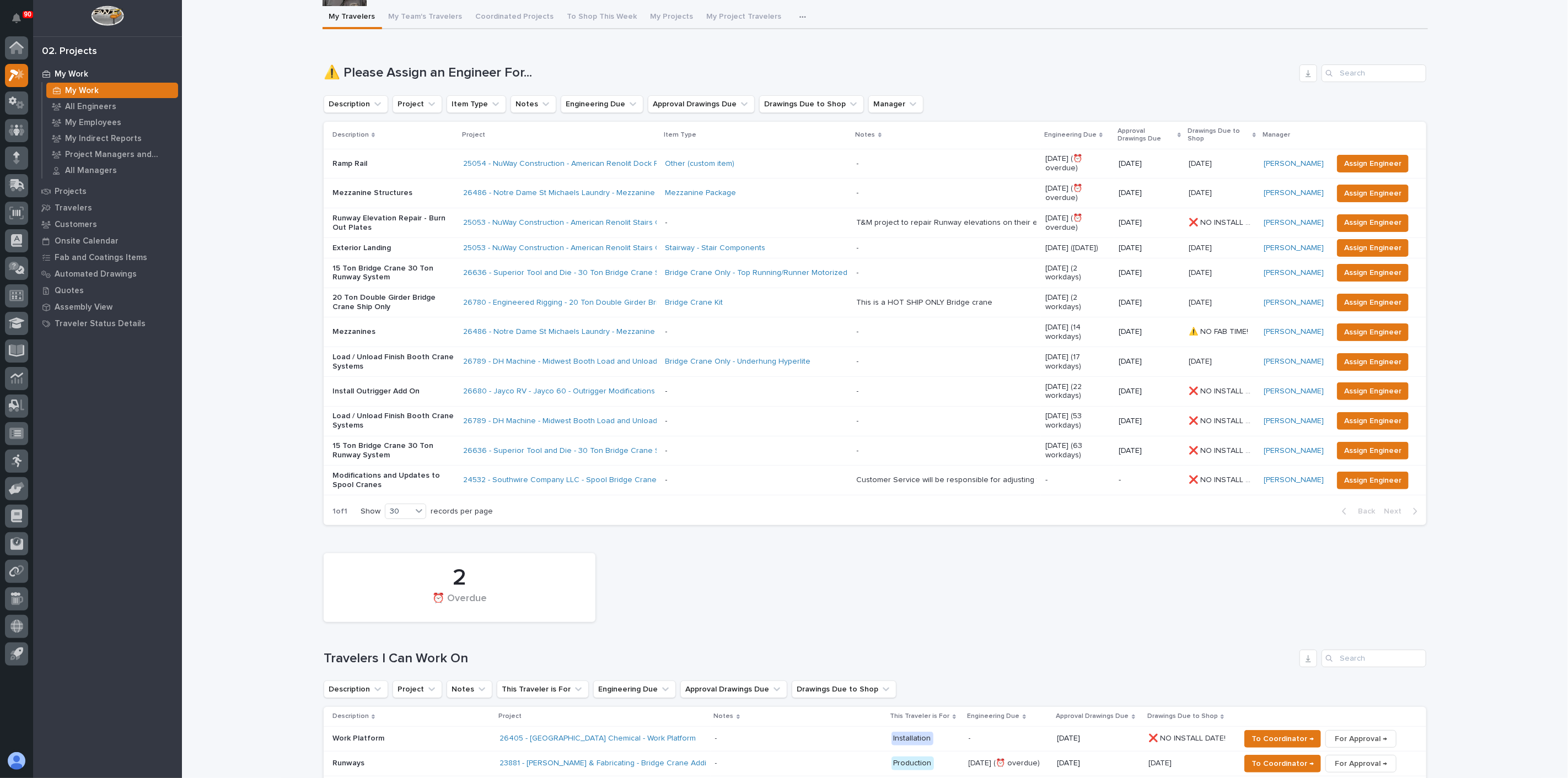
click at [385, 244] on p "Exterior Landing" at bounding box center [394, 248] width 122 height 10
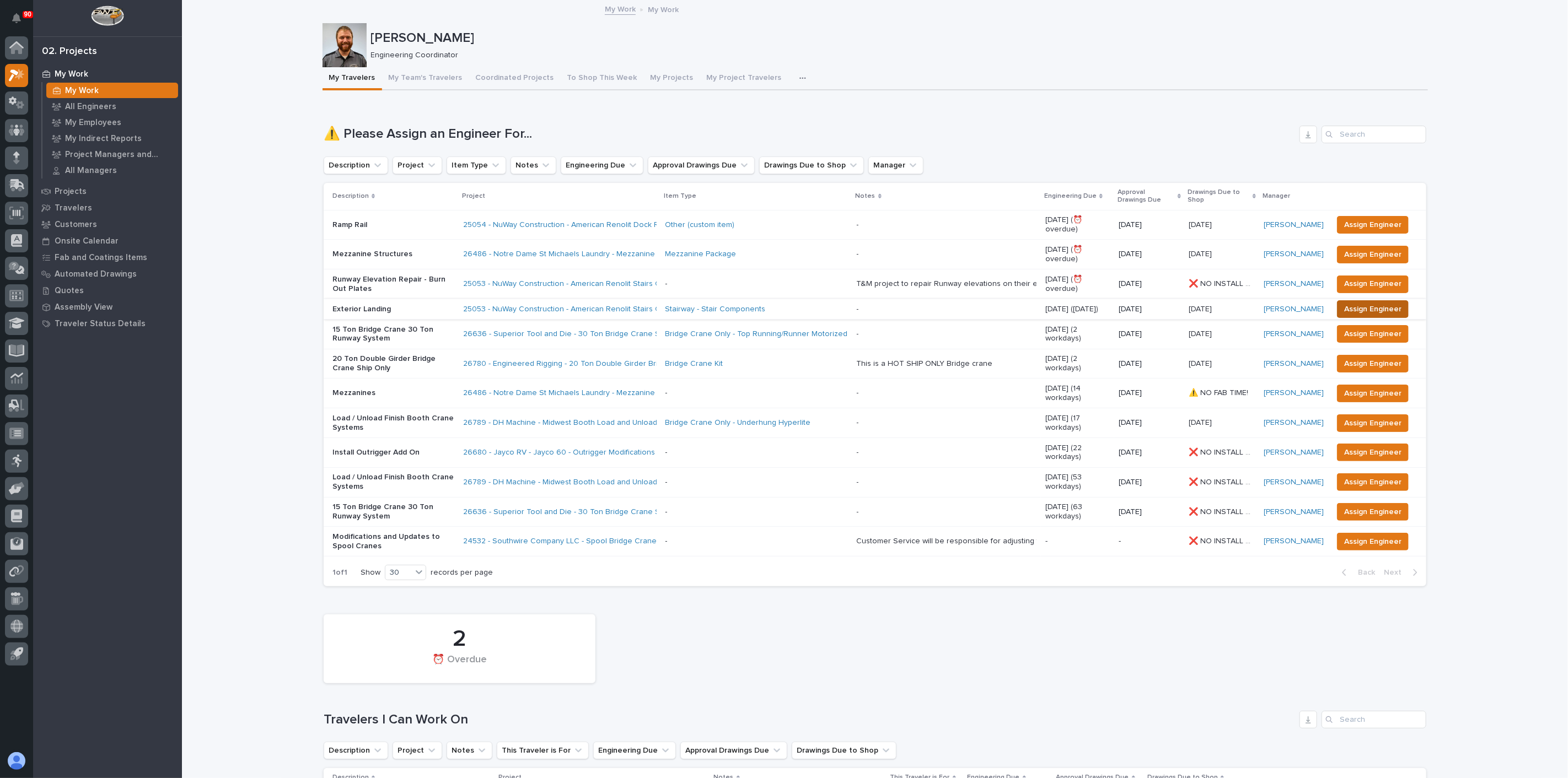
click at [1351, 302] on span "Assign Engineer" at bounding box center [1372, 309] width 57 height 13
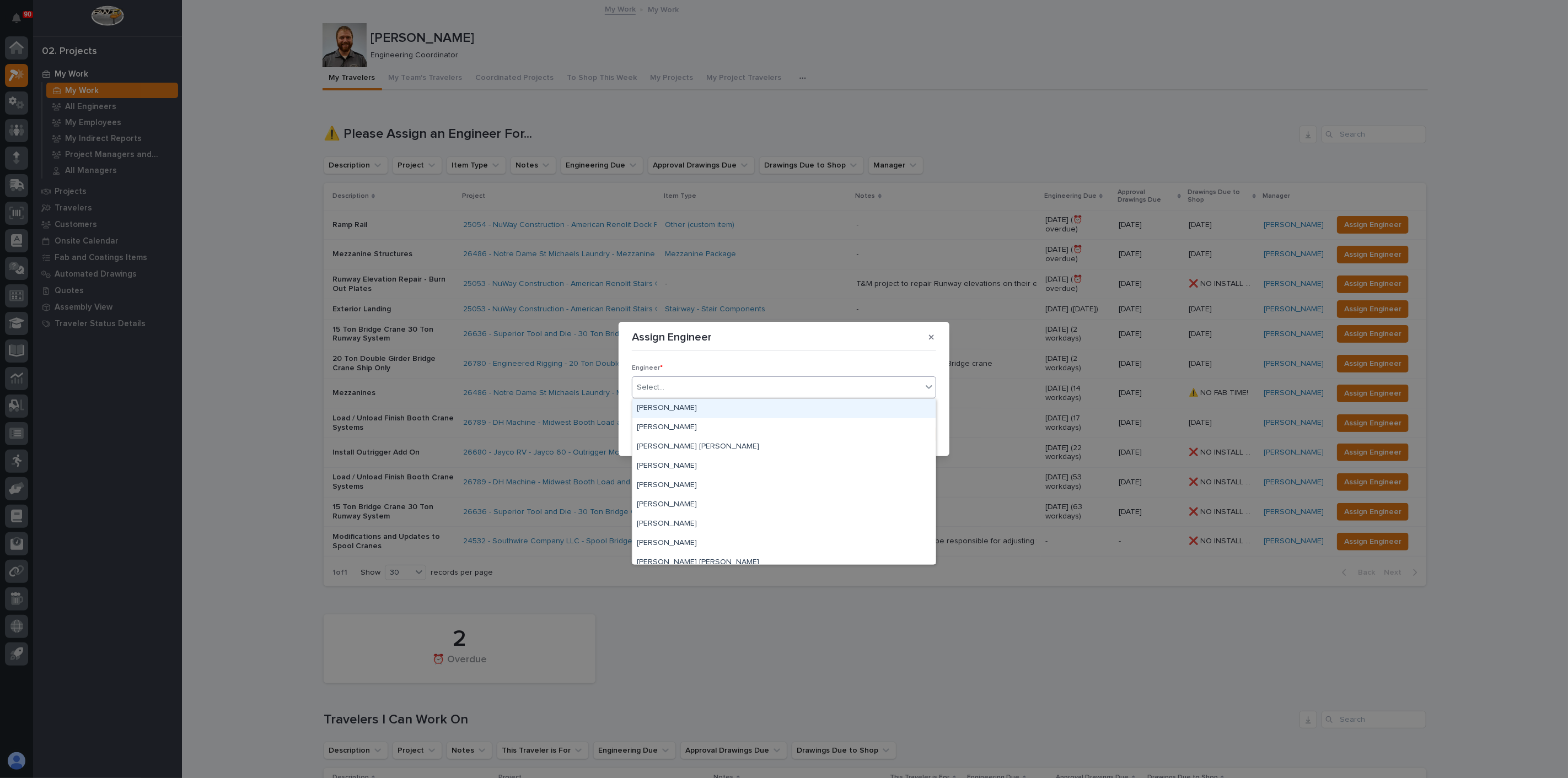
click at [706, 389] on div "Select..." at bounding box center [777, 388] width 289 height 18
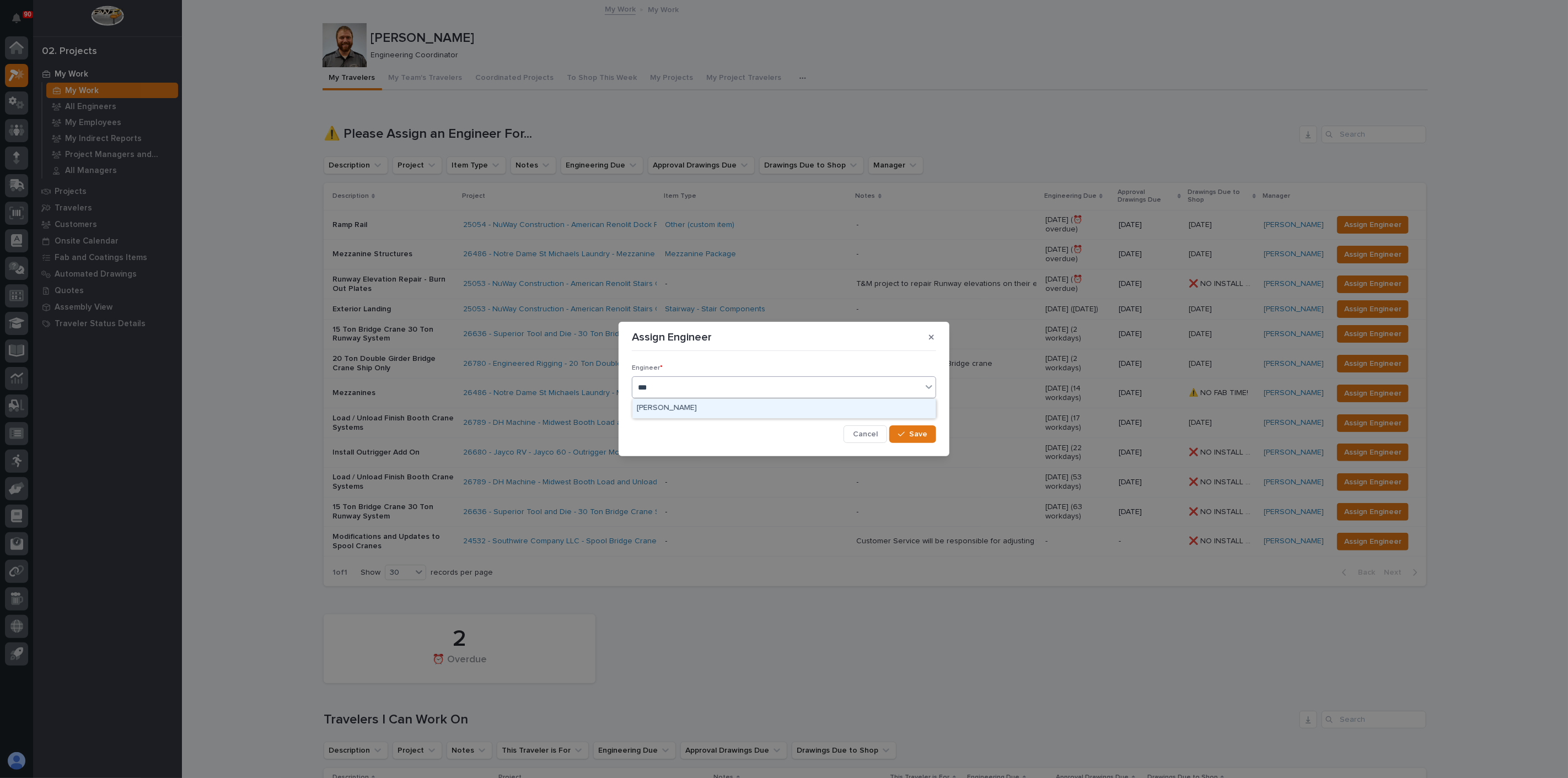
type input "****"
click at [689, 411] on div "[PERSON_NAME]" at bounding box center [784, 409] width 303 height 20
click at [916, 437] on span "Save" at bounding box center [918, 434] width 18 height 10
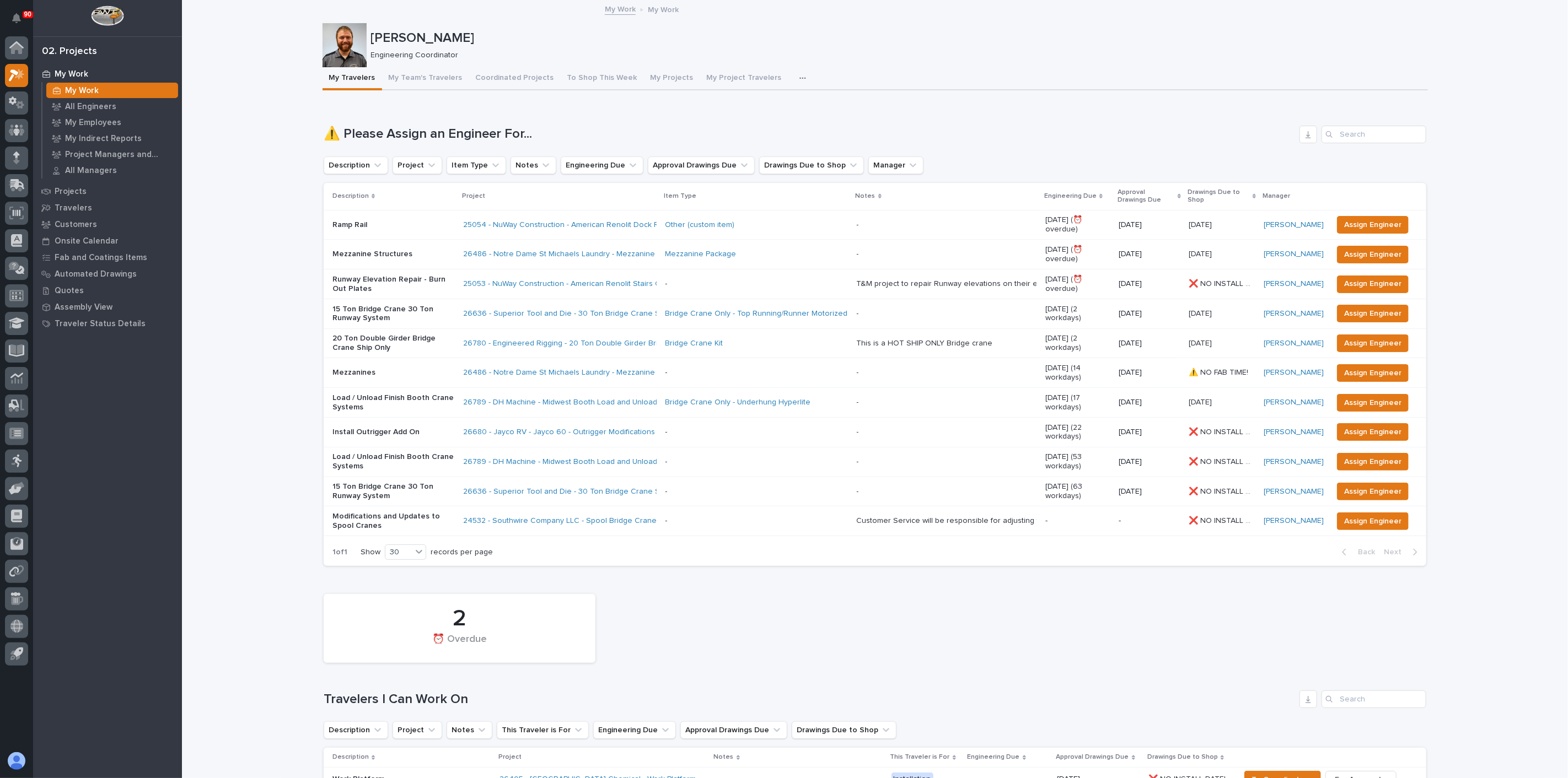
click at [371, 221] on p "Ramp Rail" at bounding box center [394, 226] width 122 height 10
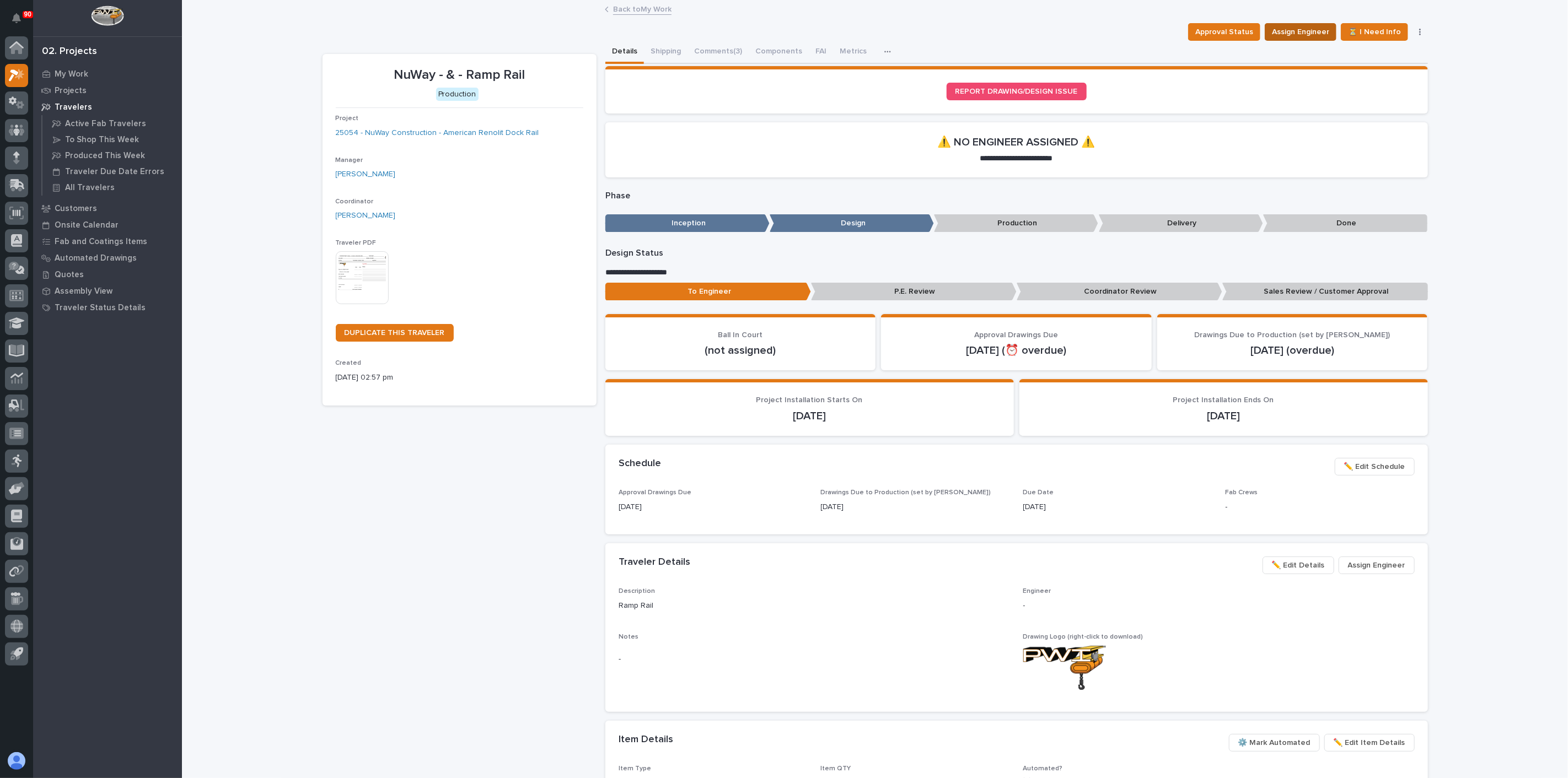
click at [1297, 26] on span "Assign Engineer" at bounding box center [1301, 32] width 57 height 13
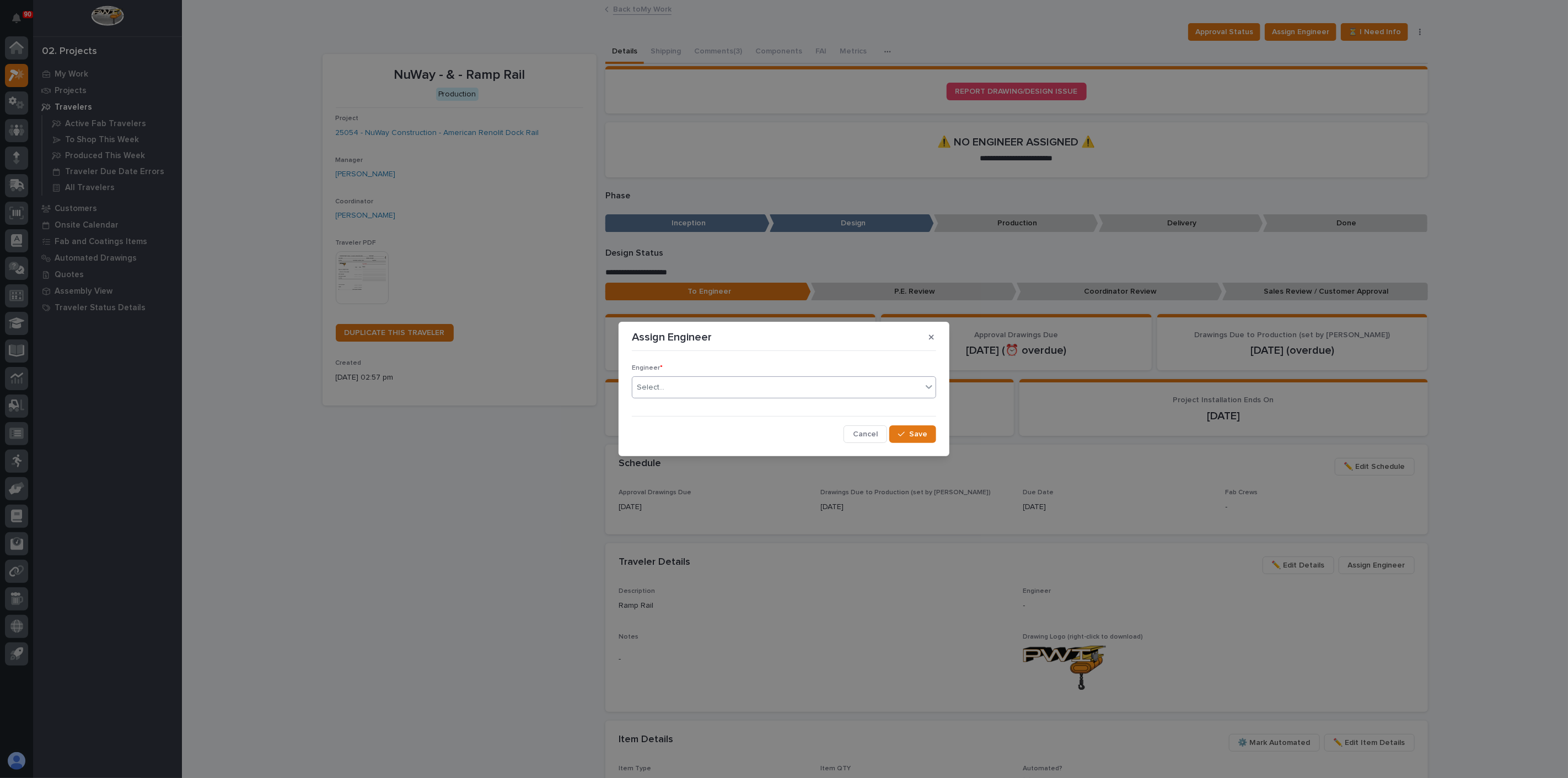
click at [738, 396] on div "Select..." at bounding box center [777, 388] width 289 height 18
type input "***"
click at [694, 411] on div "[PERSON_NAME]" at bounding box center [784, 409] width 303 height 20
click at [901, 437] on icon "button" at bounding box center [901, 433] width 7 height 7
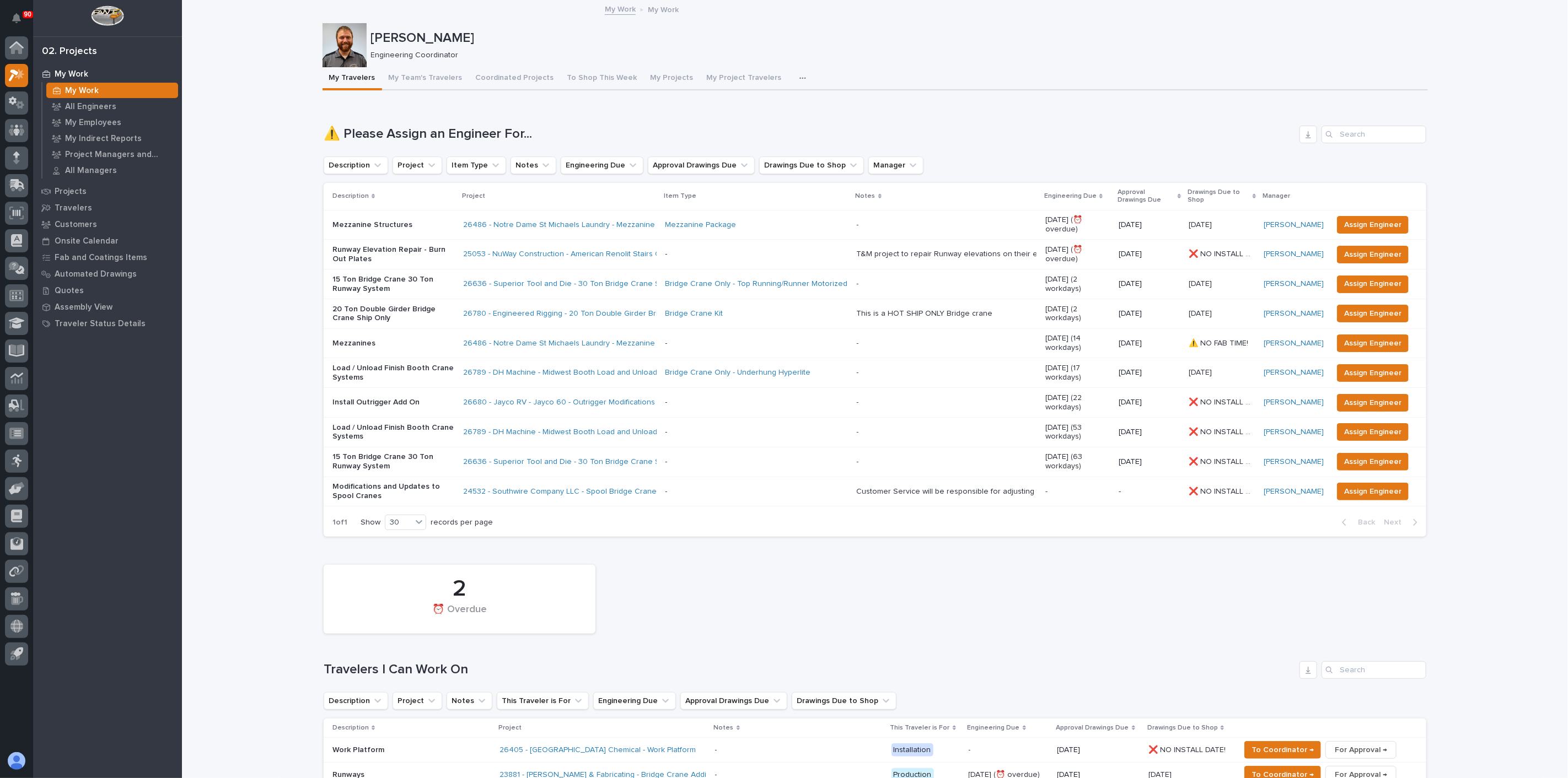
click at [375, 245] on p "Runway Elevation Repair - Burn Out Plates" at bounding box center [394, 254] width 122 height 19
click at [1356, 248] on span "Assign Engineer" at bounding box center [1372, 254] width 57 height 13
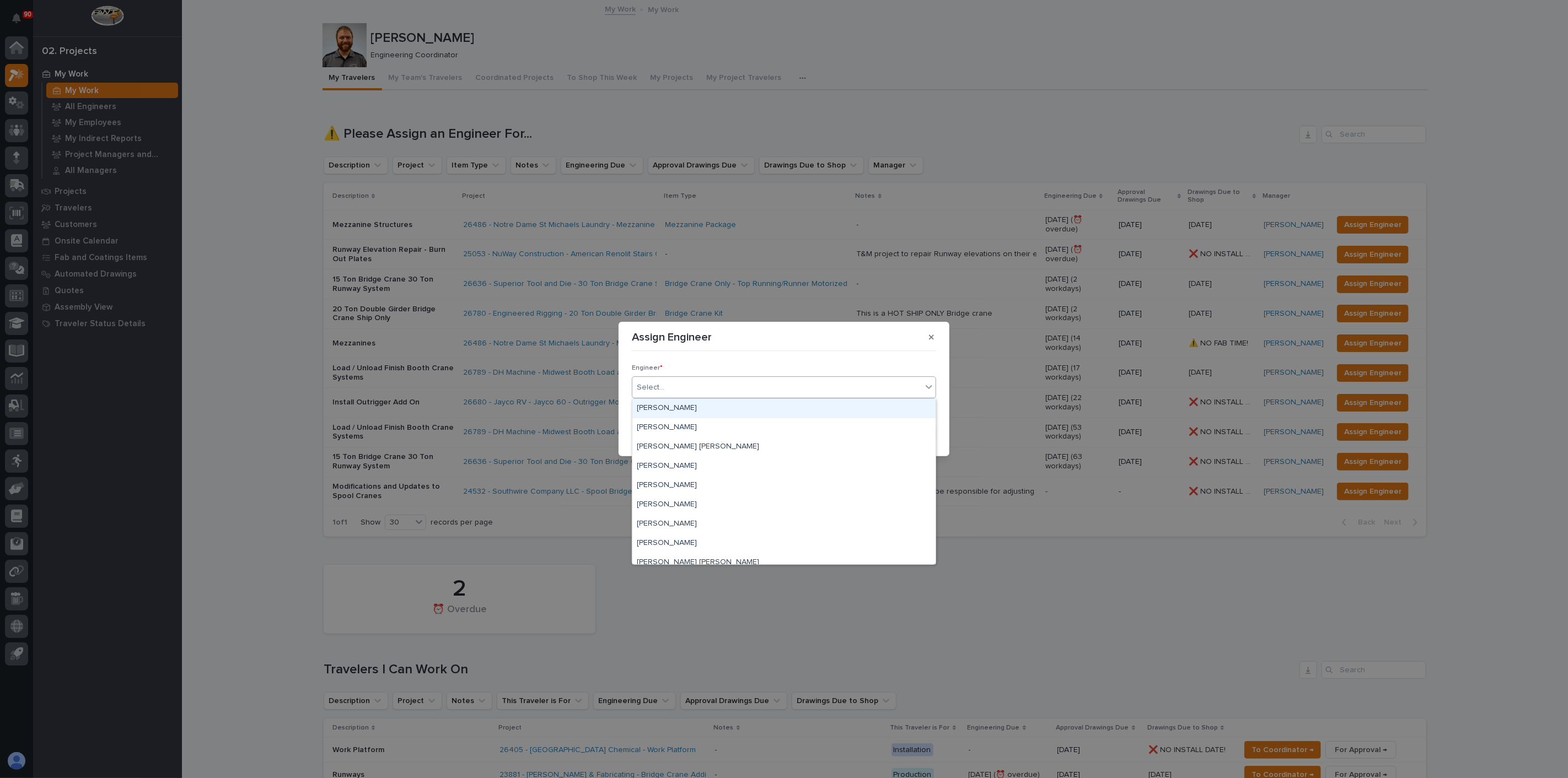
click at [684, 388] on div "Select..." at bounding box center [777, 388] width 289 height 18
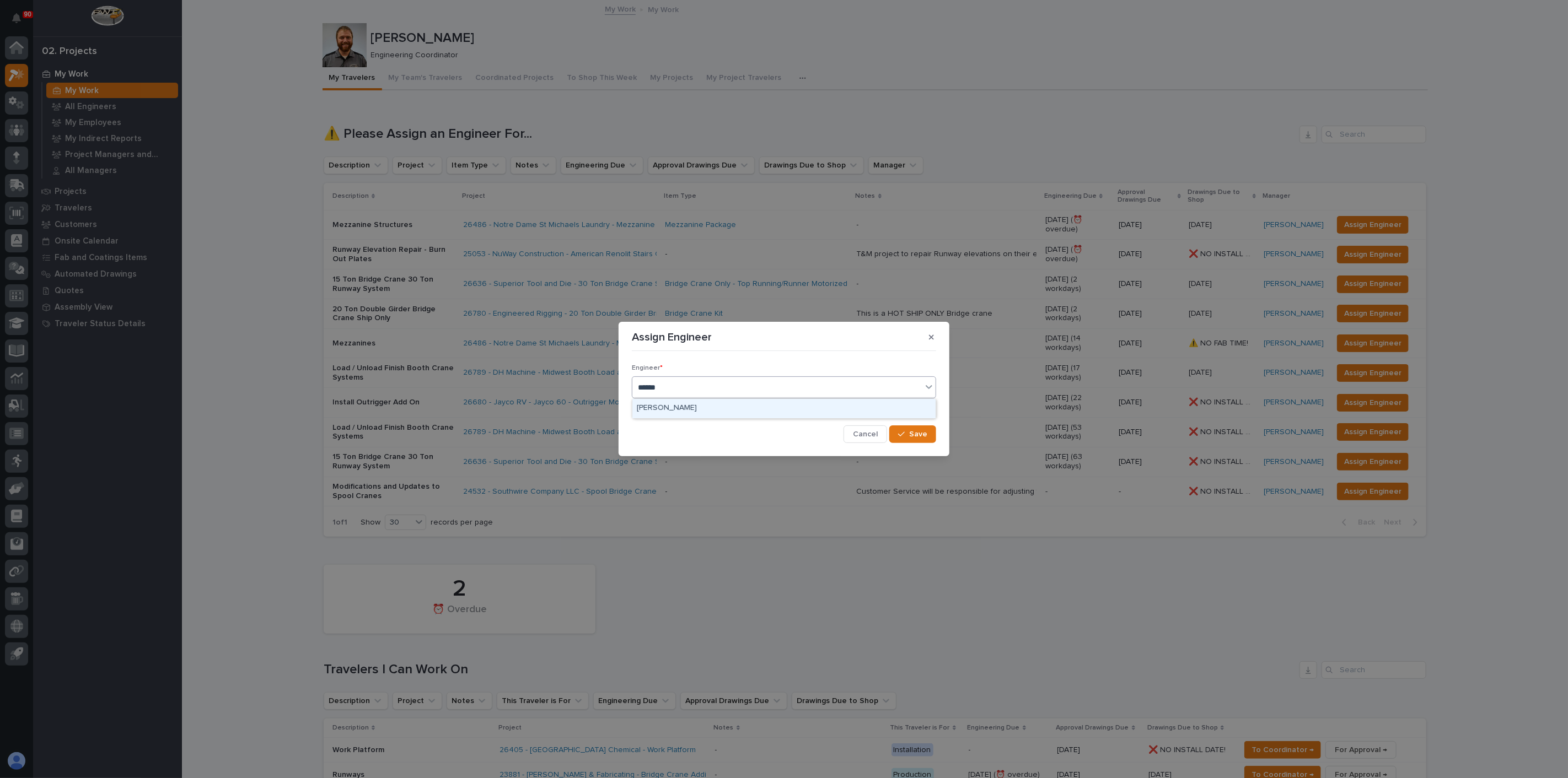
type input "*******"
click at [658, 405] on div "[PERSON_NAME]" at bounding box center [784, 409] width 303 height 20
click at [922, 437] on span "Save" at bounding box center [918, 434] width 18 height 10
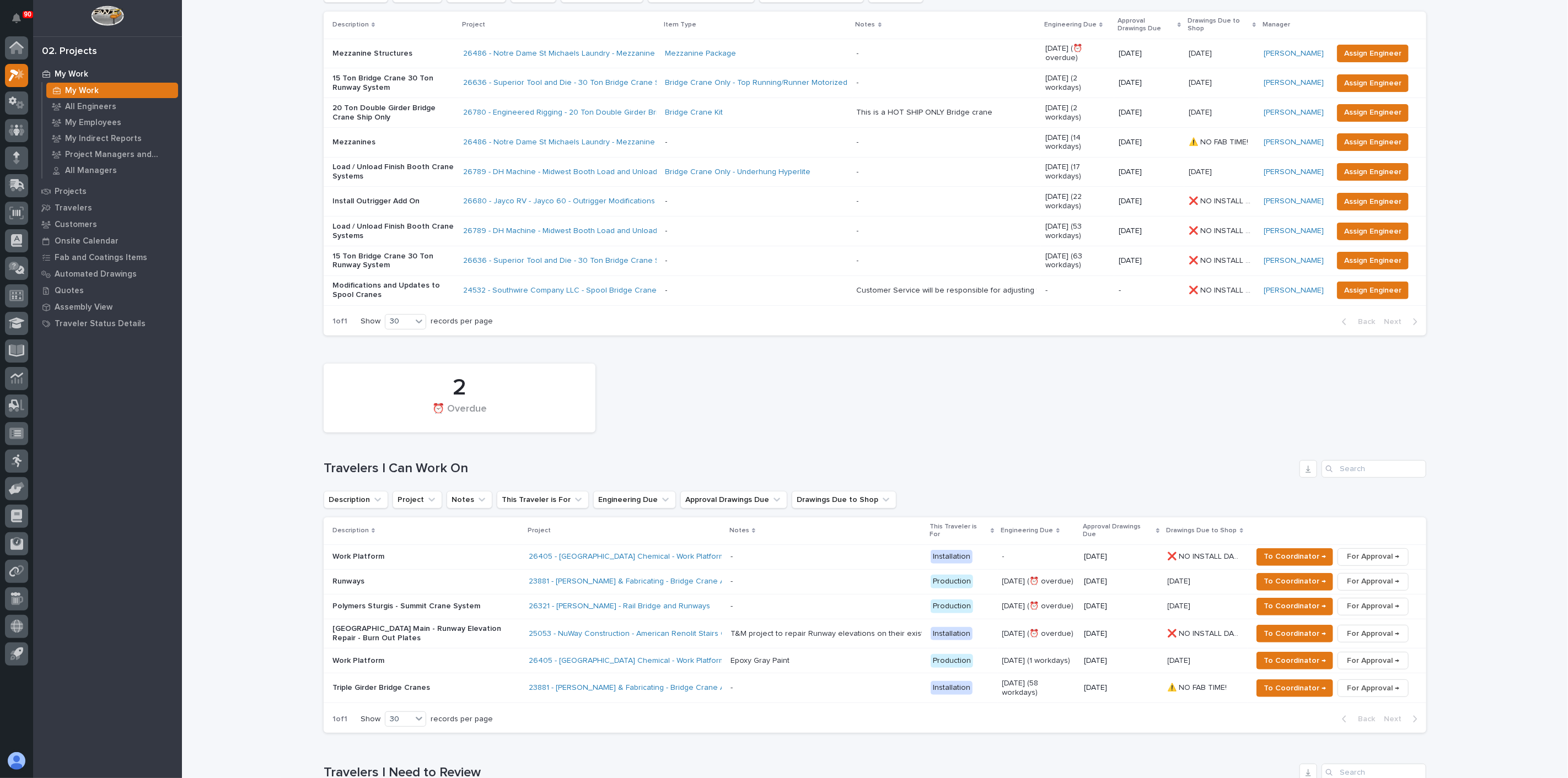
scroll to position [183, 0]
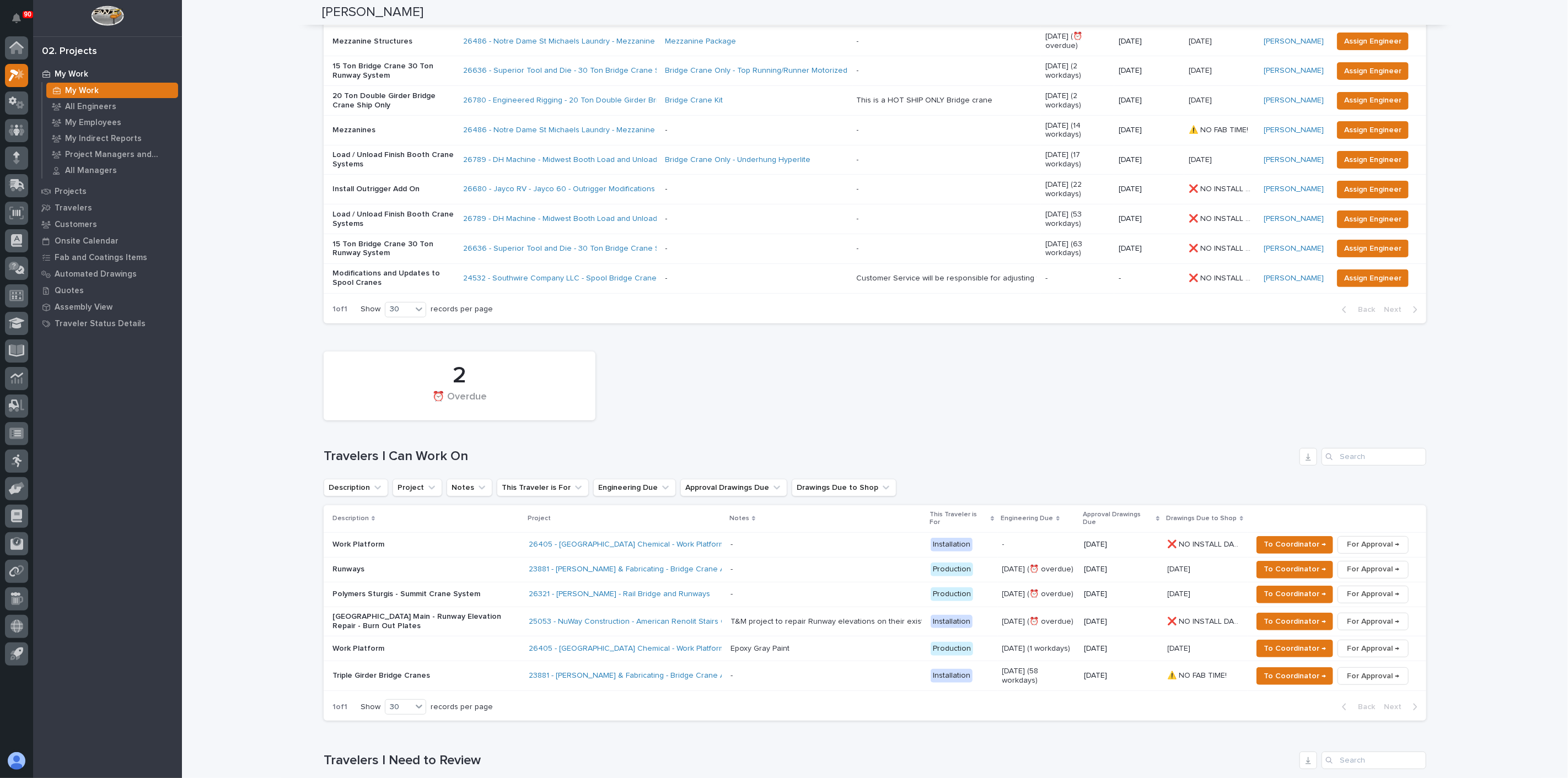
click at [412, 644] on p "Work Platform" at bounding box center [426, 649] width 187 height 10
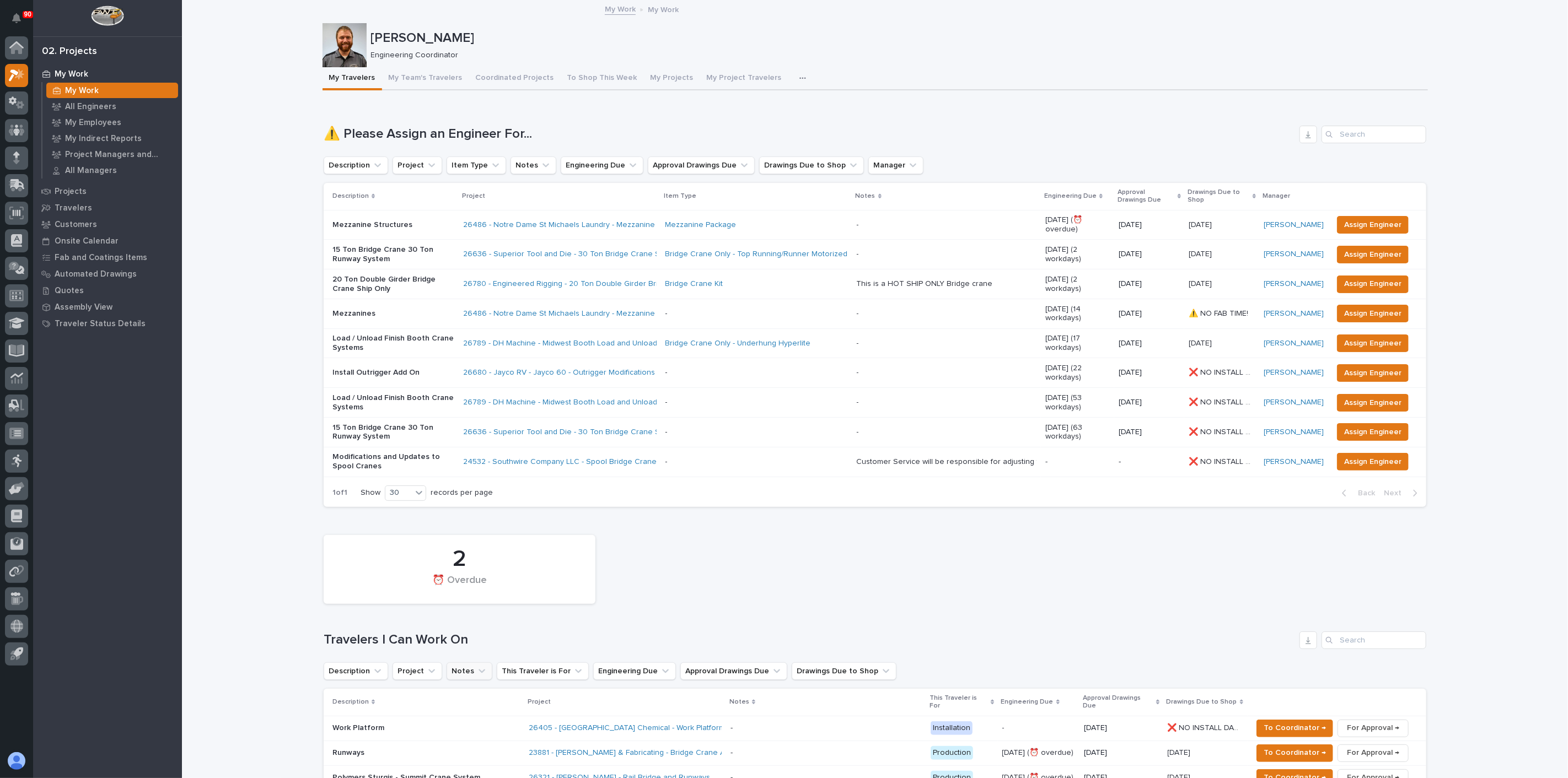
scroll to position [183, 0]
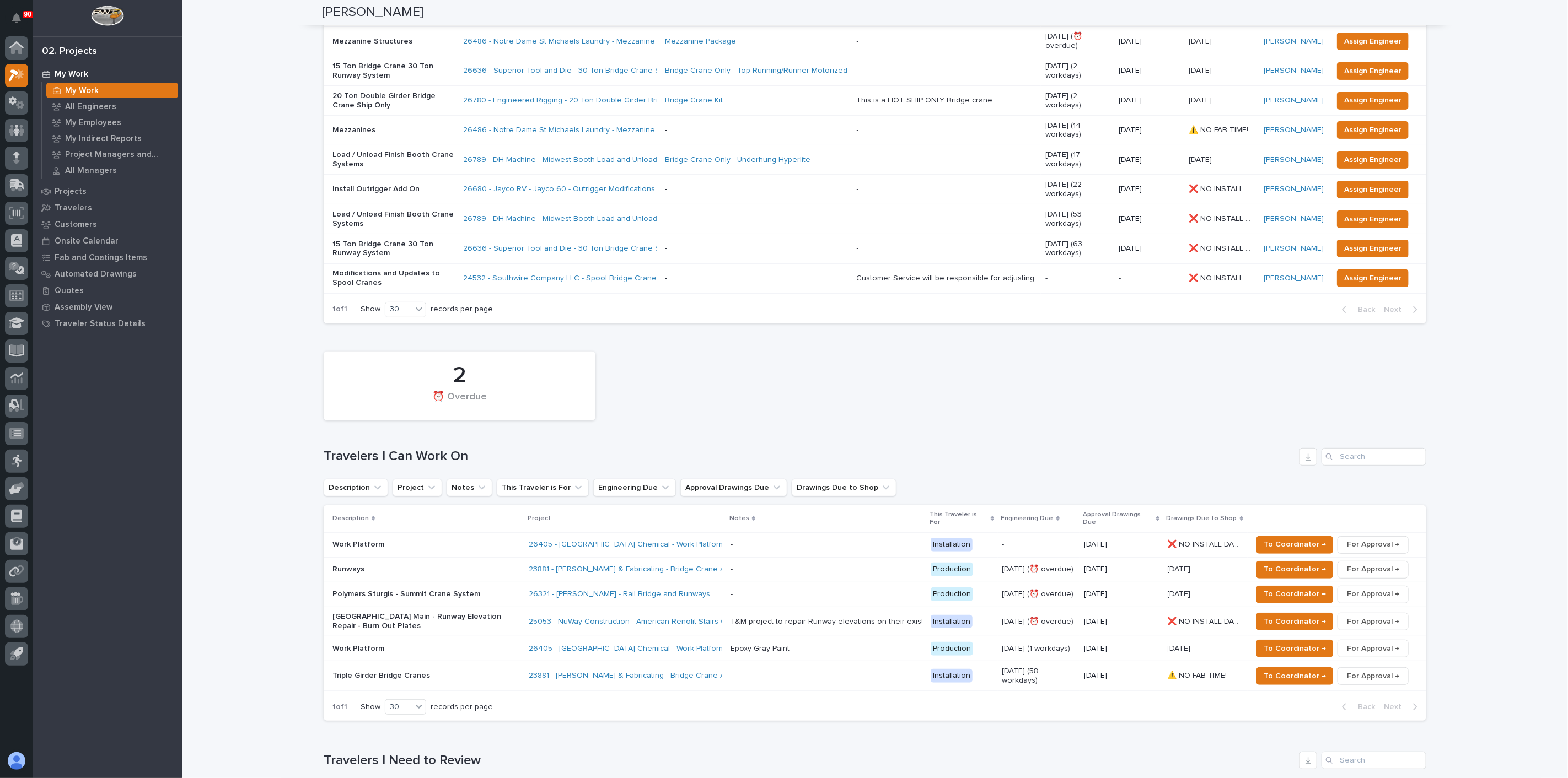
click at [389, 644] on p "Work Platform" at bounding box center [426, 649] width 187 height 10
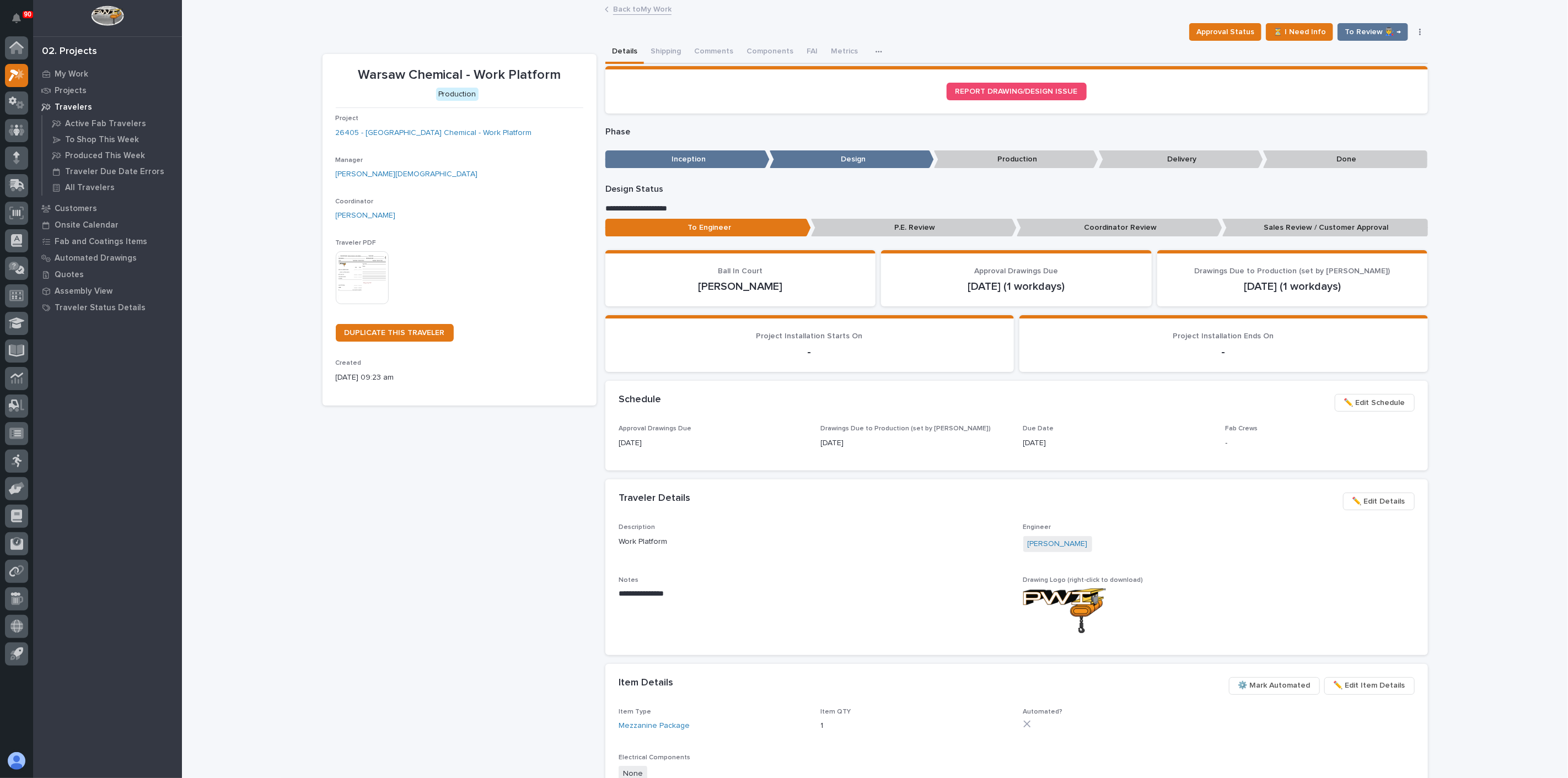
click at [1361, 499] on span "✏️ Edit Details" at bounding box center [1379, 502] width 53 height 13
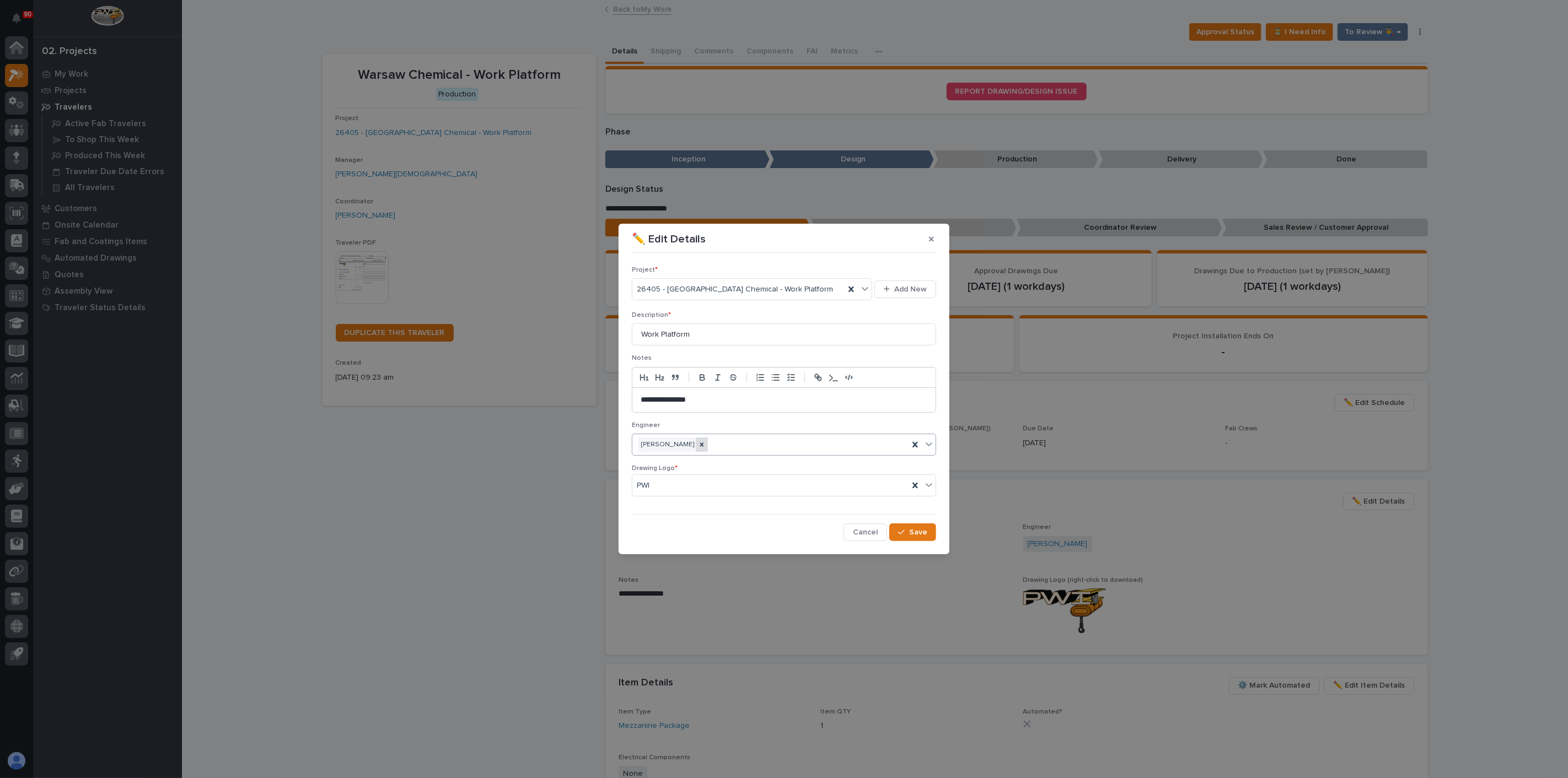
click at [698, 442] on icon at bounding box center [702, 444] width 7 height 7
click at [689, 444] on div "Select..." at bounding box center [777, 445] width 289 height 18
type input "*****"
click at [912, 530] on span "Save" at bounding box center [918, 532] width 18 height 10
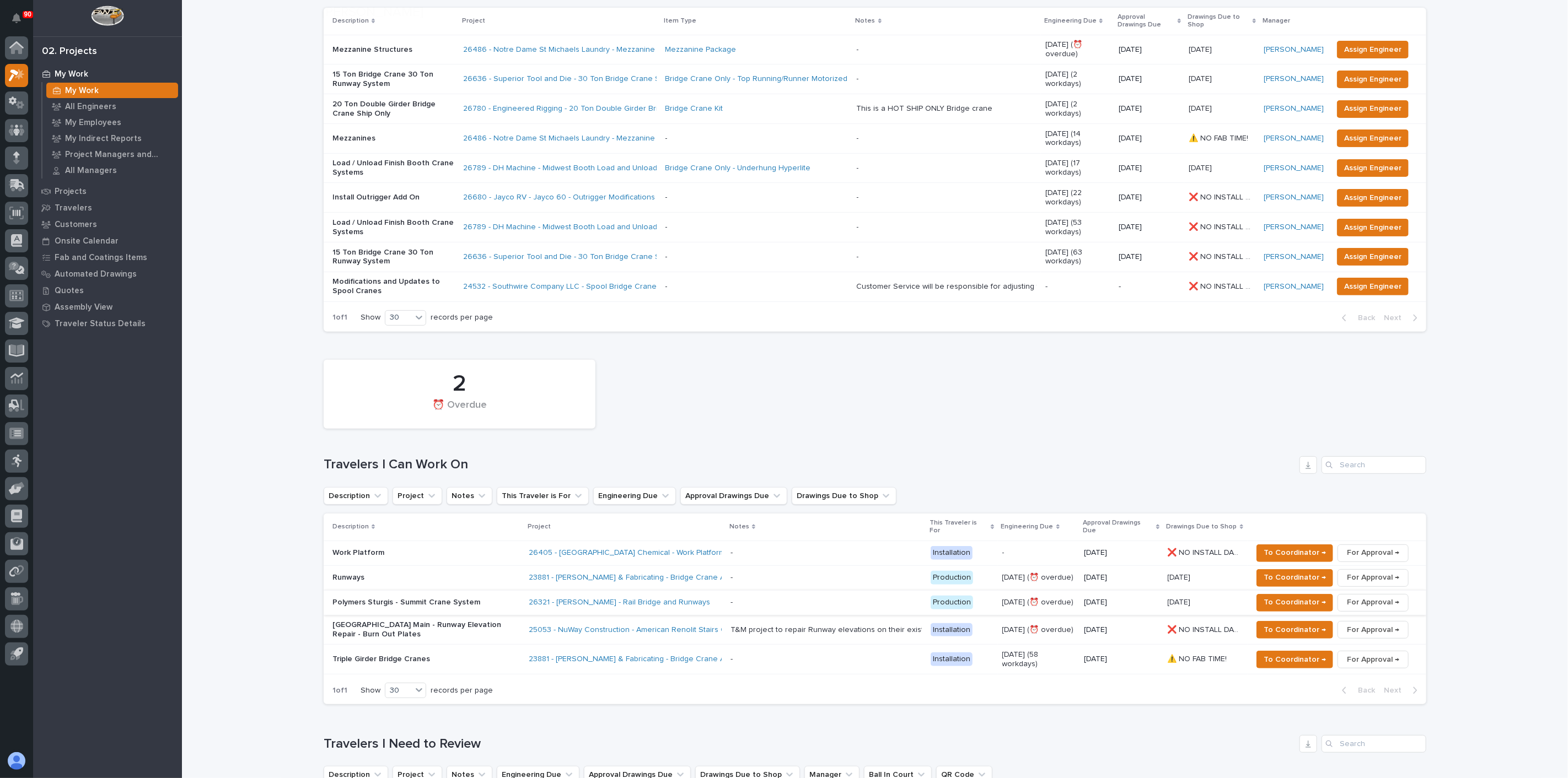
scroll to position [183, 0]
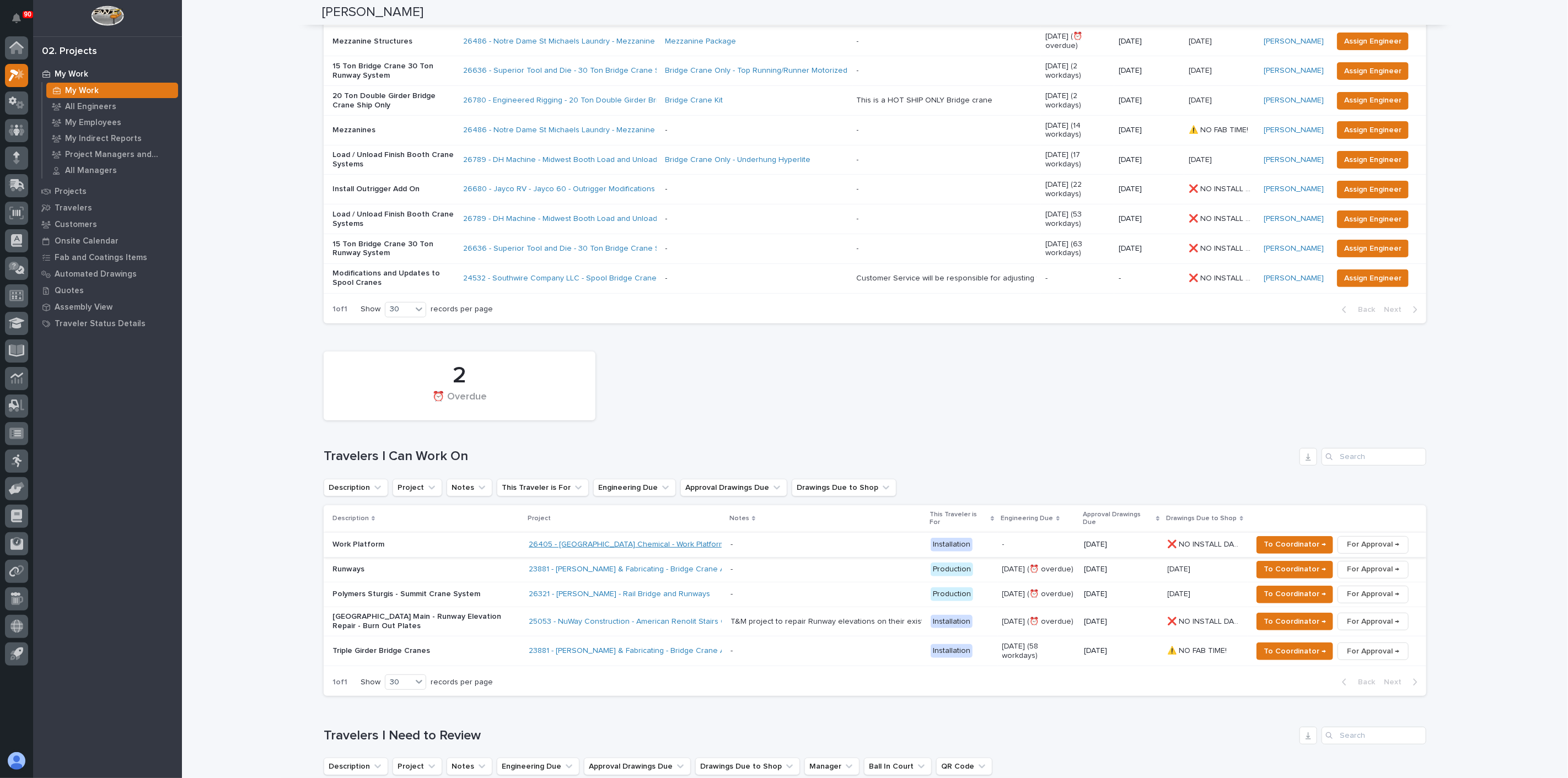
click at [669, 540] on link "26405 - [GEOGRAPHIC_DATA] Chemical - Work Platform" at bounding box center [627, 545] width 196 height 10
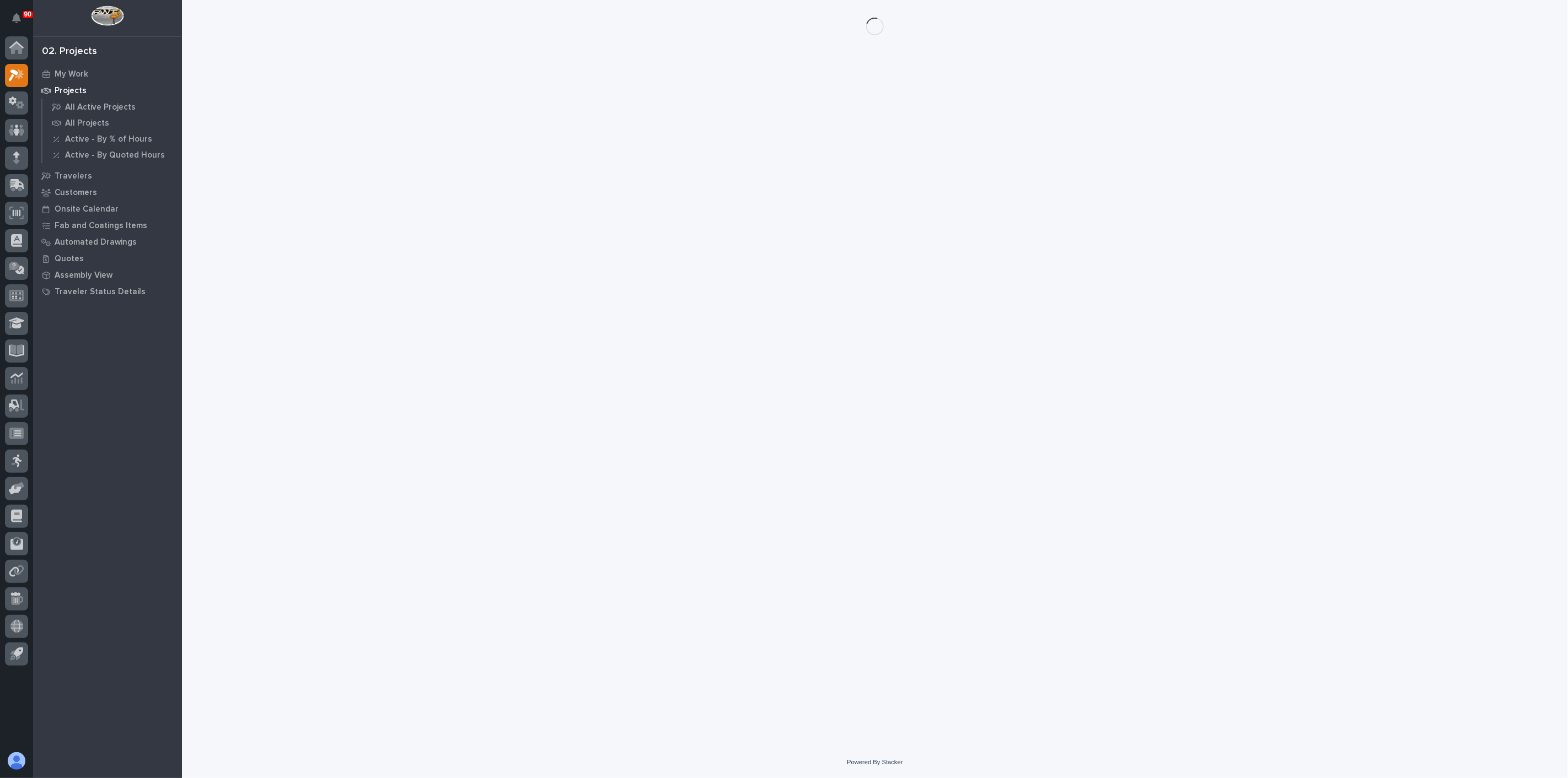
drag, startPoint x: 608, startPoint y: 500, endPoint x: 596, endPoint y: 486, distance: 18.4
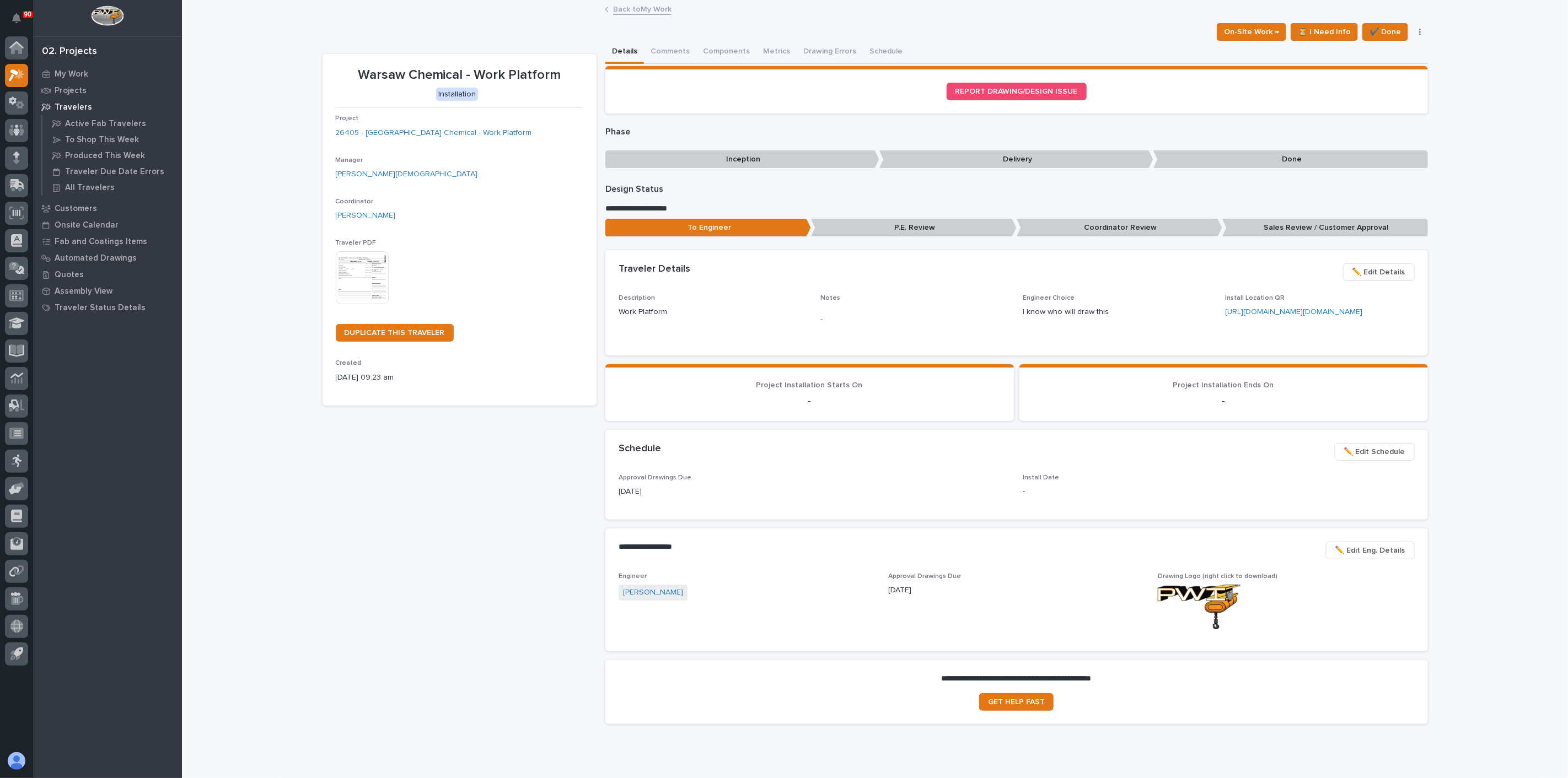
click at [1370, 557] on span "✏️ Edit Eng. Details" at bounding box center [1371, 551] width 70 height 13
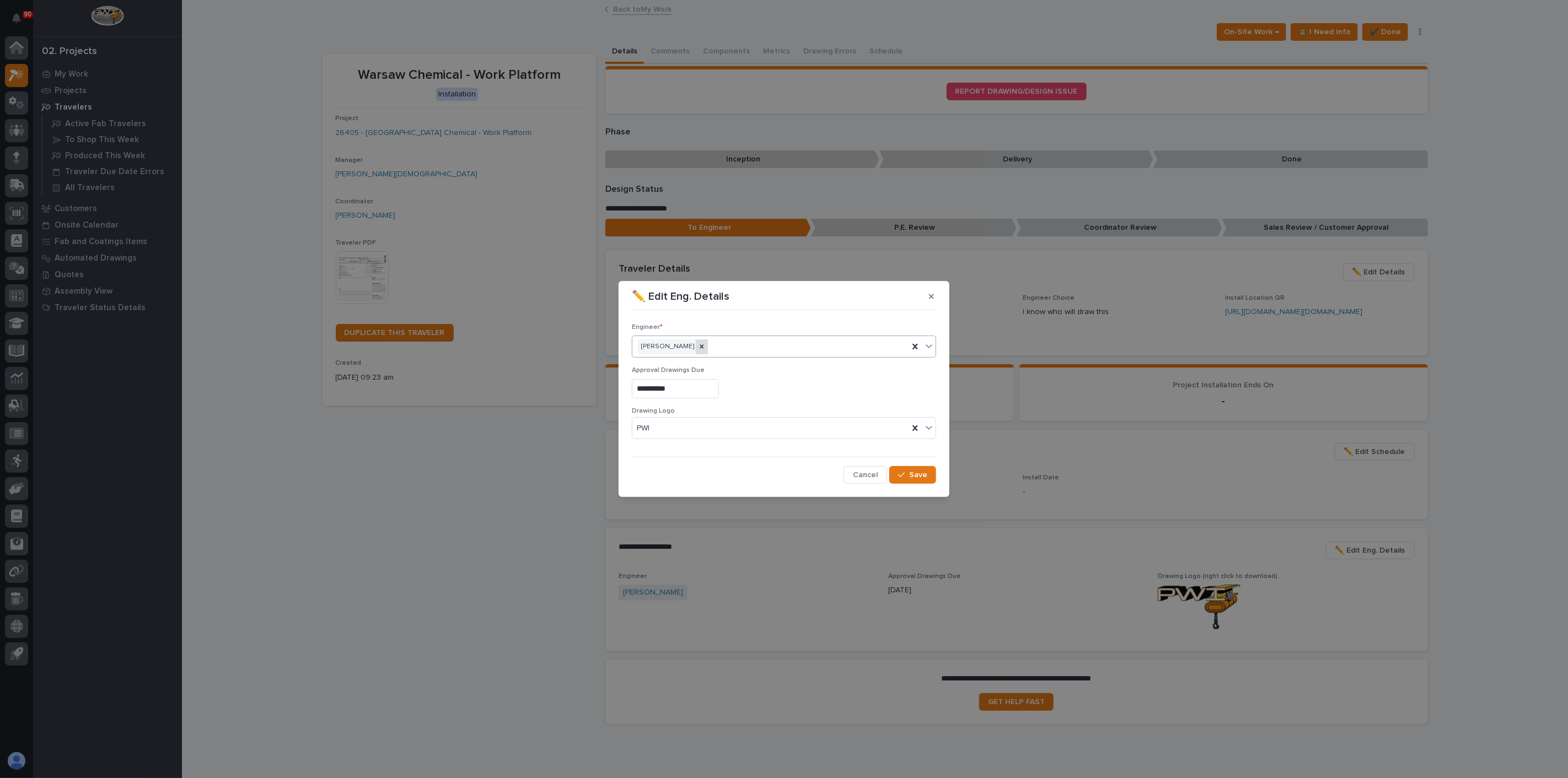
click at [698, 347] on icon at bounding box center [702, 346] width 7 height 7
click at [694, 347] on div "Select..." at bounding box center [777, 347] width 289 height 18
type input "*****"
click at [662, 368] on div "[PERSON_NAME]" at bounding box center [784, 368] width 303 height 20
click at [911, 474] on span "Save" at bounding box center [918, 475] width 18 height 10
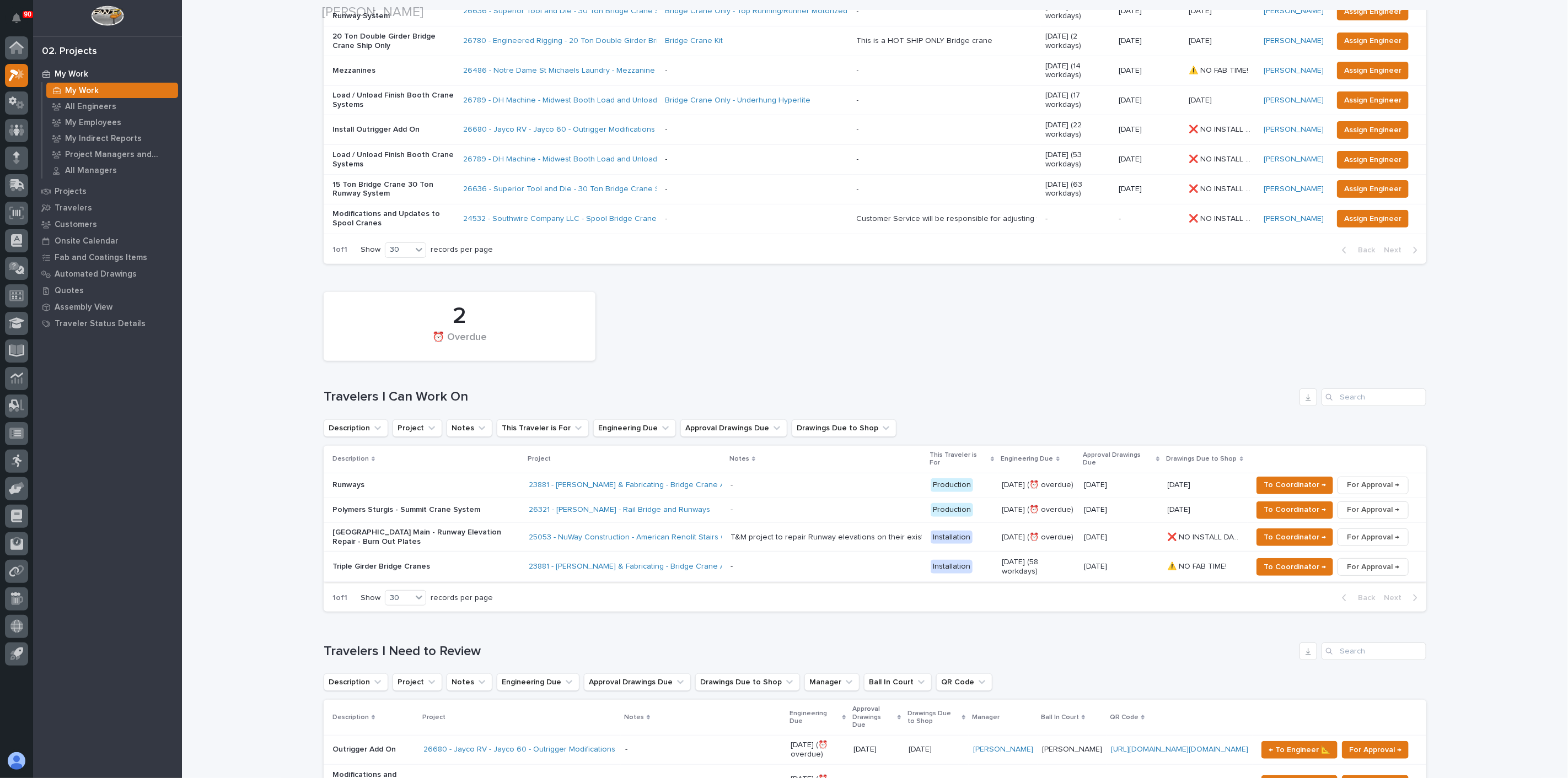
scroll to position [244, 0]
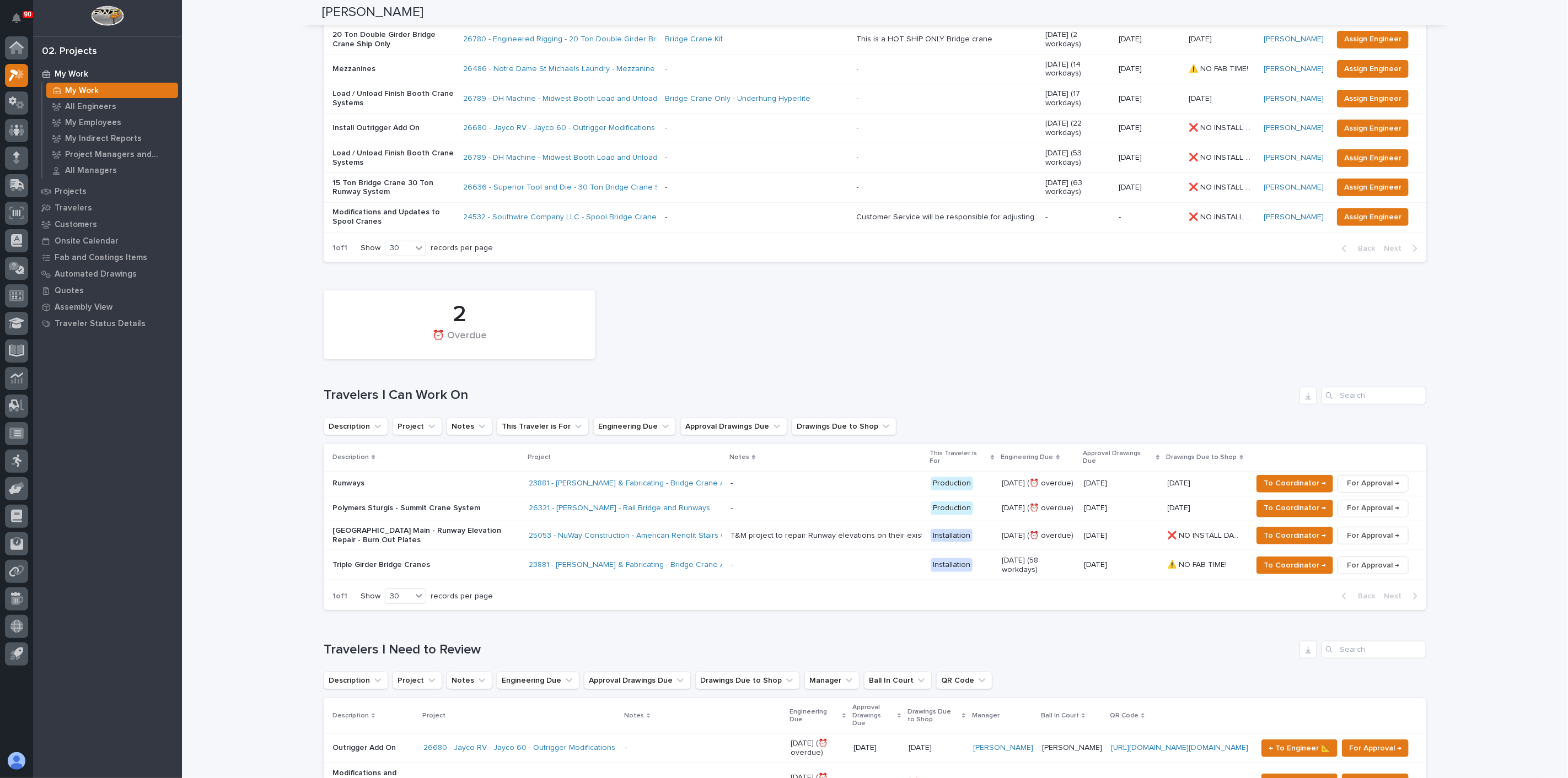
click at [835, 499] on div "- -" at bounding box center [826, 508] width 192 height 18
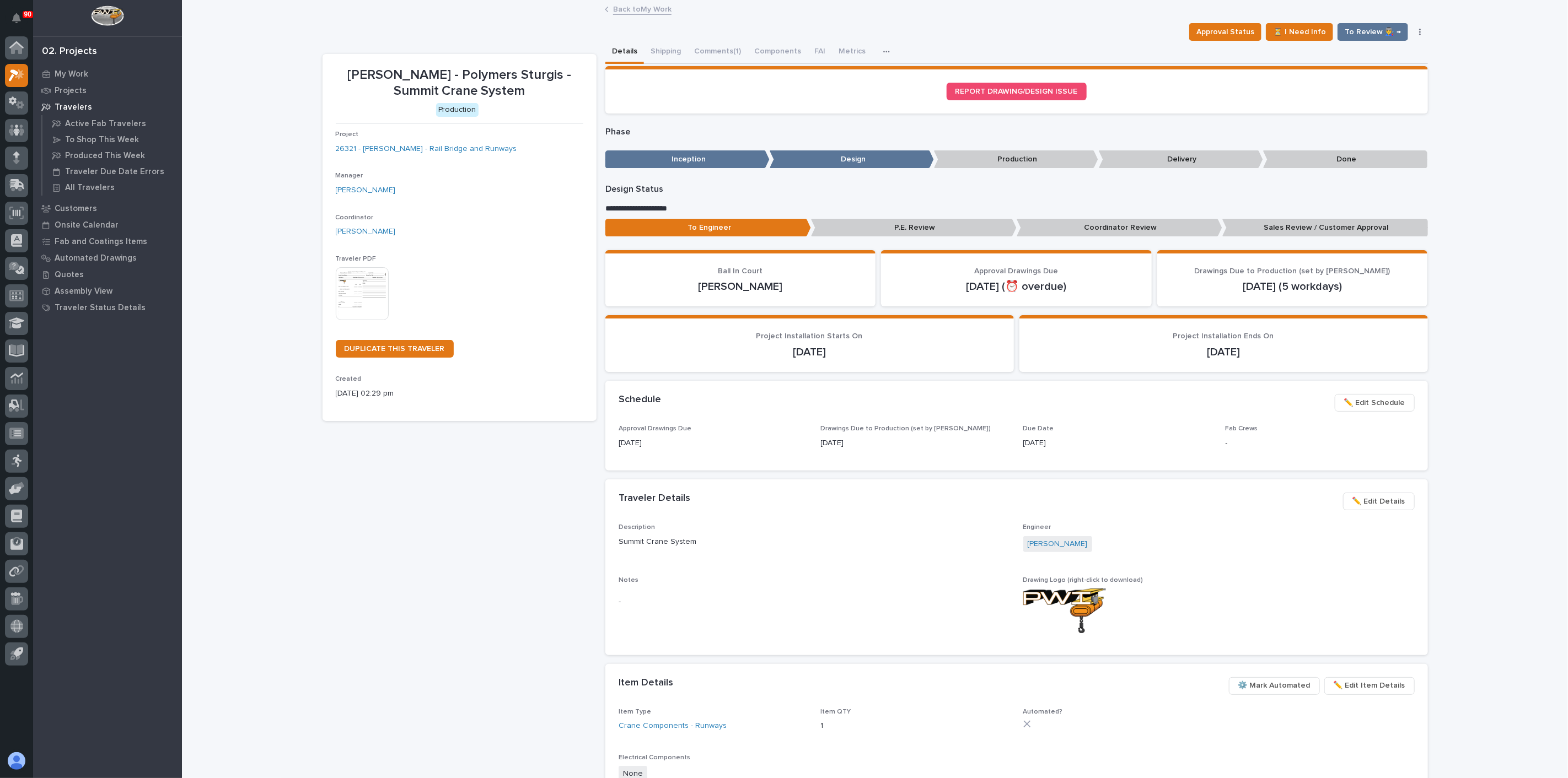
click at [1389, 499] on span "✏️ Edit Details" at bounding box center [1379, 502] width 53 height 13
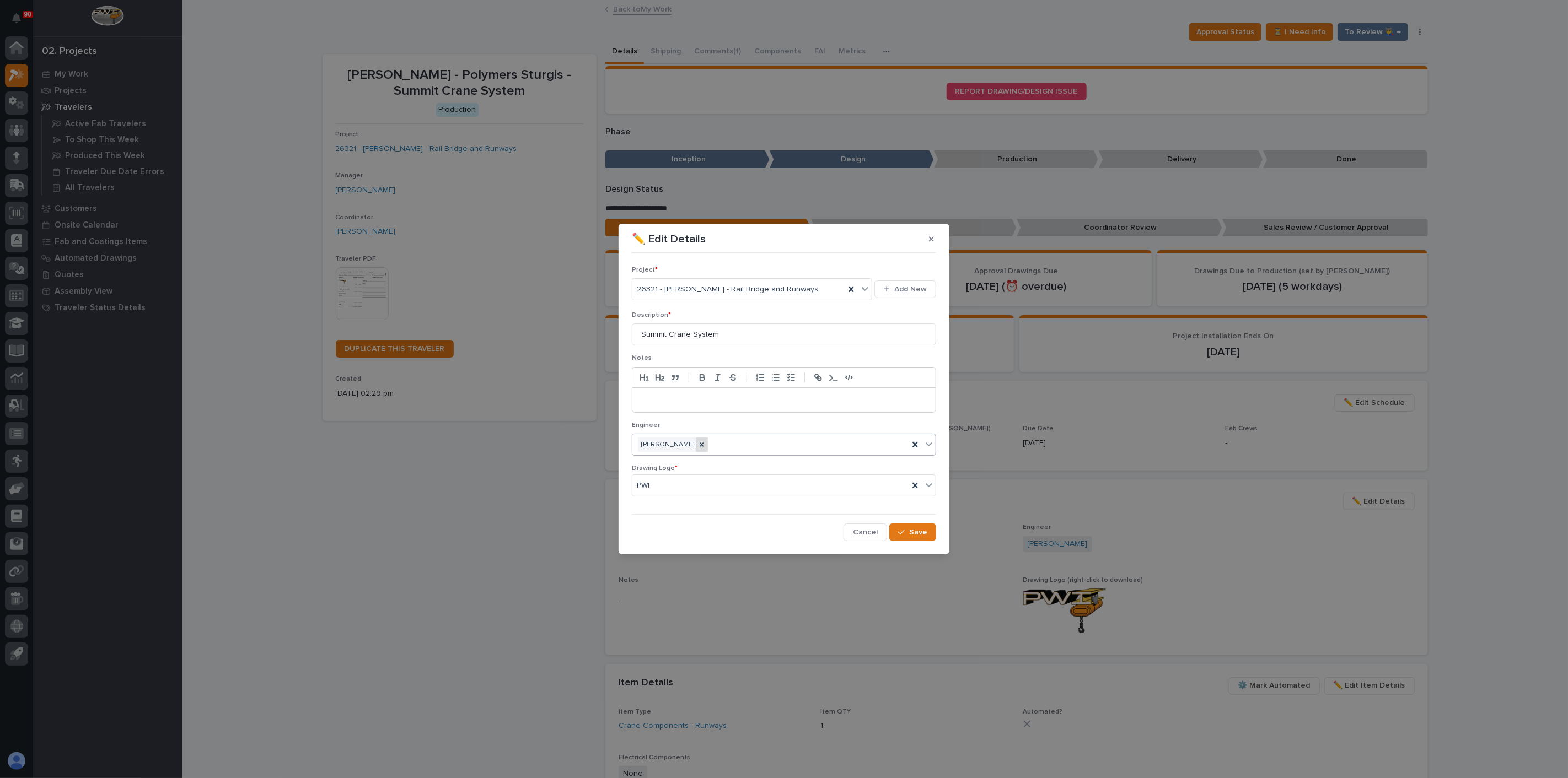
click at [698, 447] on icon at bounding box center [702, 444] width 7 height 7
type input "*****"
click at [662, 463] on div "[PERSON_NAME]" at bounding box center [784, 466] width 303 height 20
click at [909, 521] on div "Project * 26321 - [PERSON_NAME] - Rail Bridge and Runways Add New Description *…" at bounding box center [783, 399] width 304 height 284
click at [909, 529] on div "button" at bounding box center [904, 532] width 11 height 7
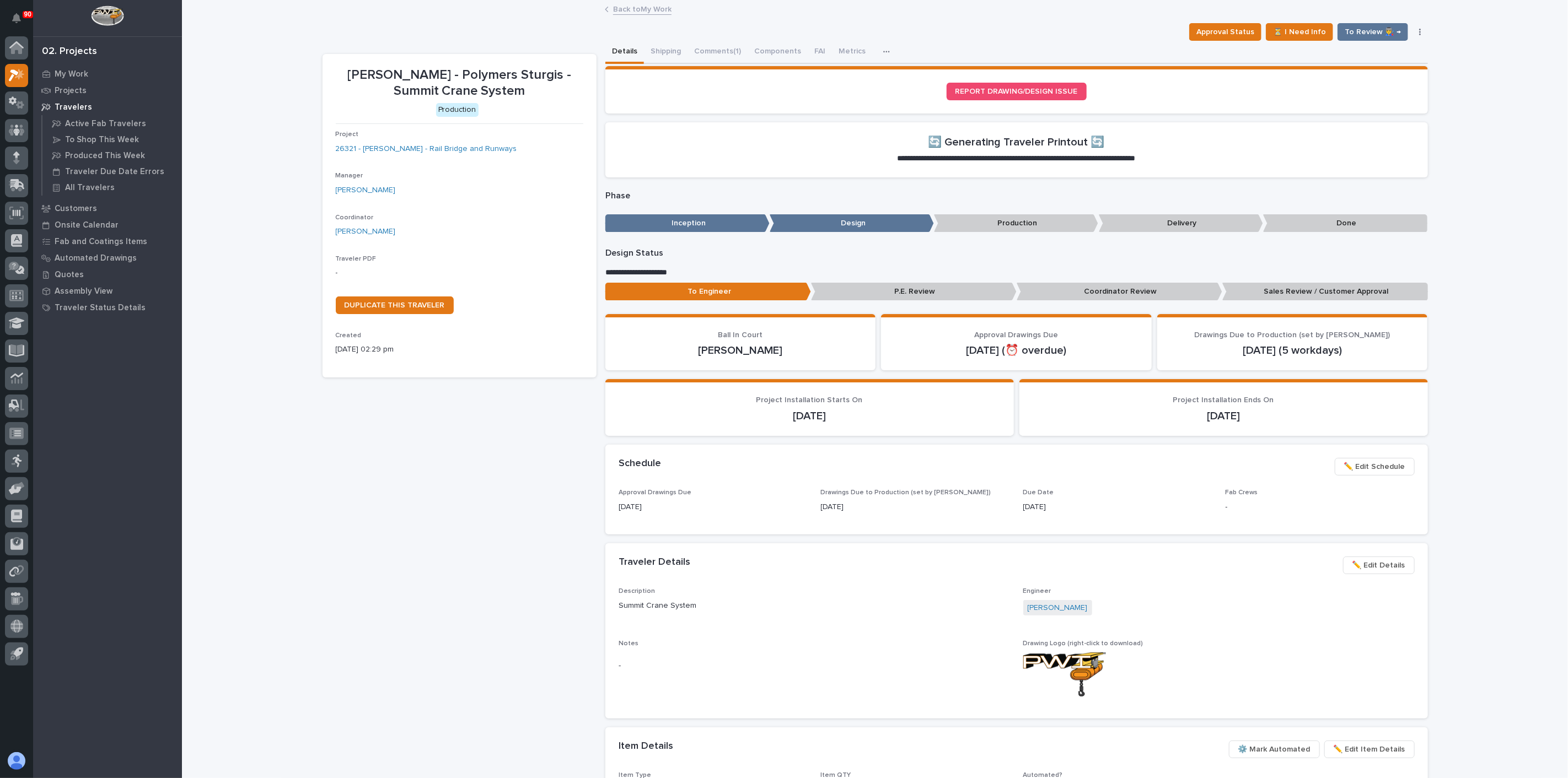
click at [569, 483] on div "[PERSON_NAME] - Polymers Sturgis - Summit Crane System Production Project 26321…" at bounding box center [460, 552] width 274 height 996
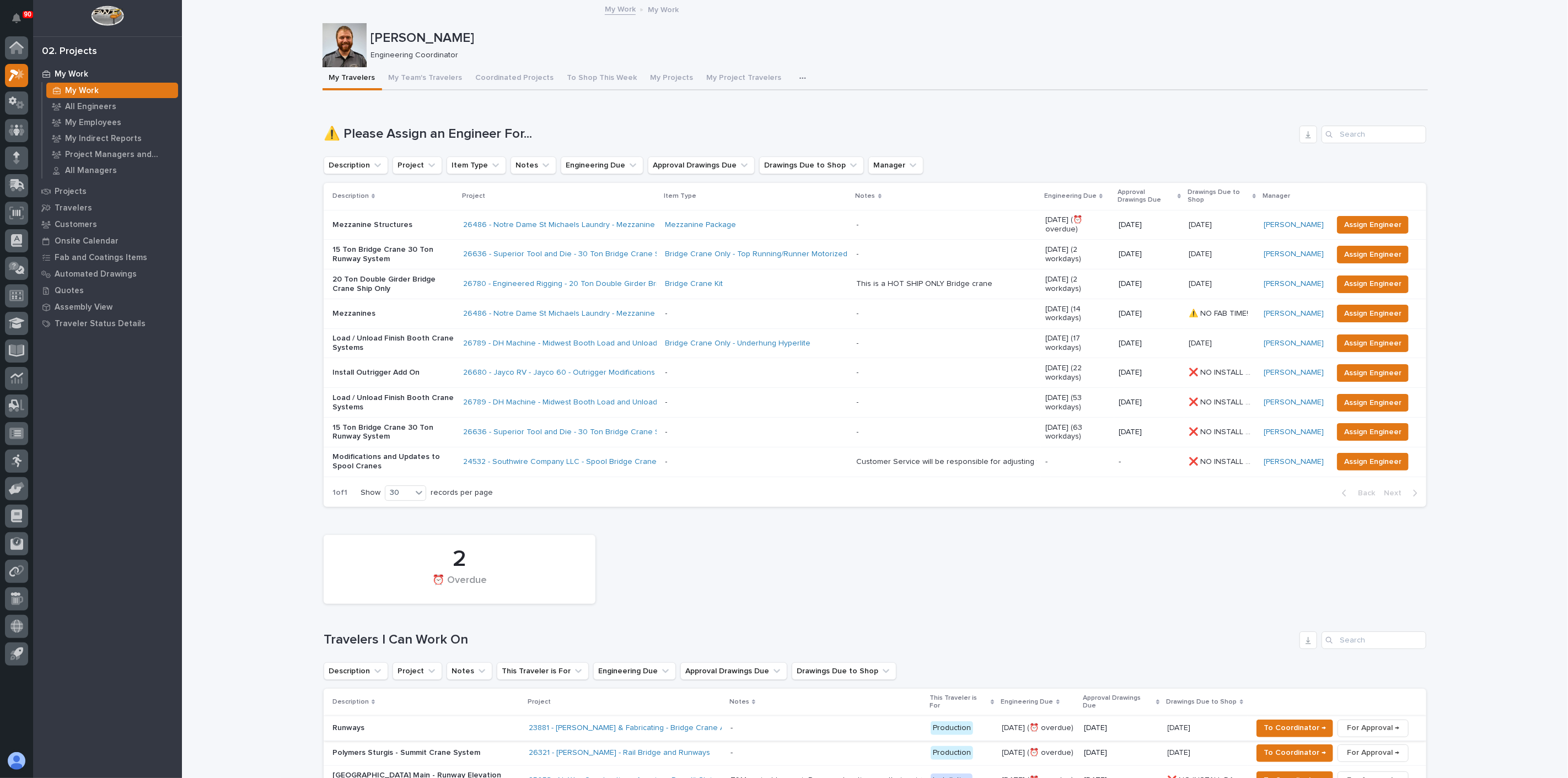
scroll to position [244, 0]
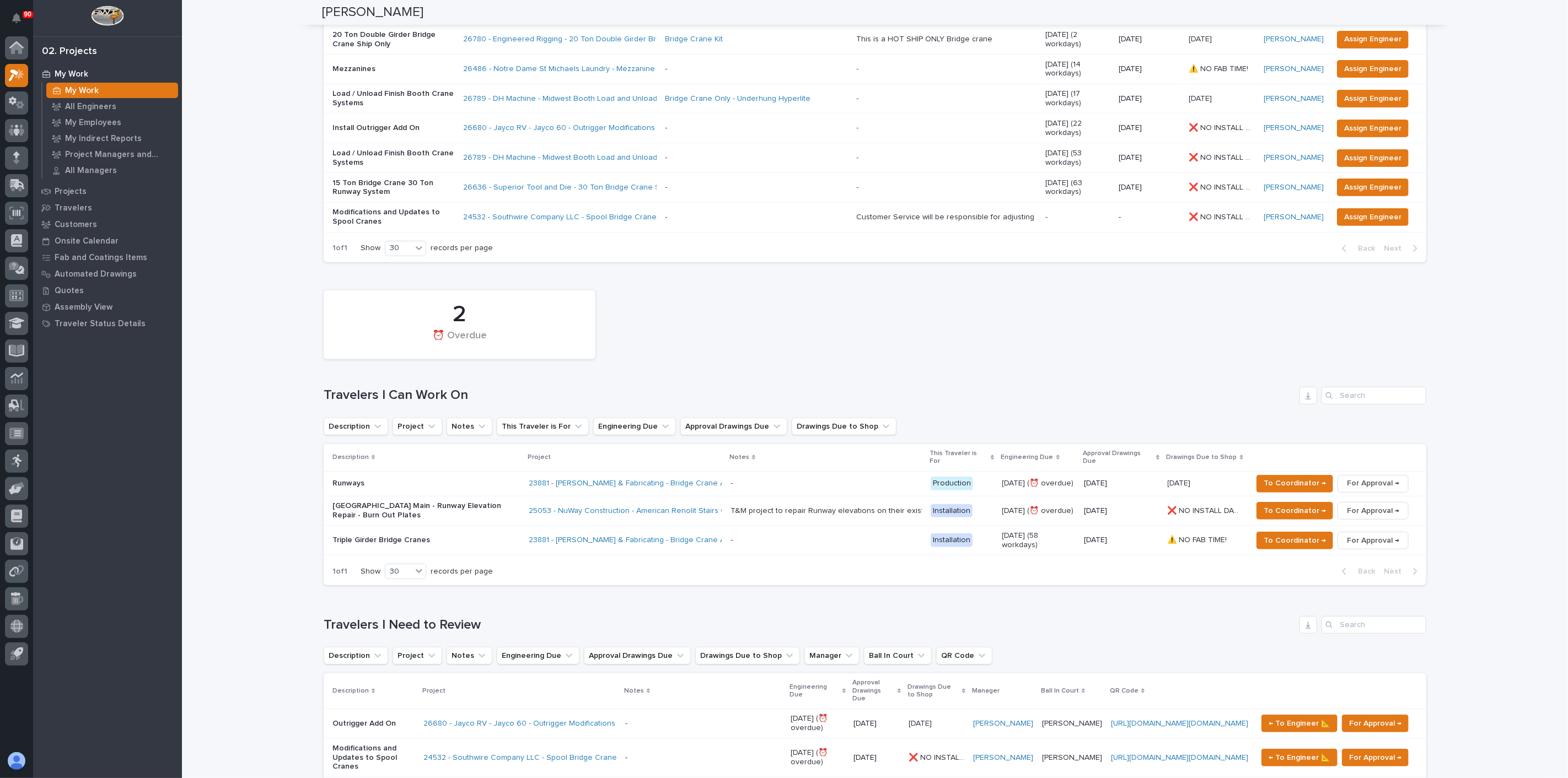
click at [463, 502] on p "[GEOGRAPHIC_DATA] Main - Runway Elevation Repair - Burn Out Plates" at bounding box center [426, 511] width 187 height 19
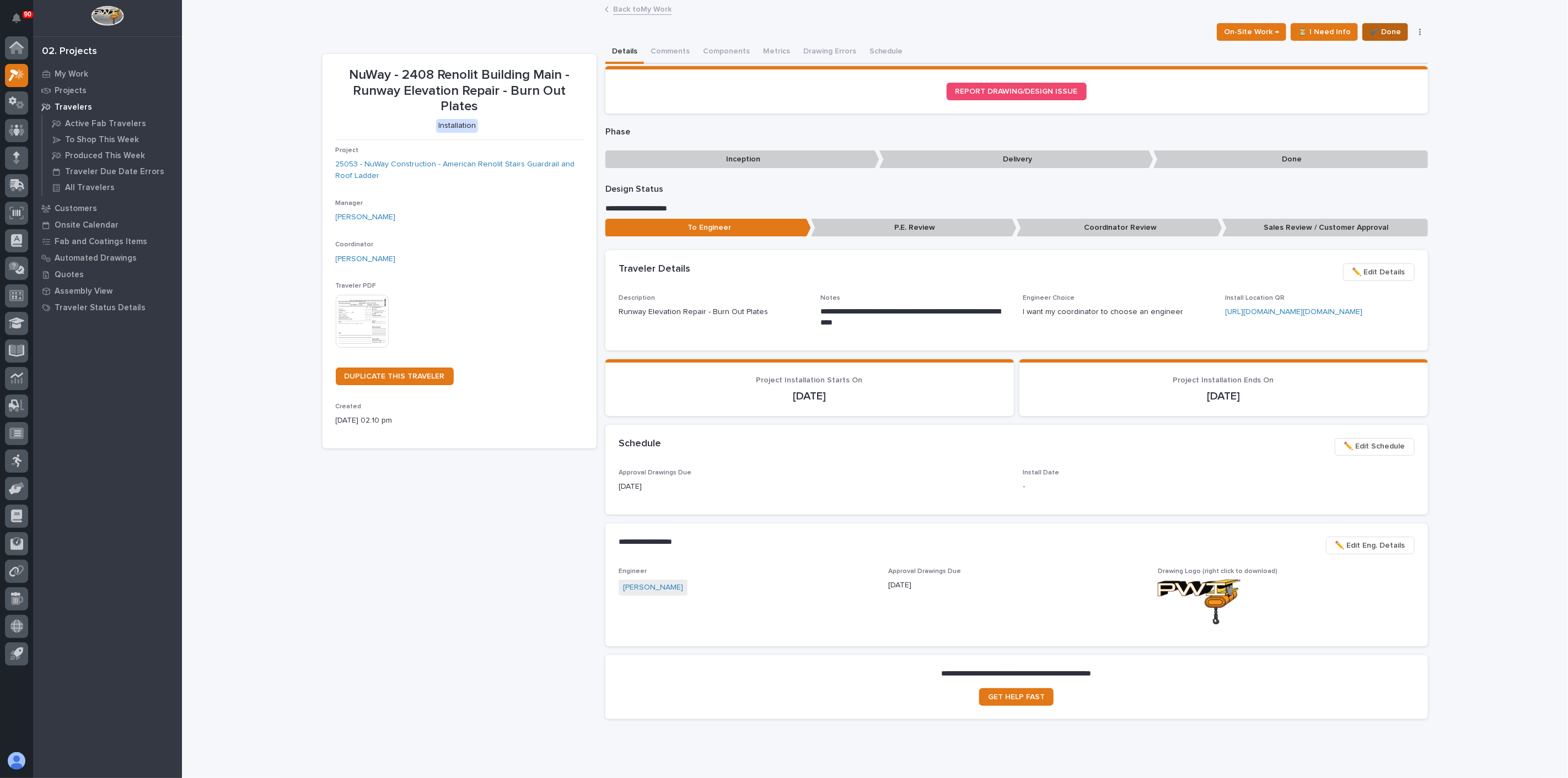
click at [1390, 32] on span "✔️ Done" at bounding box center [1385, 32] width 32 height 13
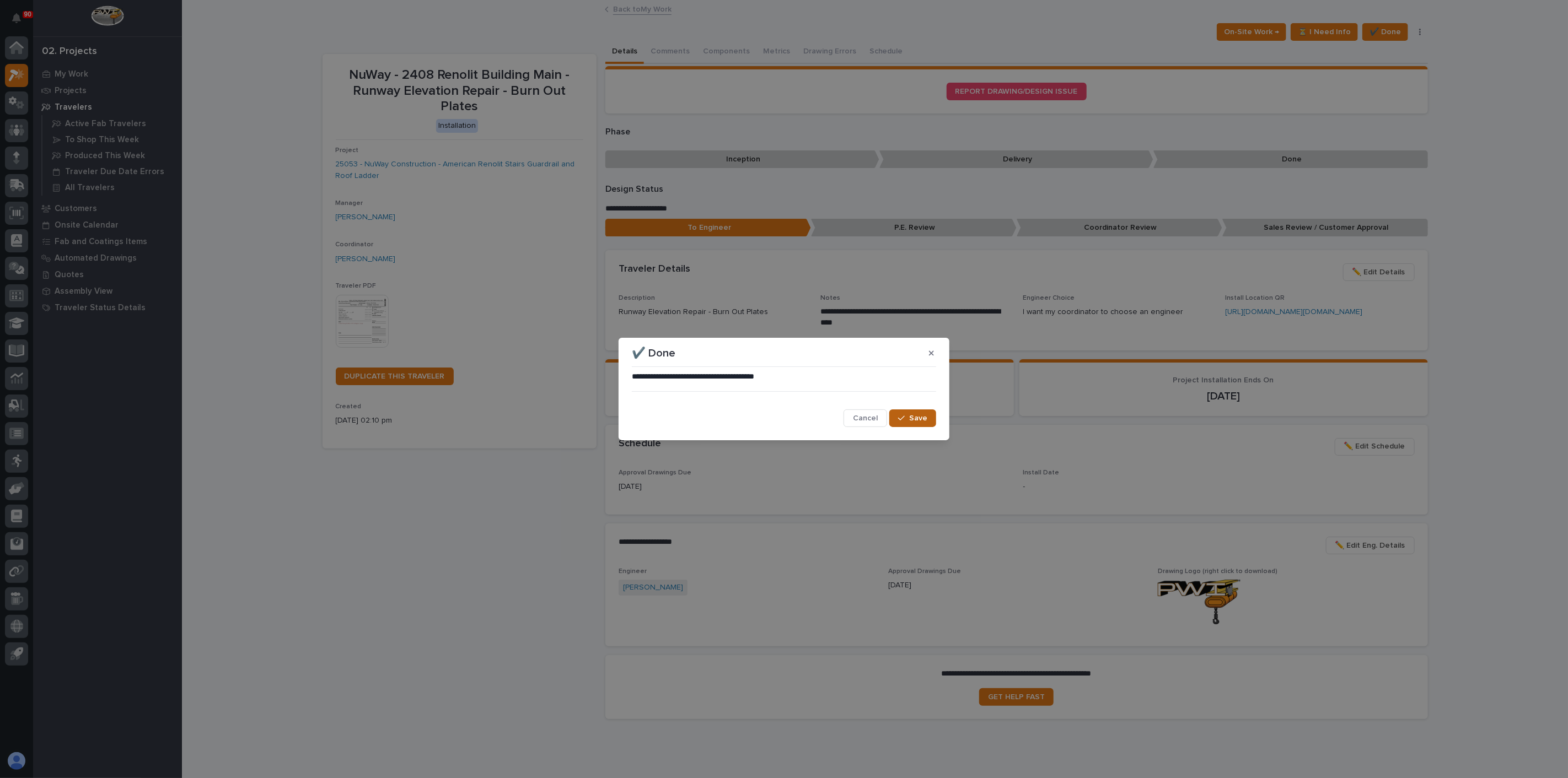
click at [913, 420] on span "Save" at bounding box center [918, 418] width 18 height 10
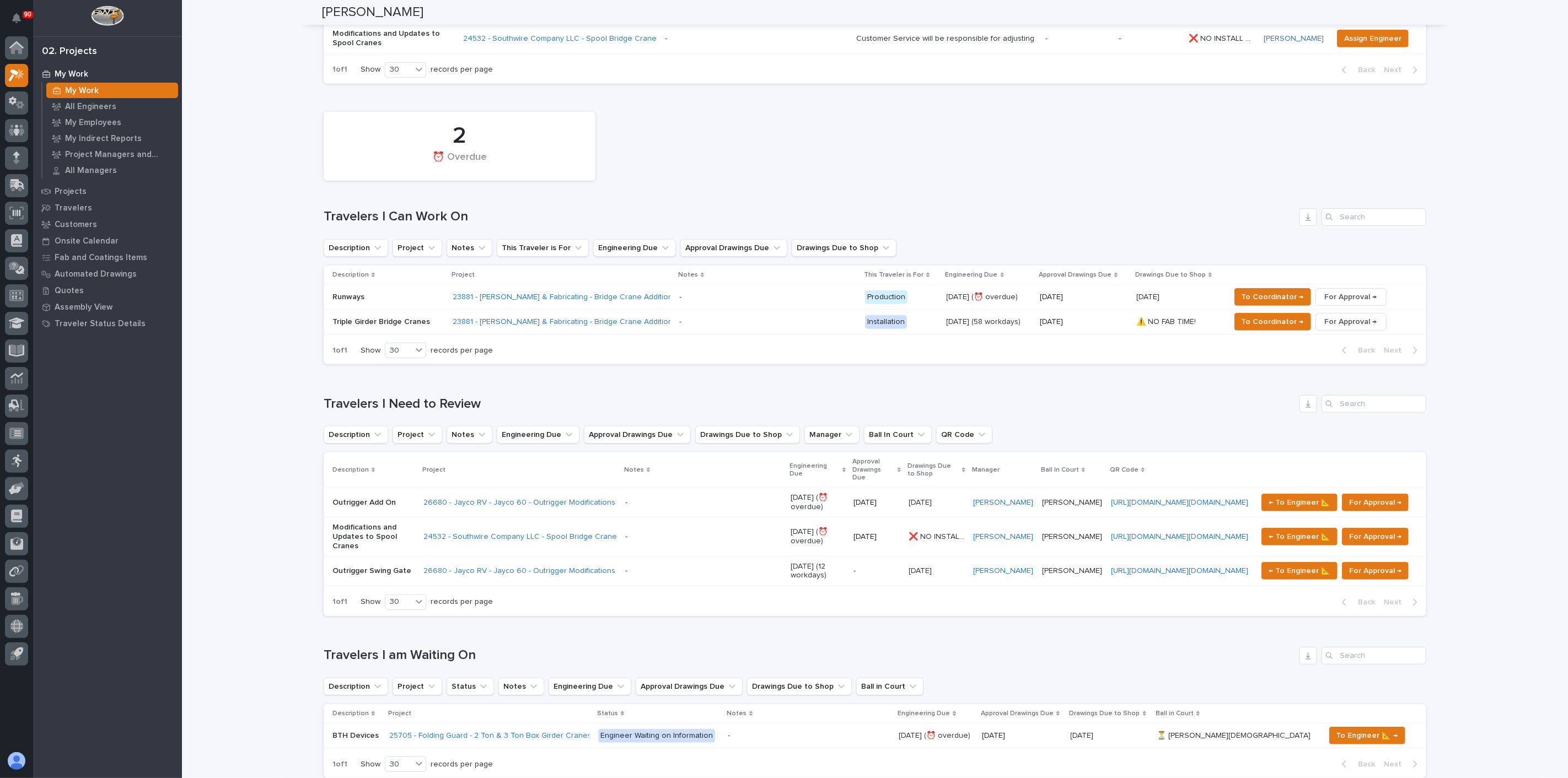
scroll to position [429, 0]
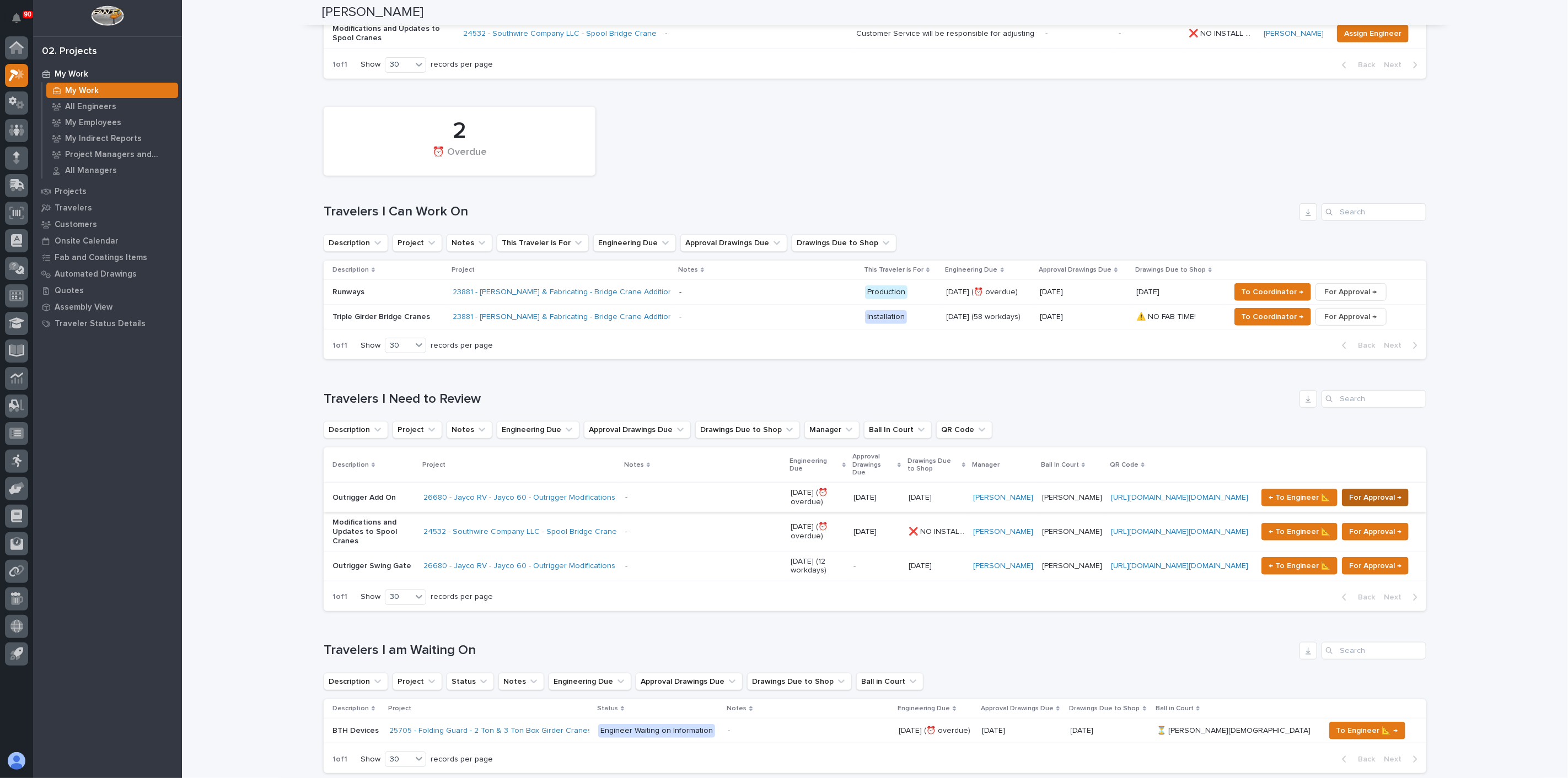
click at [1368, 491] on span "For Approval →" at bounding box center [1376, 498] width 52 height 13
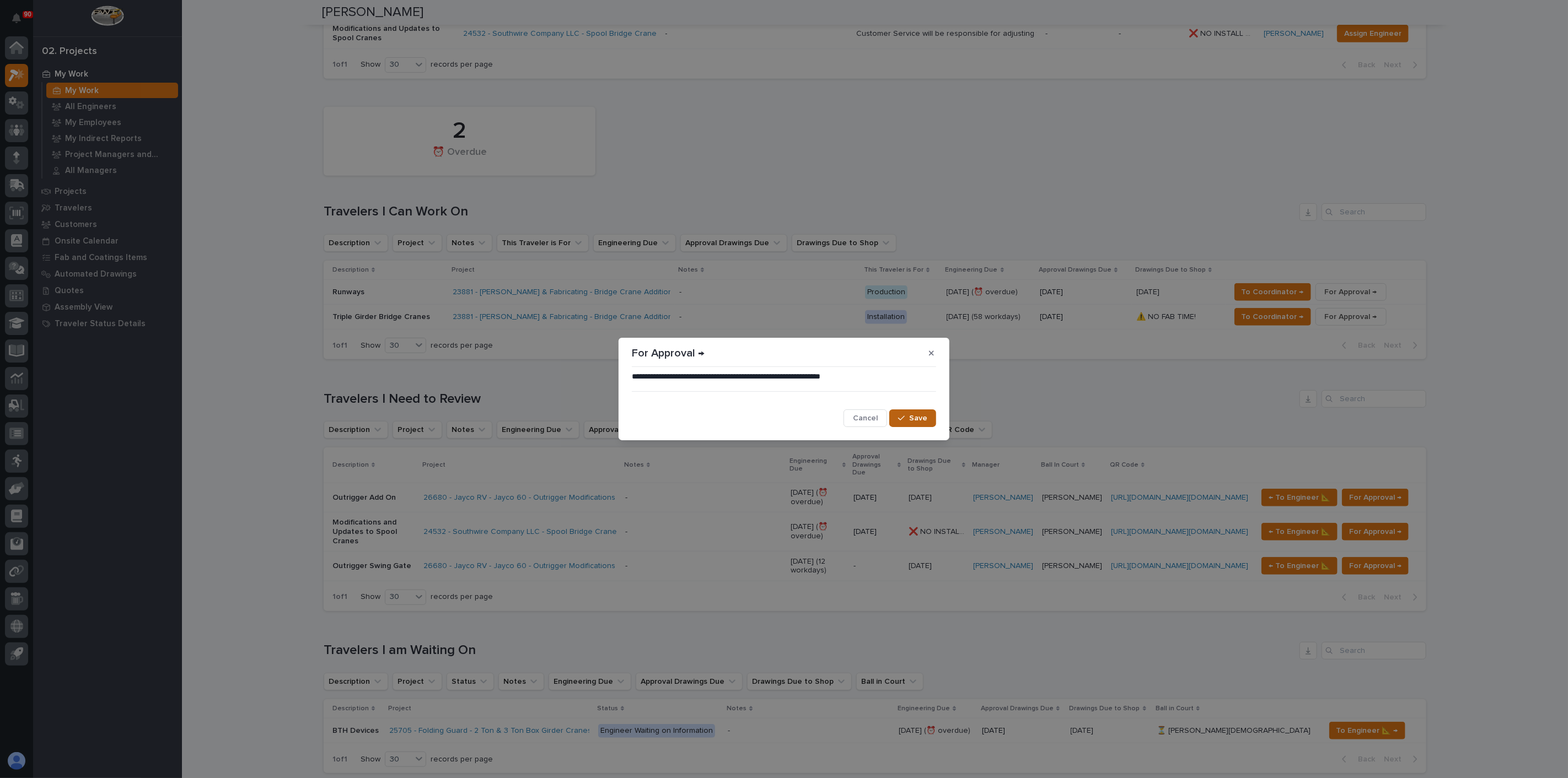
click at [923, 416] on span "Save" at bounding box center [918, 418] width 18 height 10
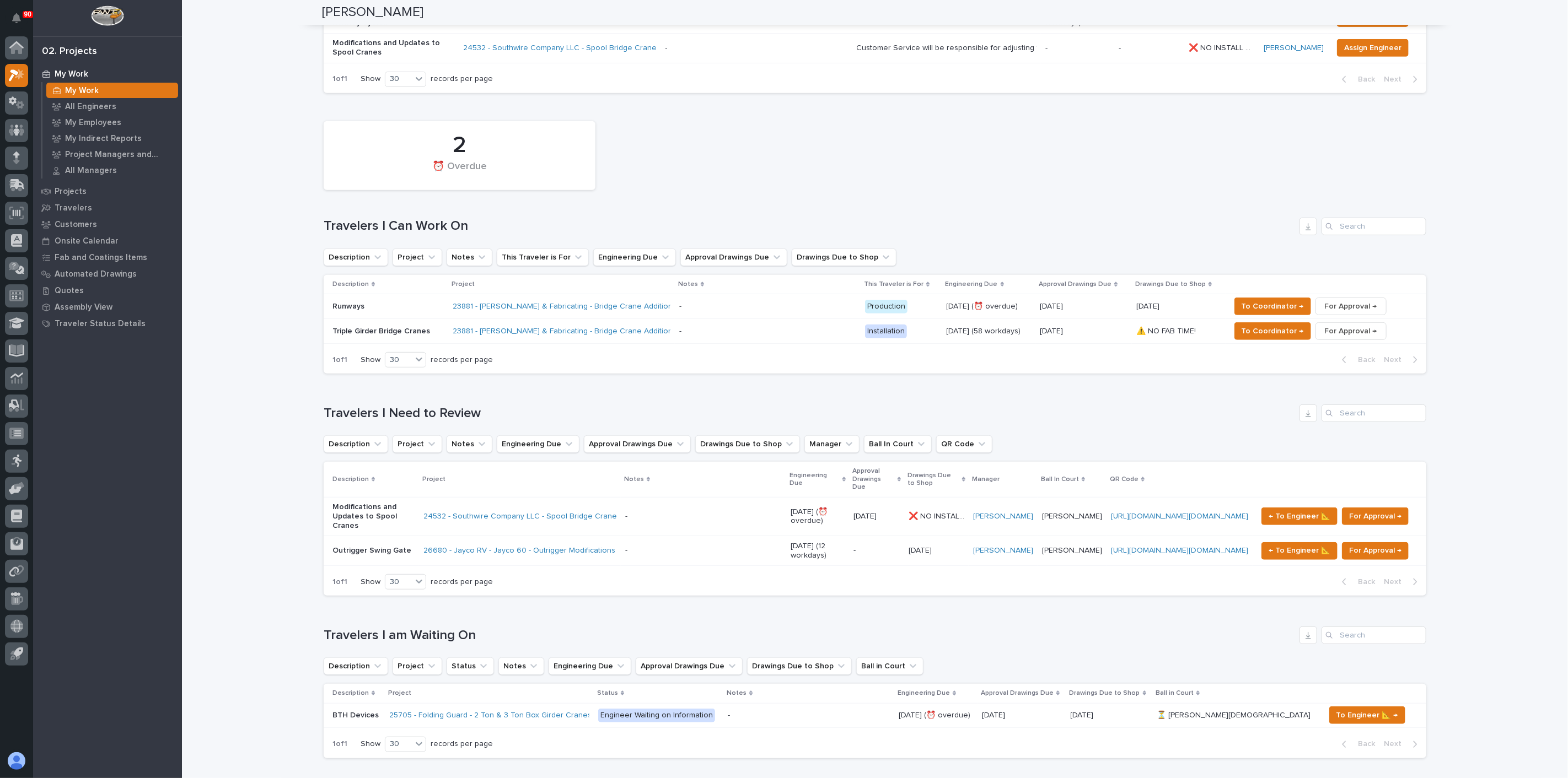
scroll to position [426, 0]
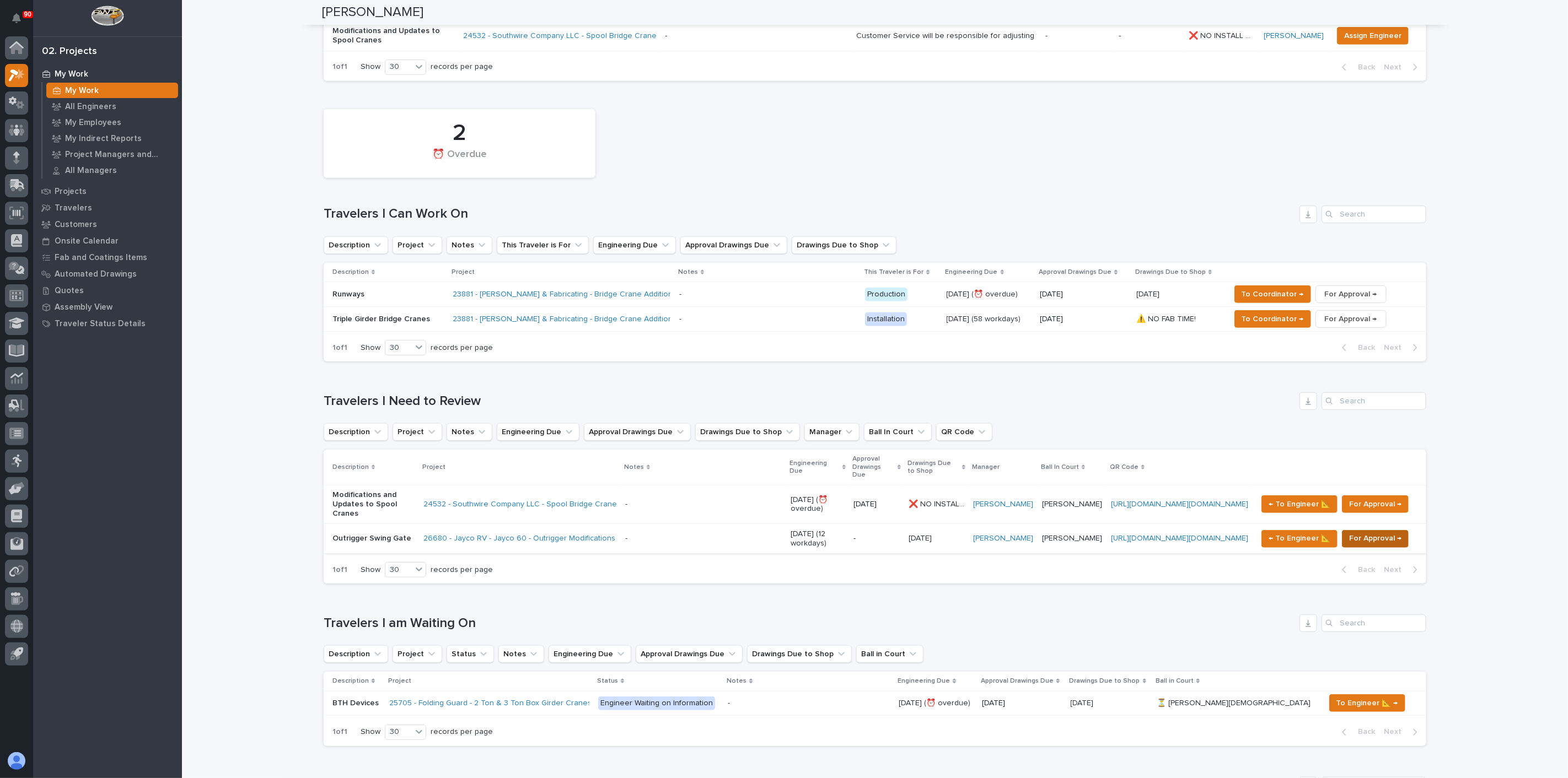
click at [1359, 532] on span "For Approval →" at bounding box center [1376, 538] width 52 height 13
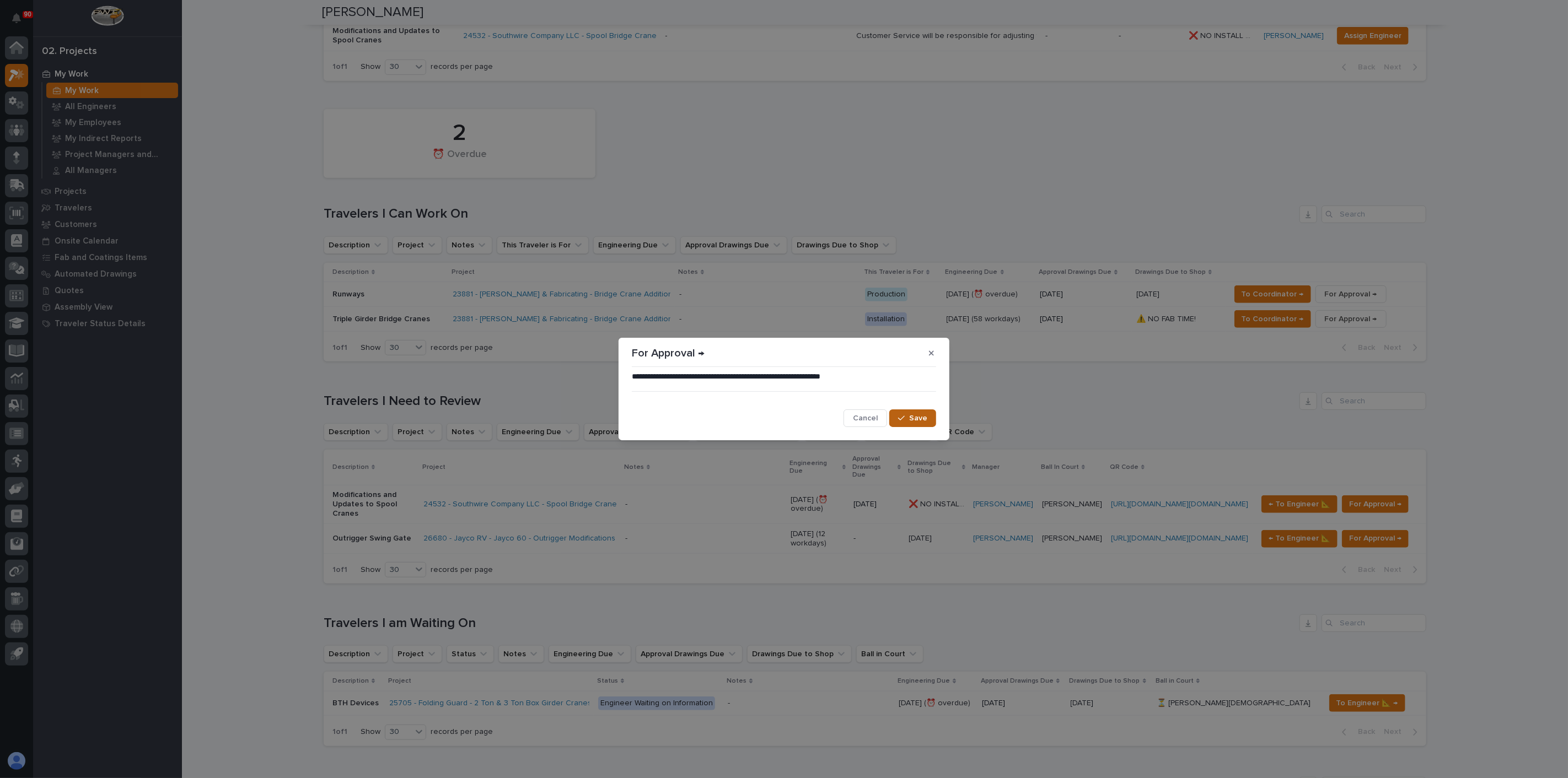
click at [908, 417] on div "button" at bounding box center [904, 418] width 11 height 7
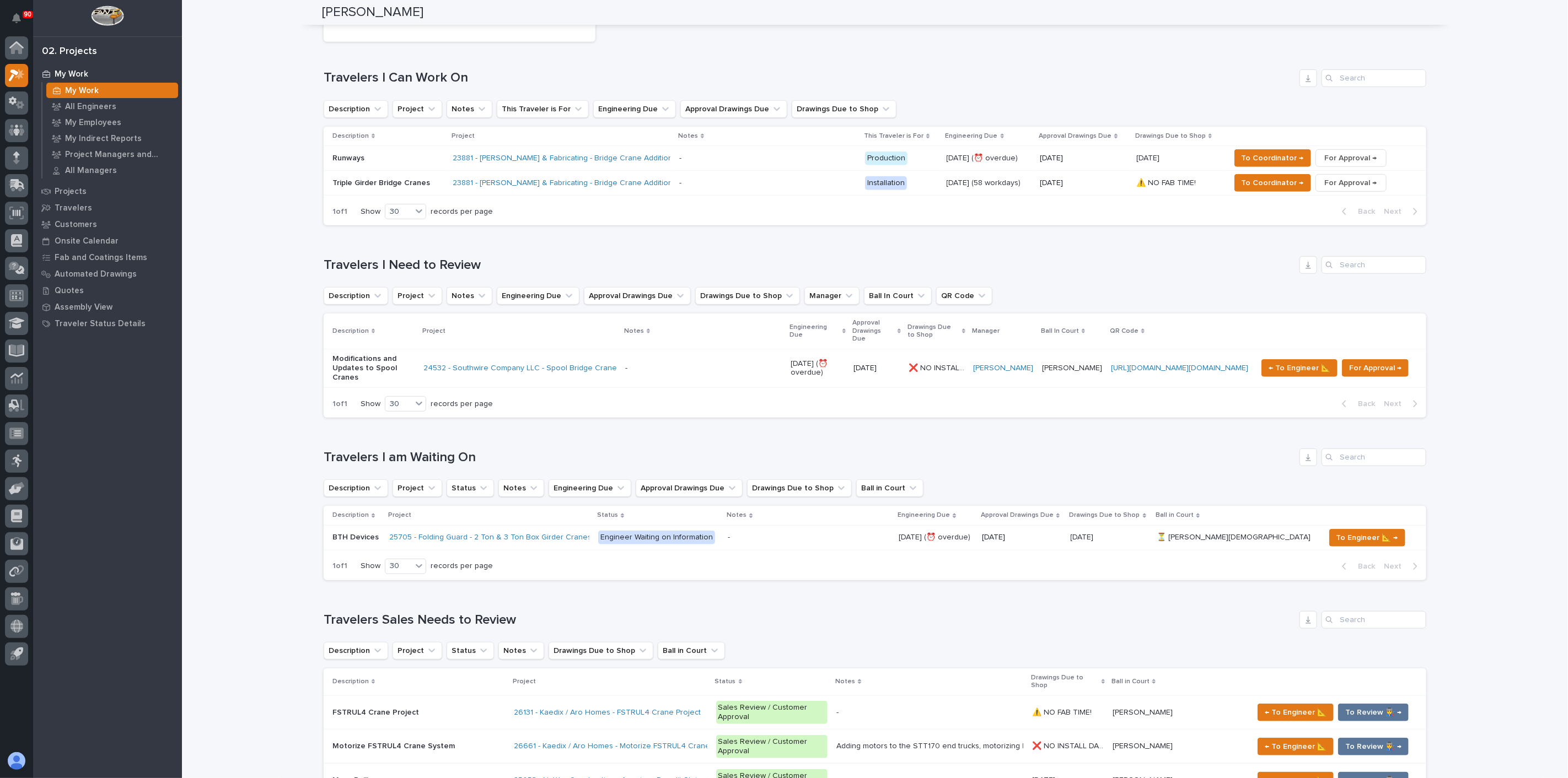
scroll to position [546, 0]
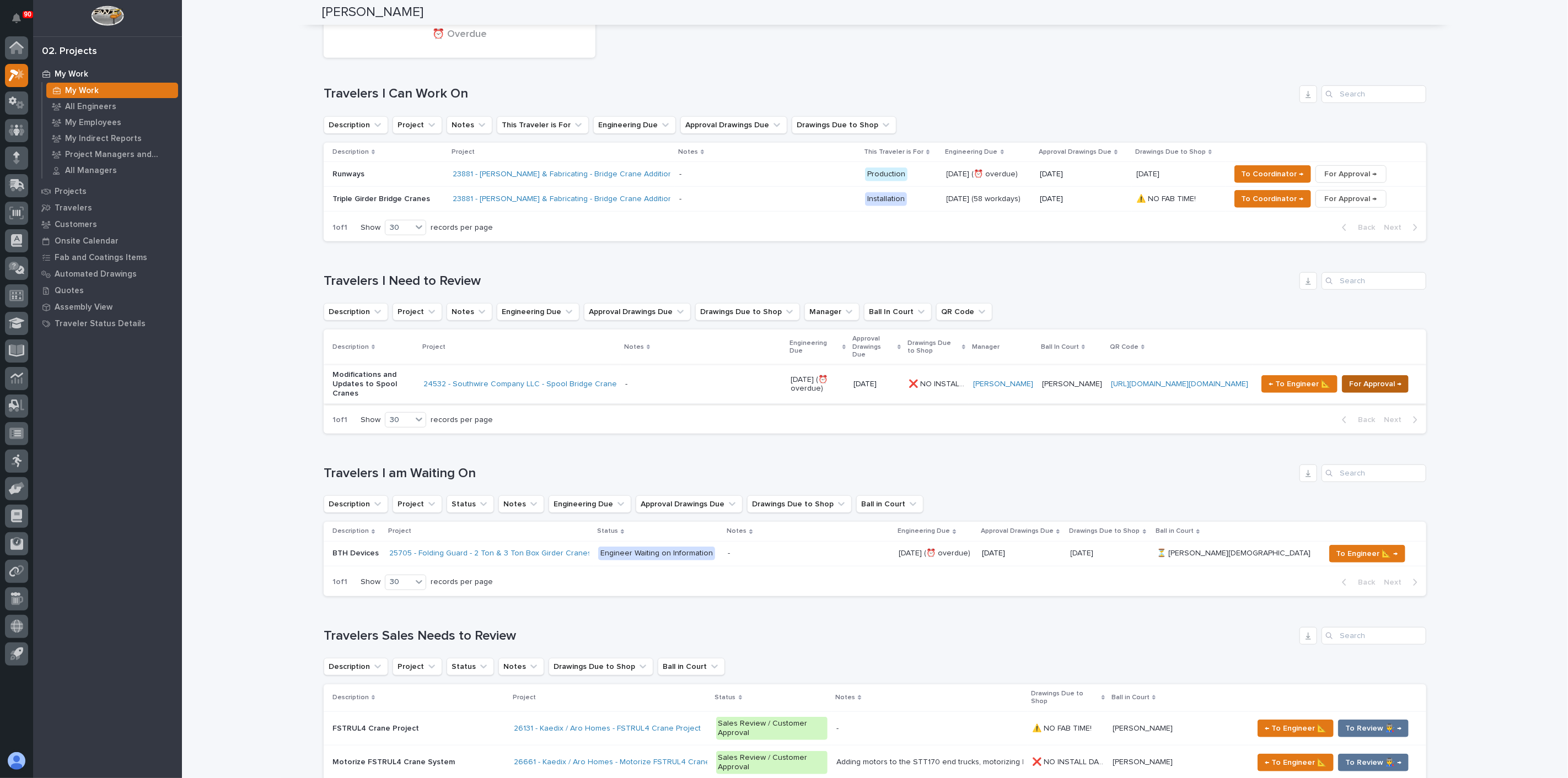
click at [1373, 377] on span "For Approval →" at bounding box center [1376, 384] width 52 height 13
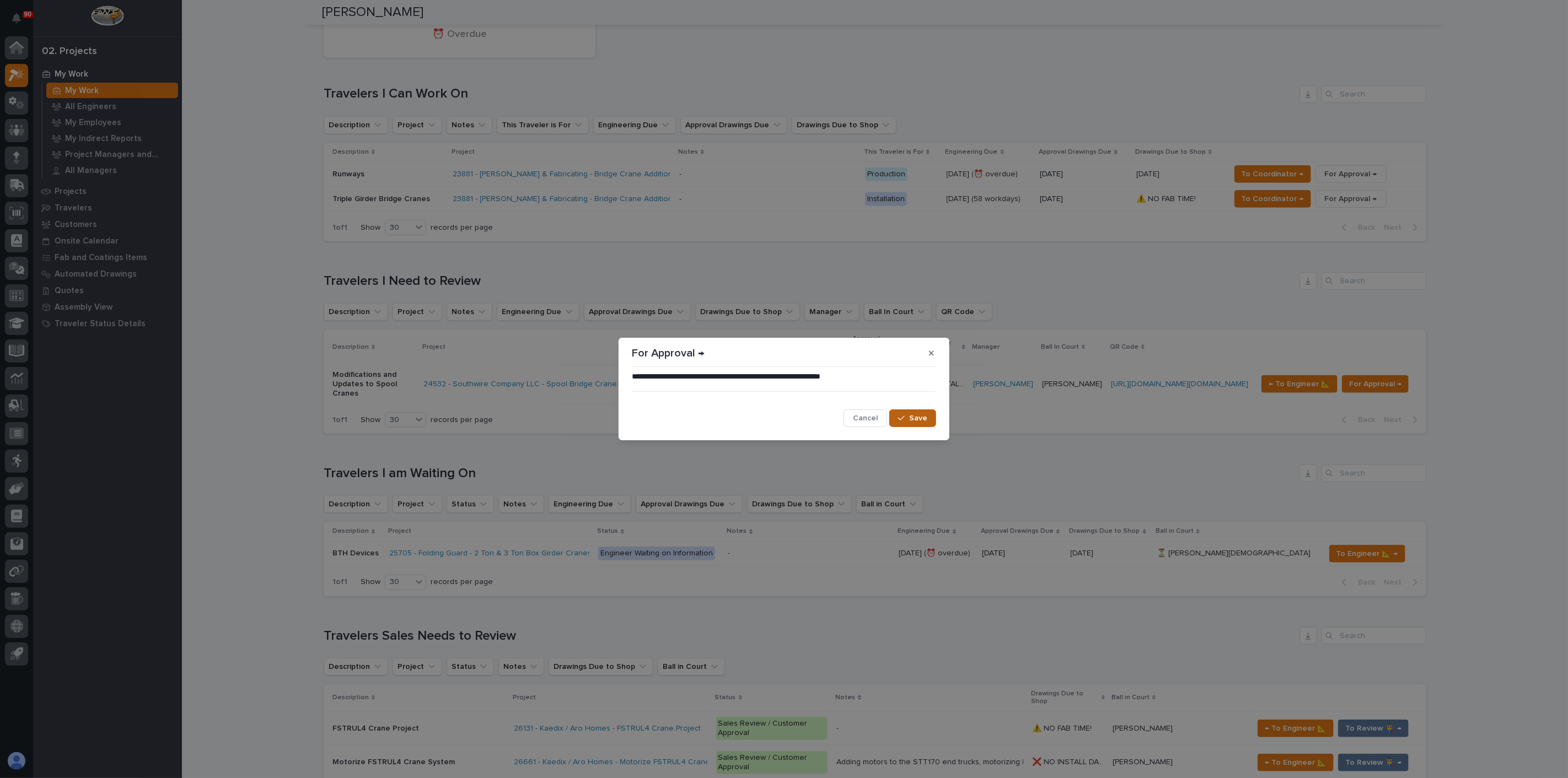
click at [906, 417] on div "button" at bounding box center [904, 418] width 11 height 7
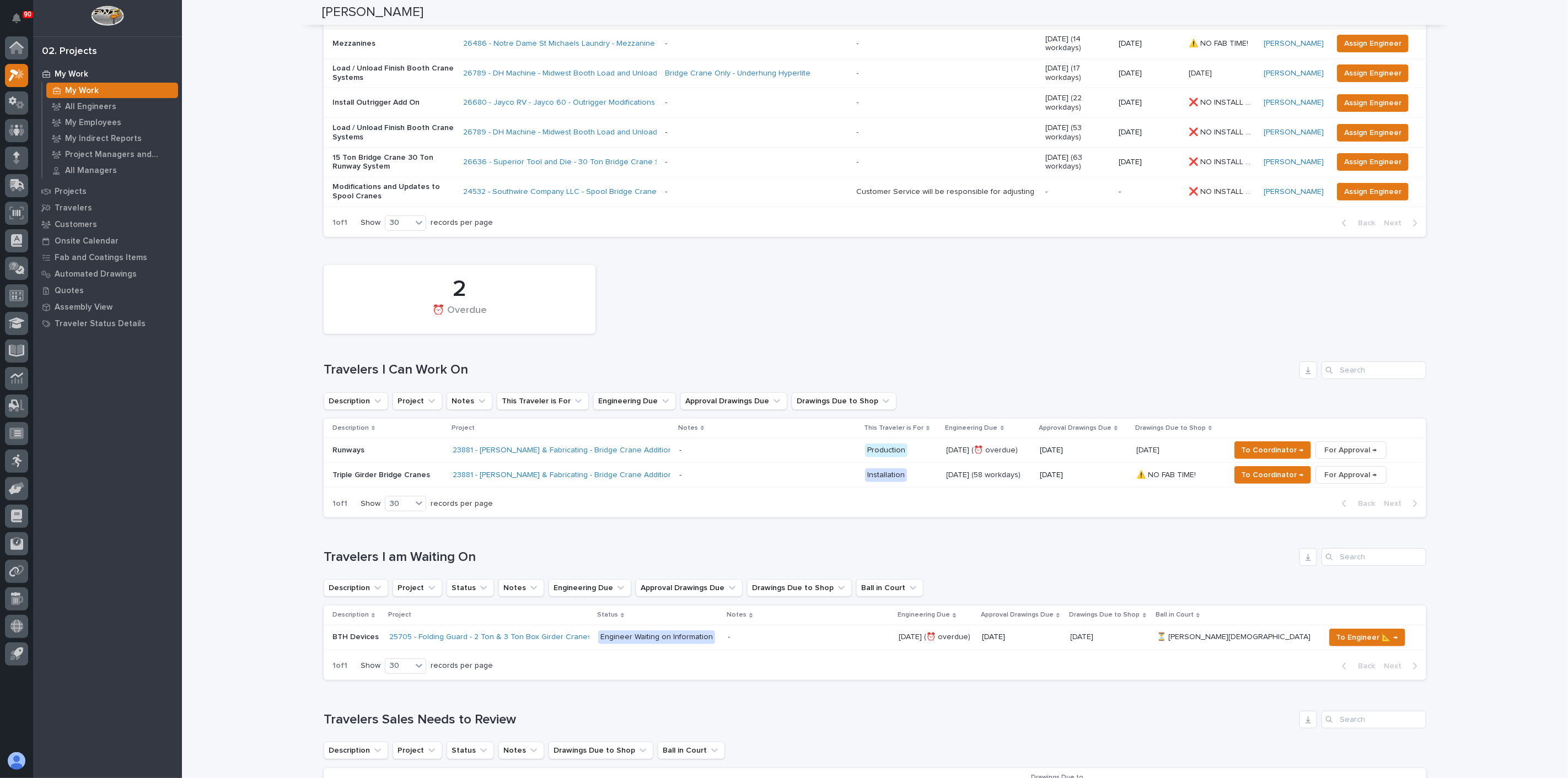
scroll to position [24, 0]
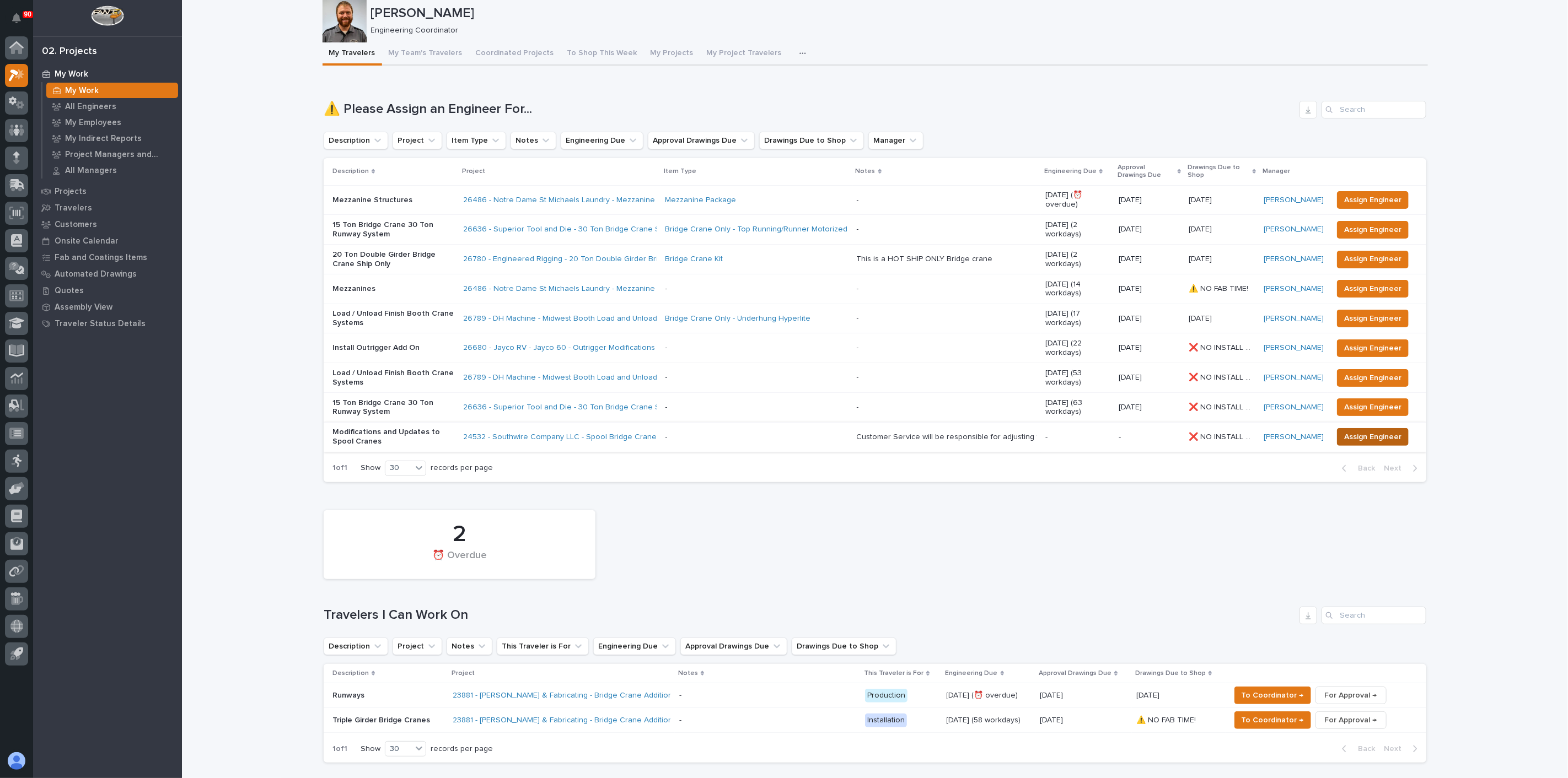
click at [1351, 430] on span "Assign Engineer" at bounding box center [1372, 437] width 57 height 13
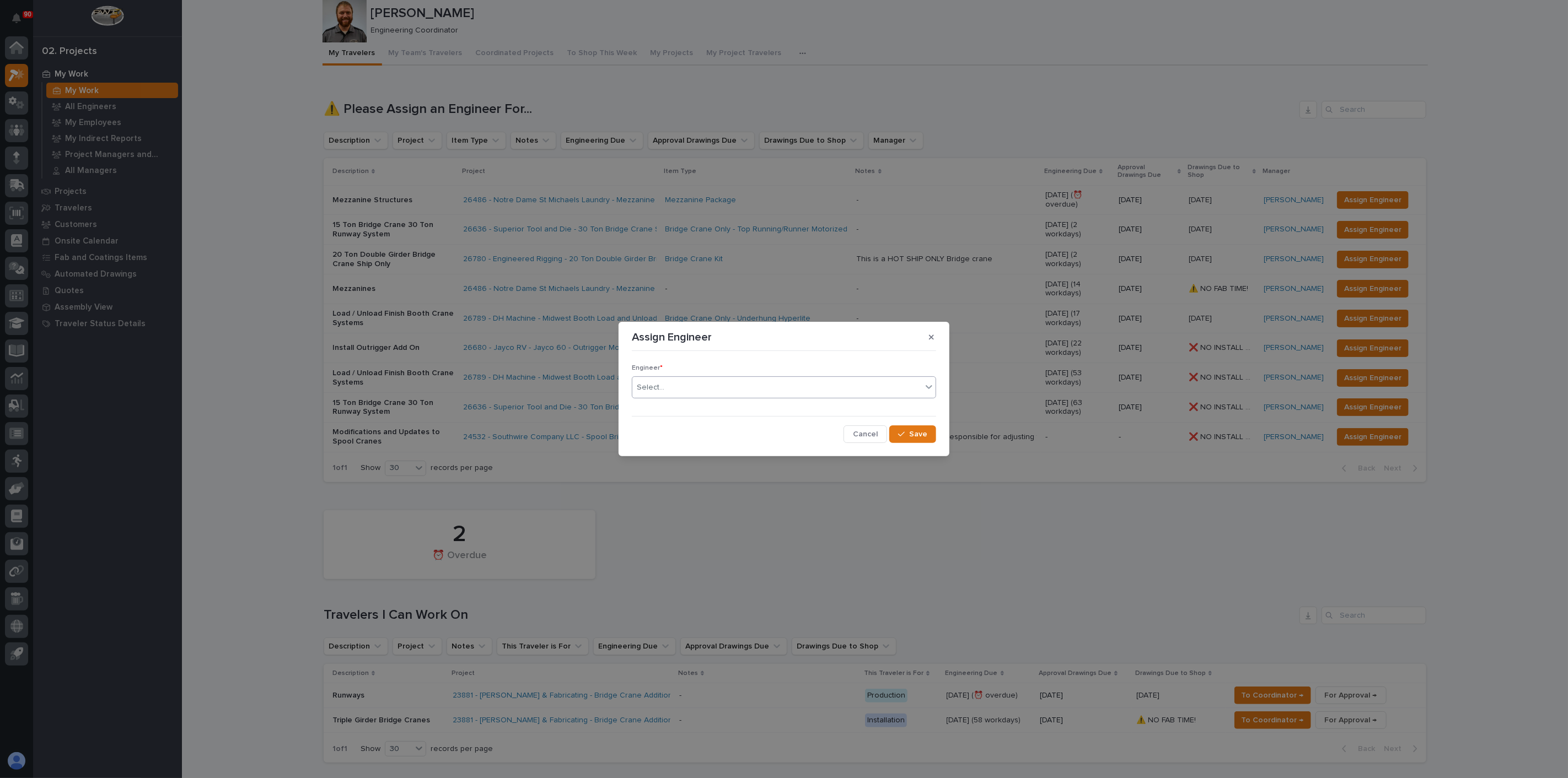
click at [769, 391] on div "Select..." at bounding box center [777, 388] width 289 height 18
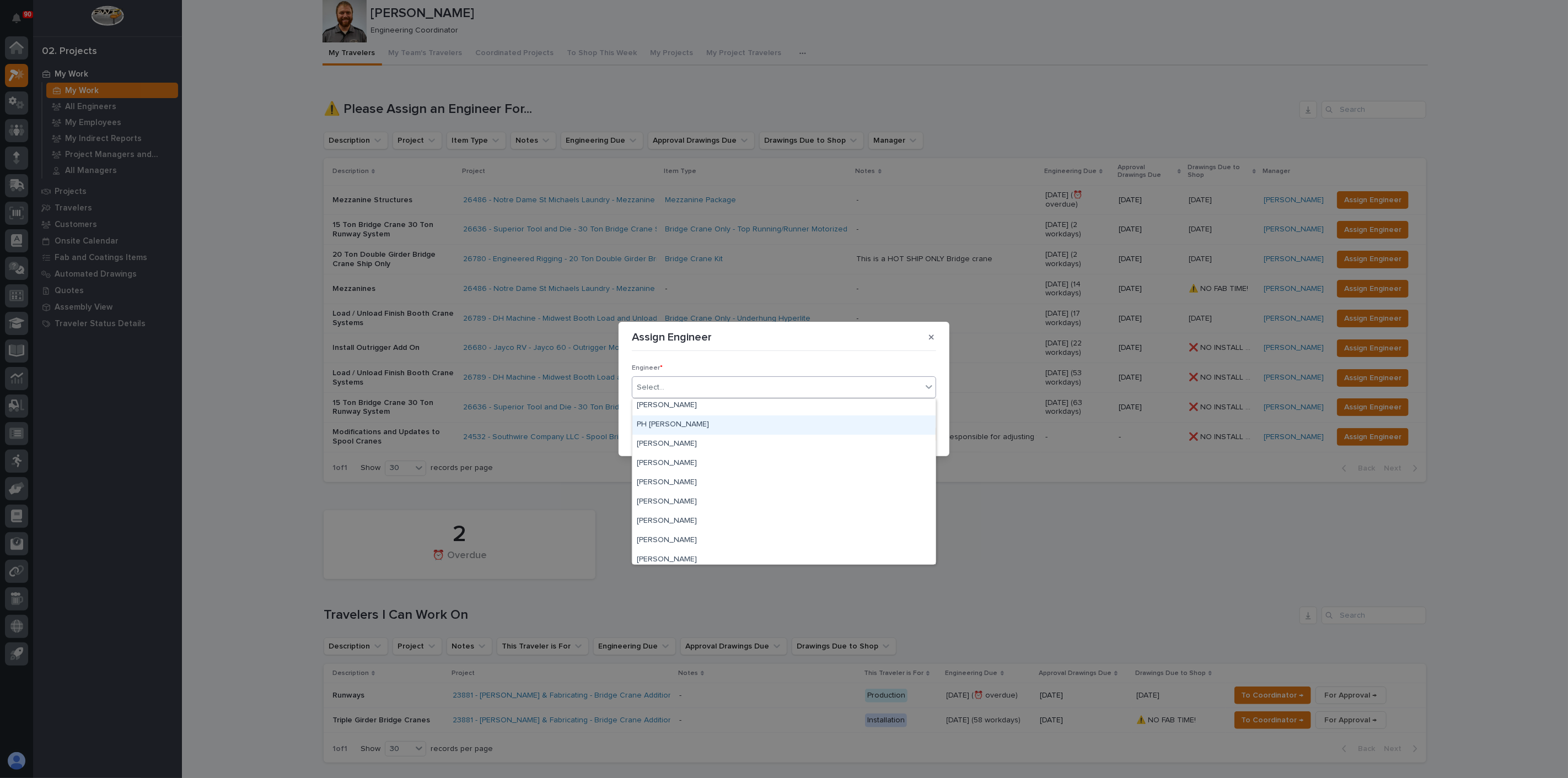
scroll to position [552, 0]
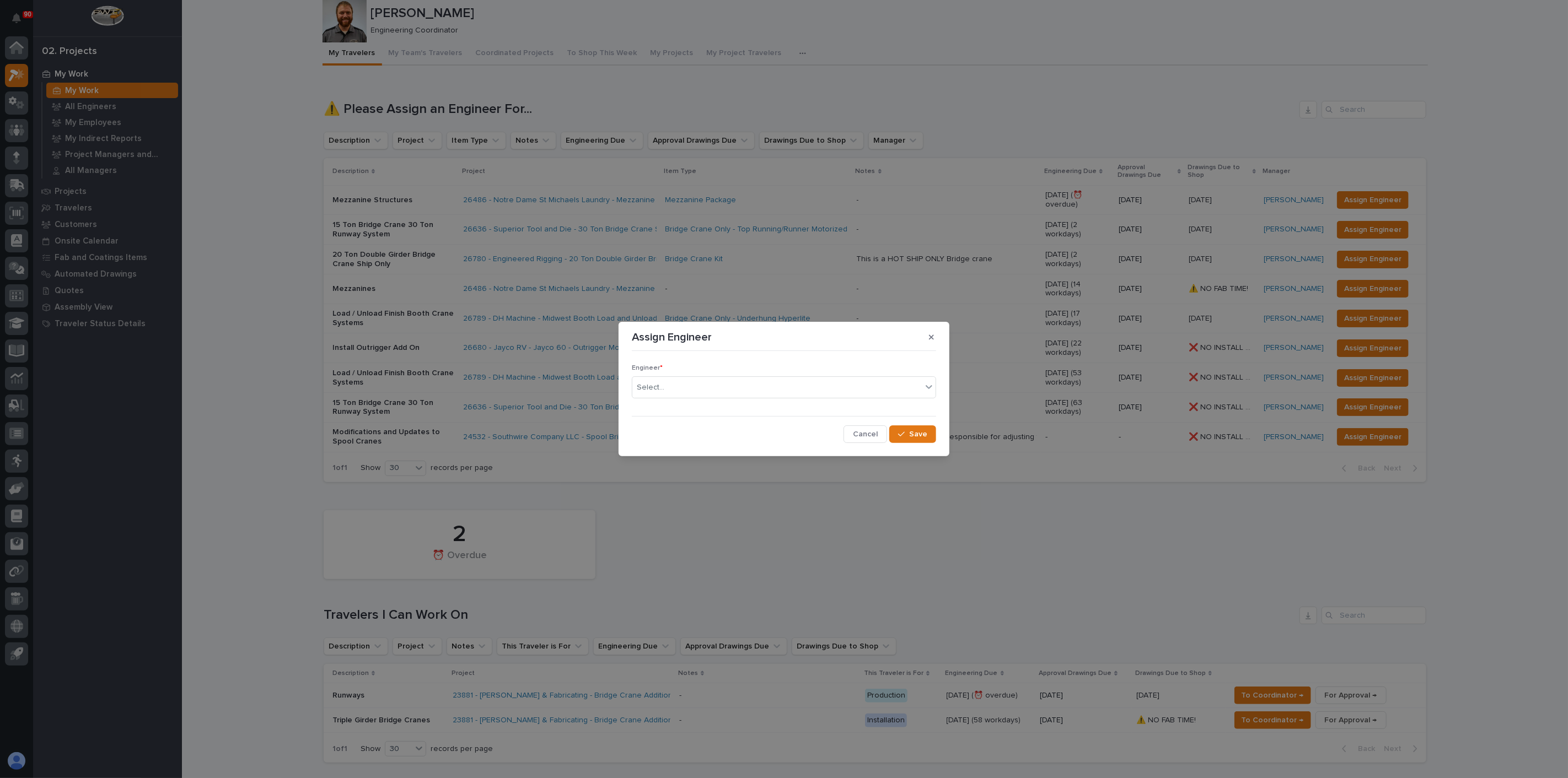
click at [515, 477] on div "Assign Engineer Engineer * Select... Cancel Save" at bounding box center [784, 389] width 1568 height 778
click at [434, 422] on div "Assign Engineer Engineer * Select... Cancel Save" at bounding box center [784, 389] width 1568 height 778
click at [828, 376] on div "Engineer * Select..." at bounding box center [783, 385] width 304 height 43
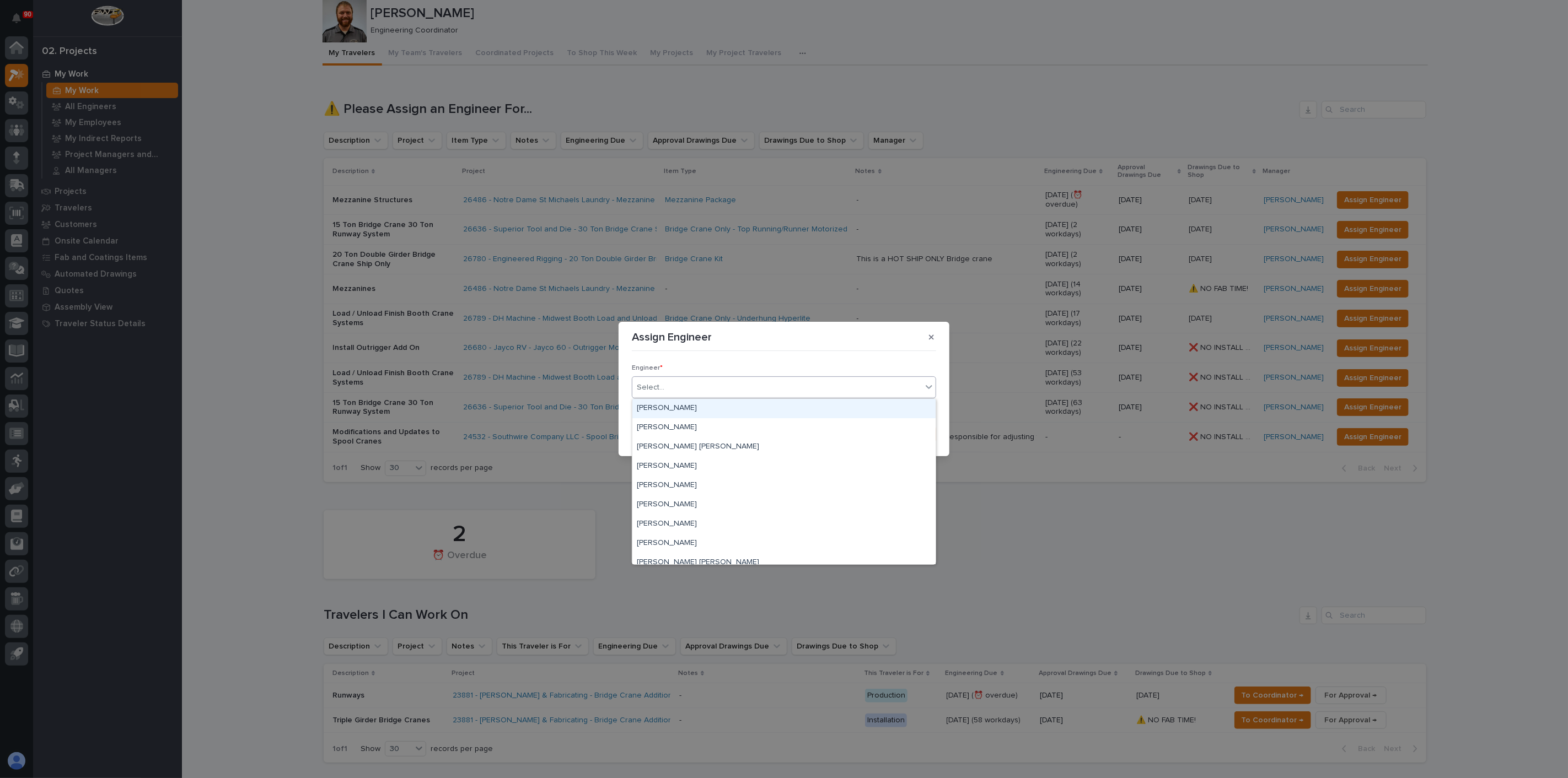
drag, startPoint x: 718, startPoint y: 397, endPoint x: 714, endPoint y: 393, distance: 5.7
click at [717, 396] on div "Select..." at bounding box center [783, 387] width 304 height 22
click at [659, 490] on div "[PERSON_NAME]" at bounding box center [784, 491] width 303 height 20
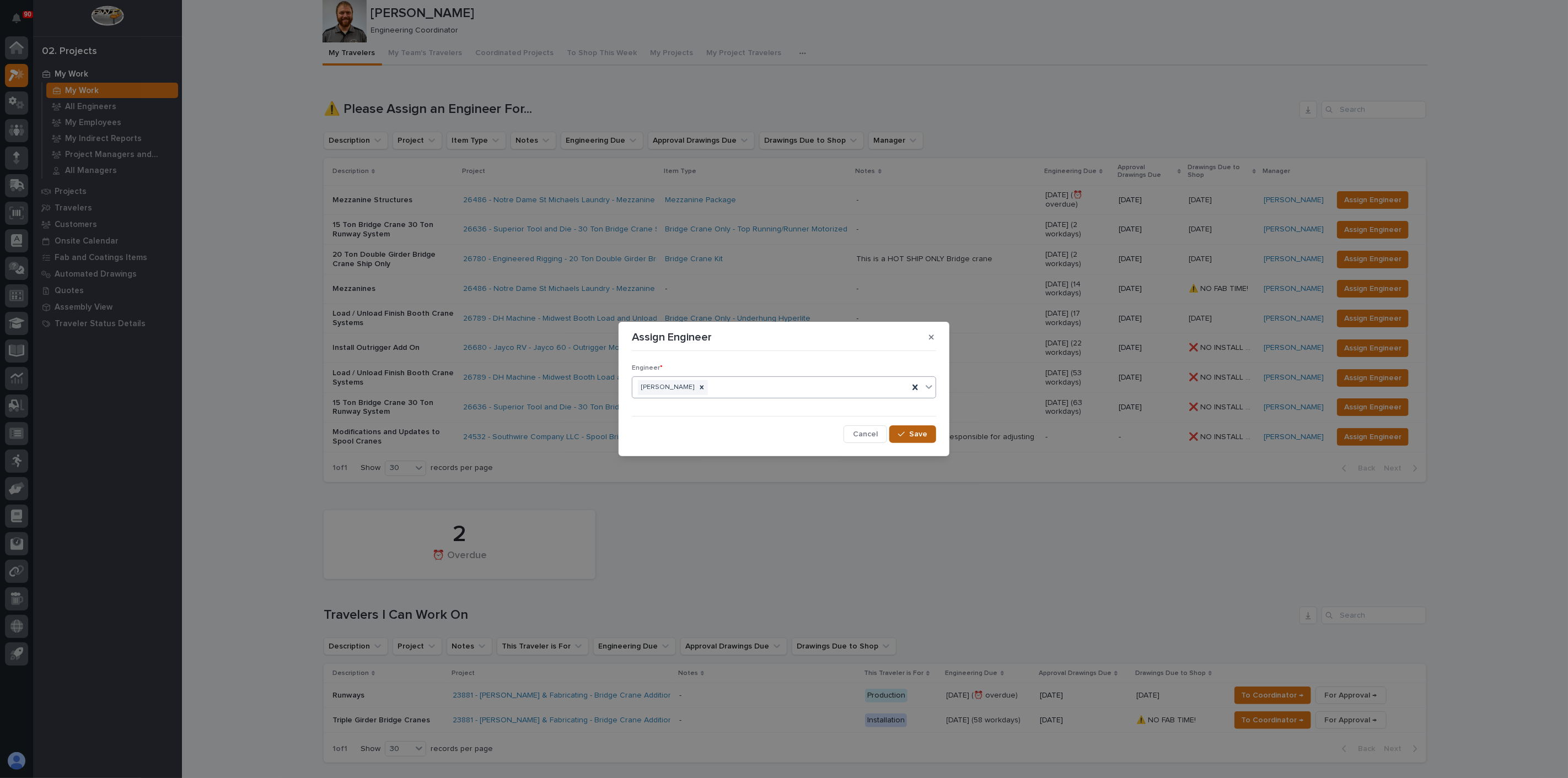
click at [918, 432] on span "Save" at bounding box center [918, 434] width 18 height 10
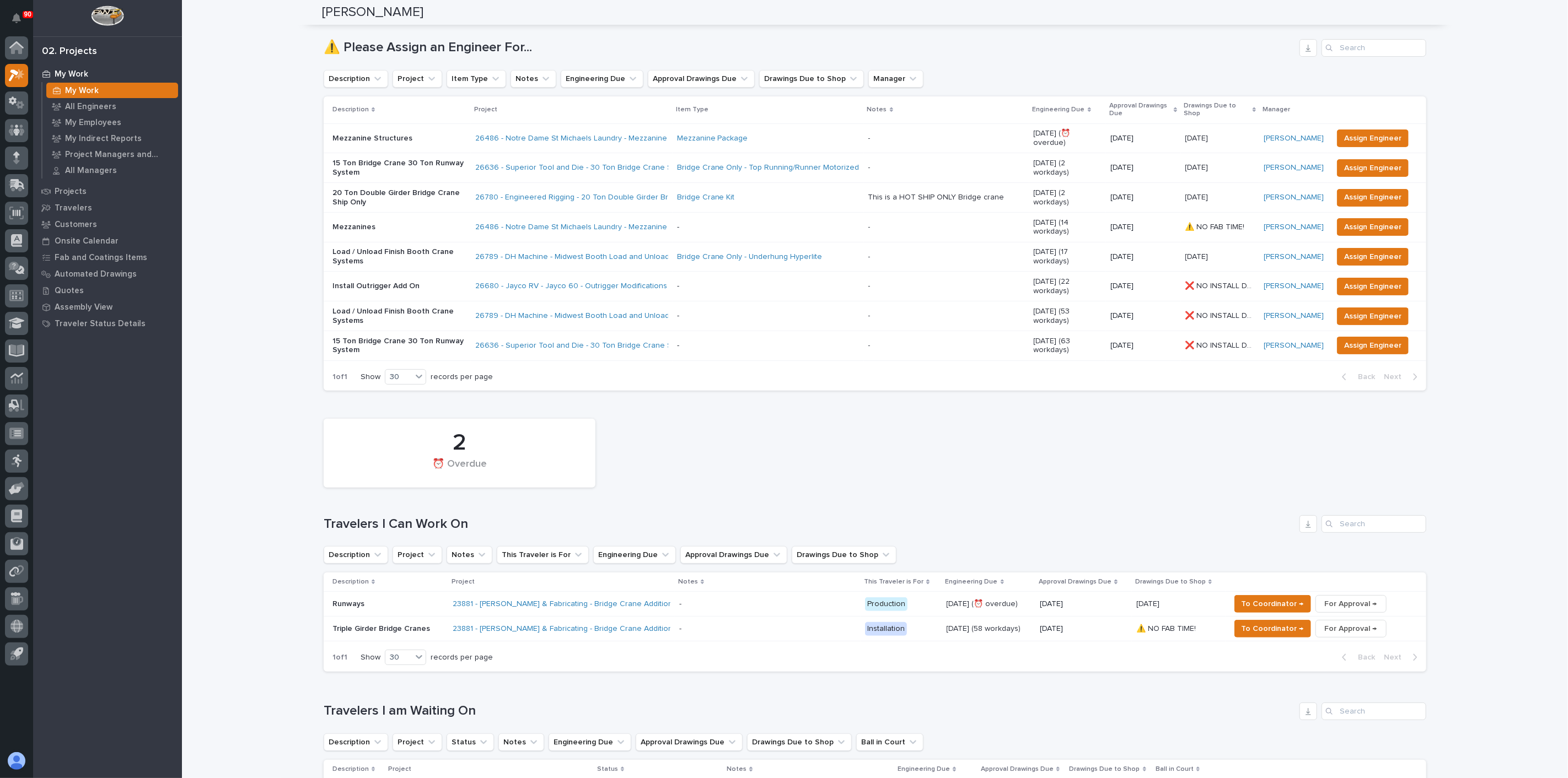
scroll to position [86, 0]
click at [1365, 280] on span "Assign Engineer" at bounding box center [1372, 287] width 57 height 13
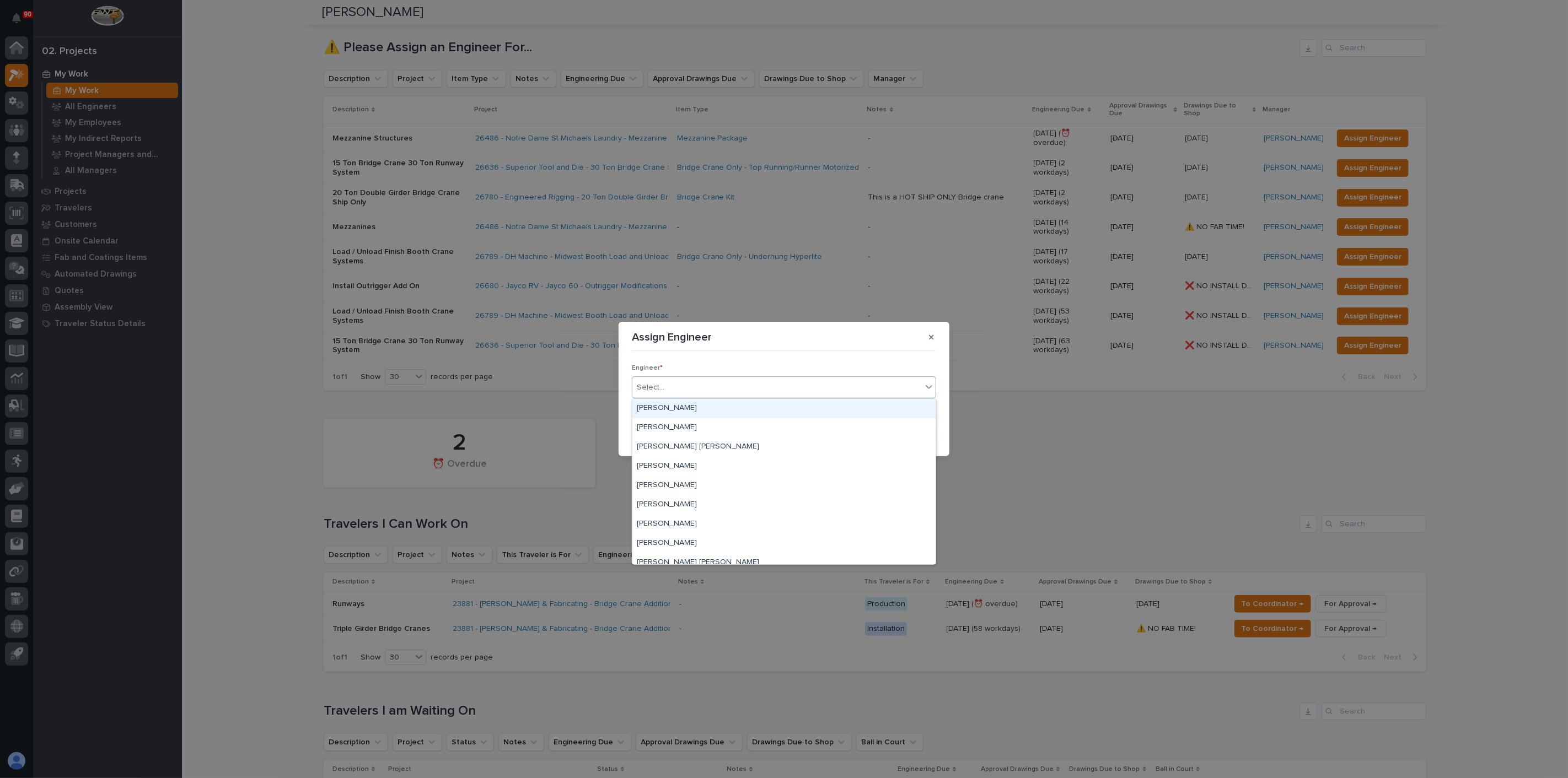
click at [701, 388] on div "Select..." at bounding box center [777, 388] width 289 height 18
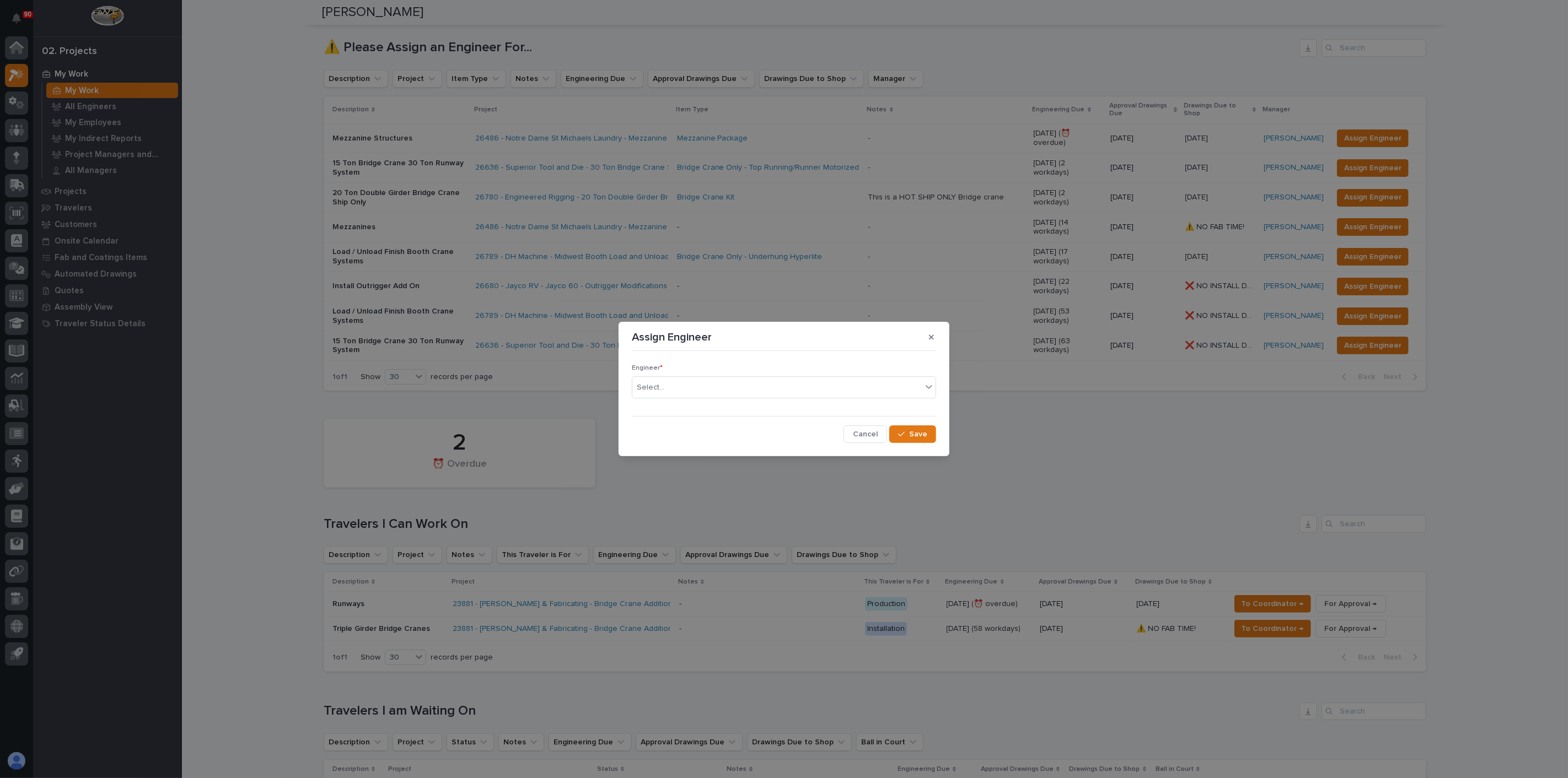
click at [1086, 444] on div "Assign Engineer Engineer * Select... Cancel Save" at bounding box center [784, 389] width 1568 height 778
click at [930, 339] on icon "button" at bounding box center [932, 336] width 5 height 7
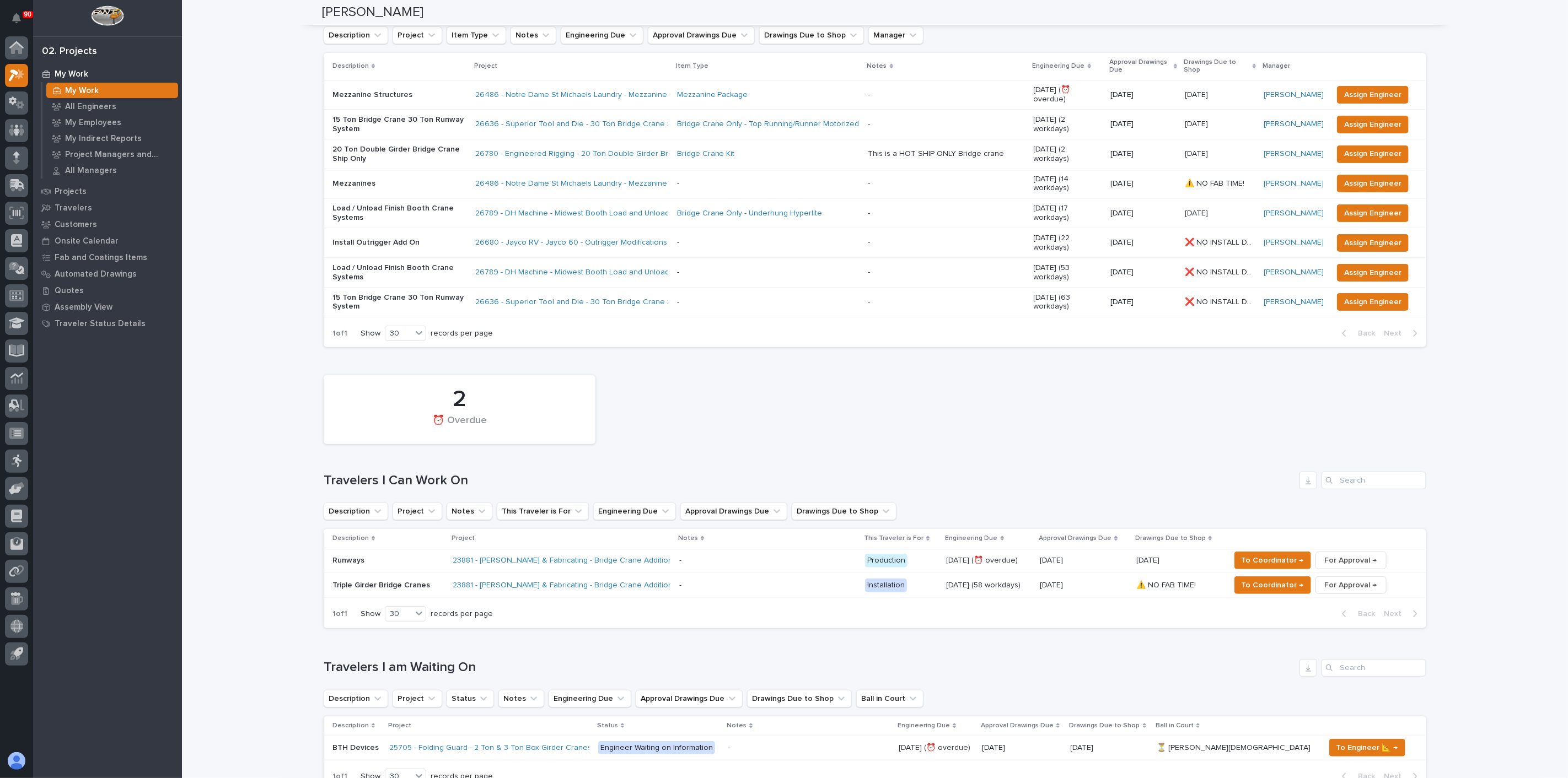
scroll to position [147, 0]
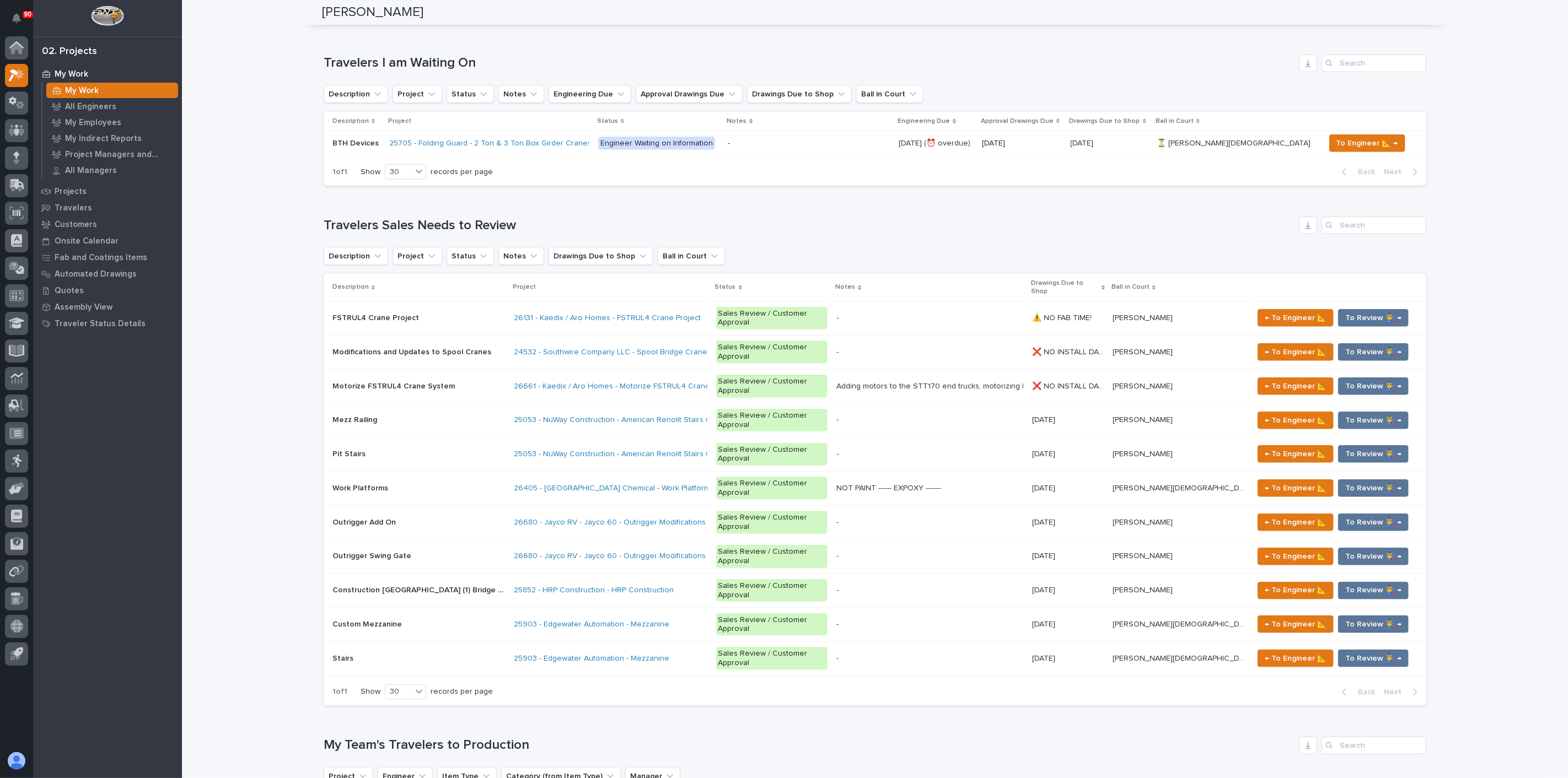
scroll to position [674, 0]
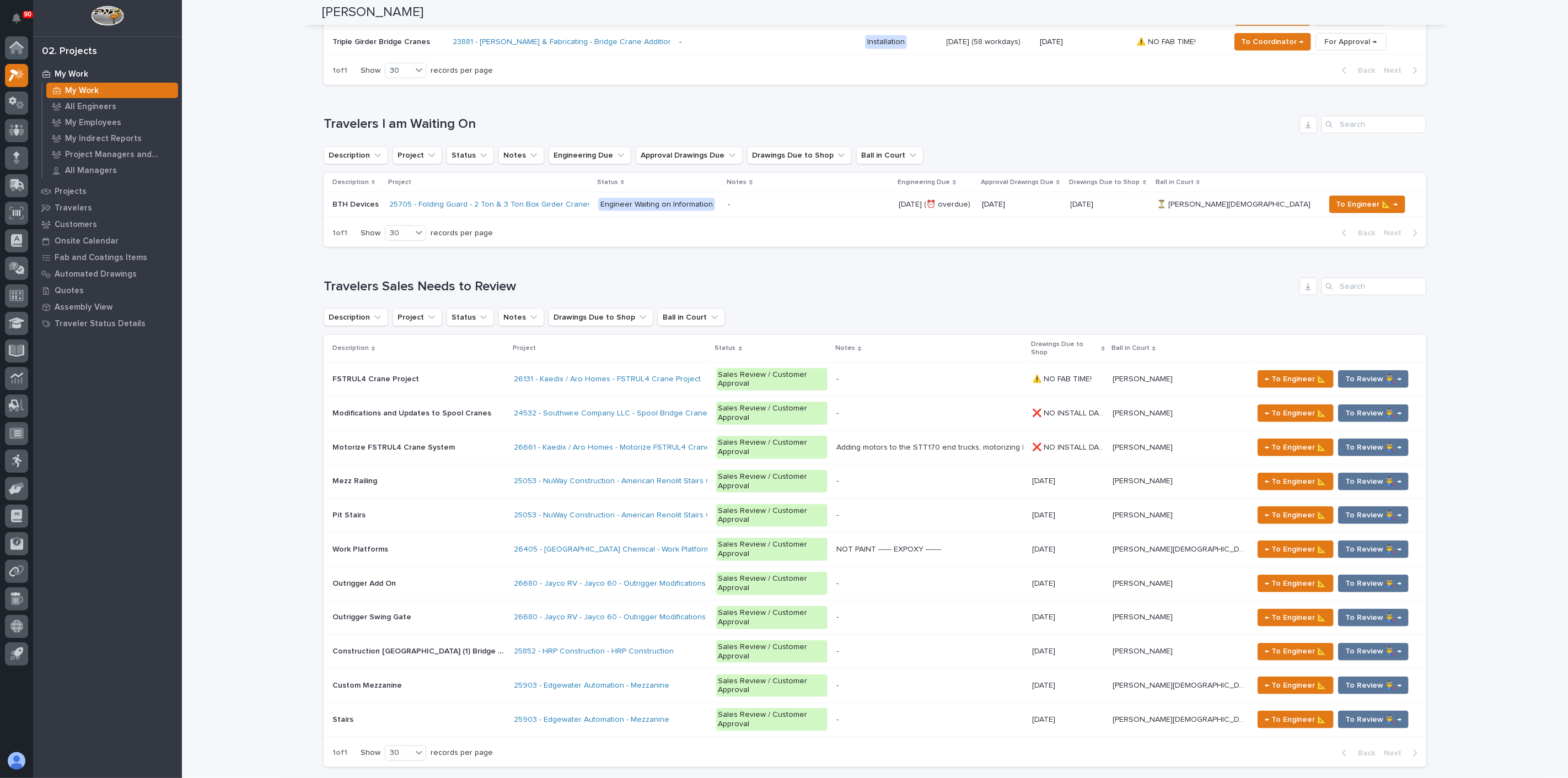
click at [254, 421] on div "Loading... Saving… Loading... Saving… Spenser Yoder Spenser Yoder Engineering C…" at bounding box center [874, 433] width 1386 height 2209
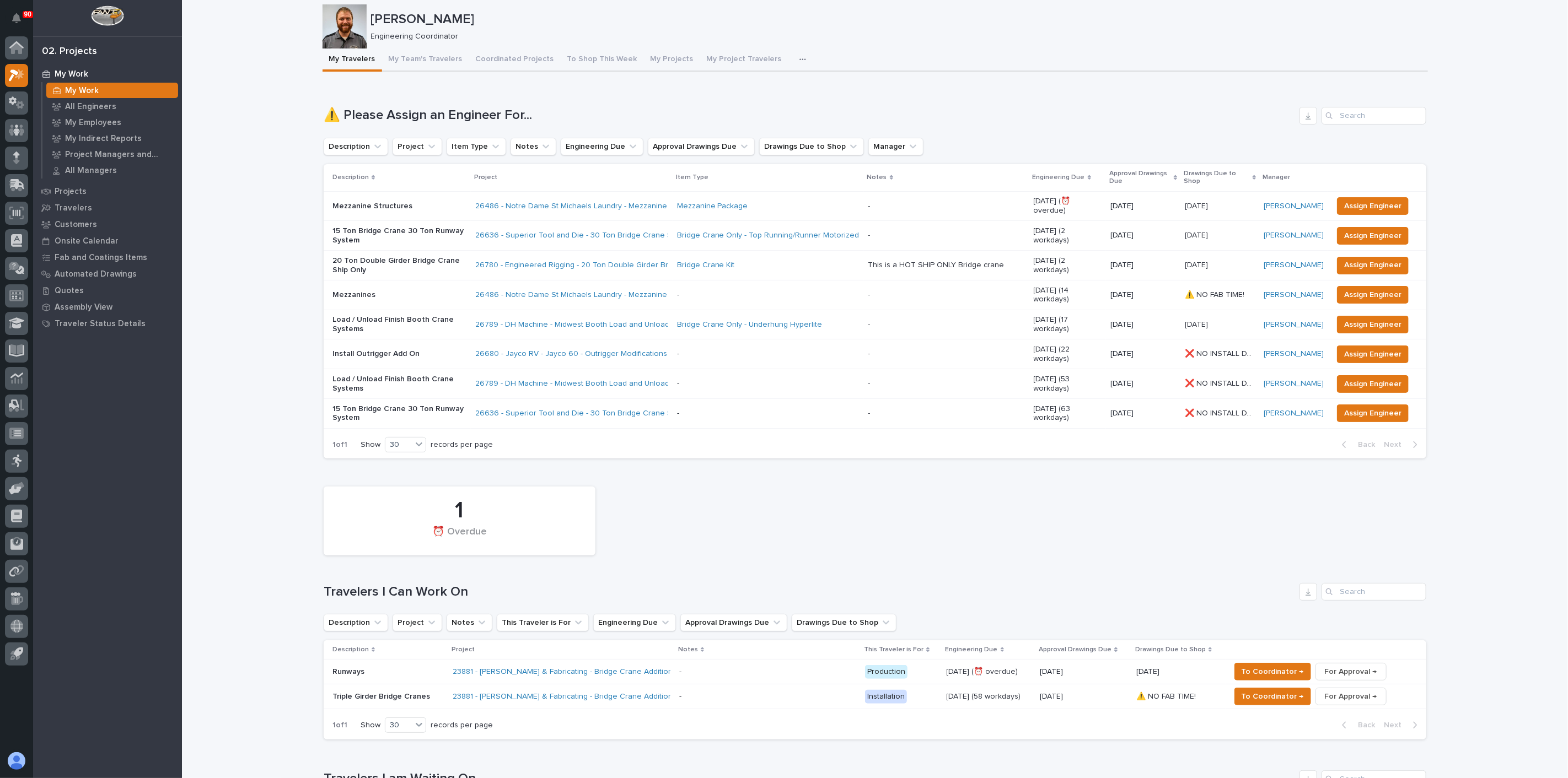
scroll to position [0, 0]
